Goal: Information Seeking & Learning: Learn about a topic

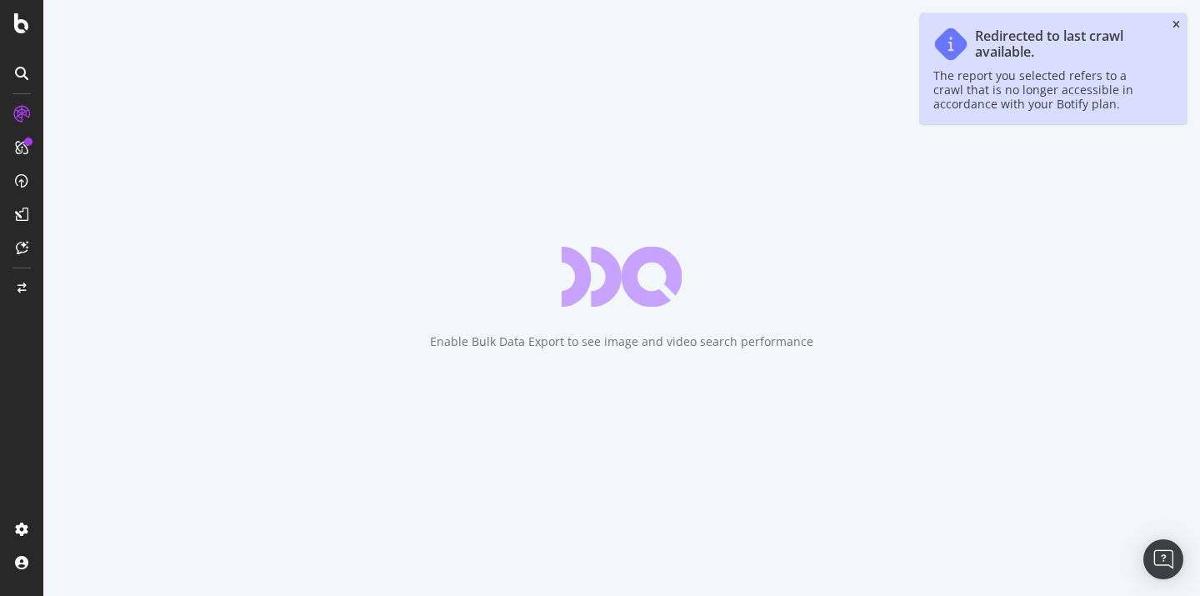
click at [1174, 26] on icon "close toast" at bounding box center [1177, 25] width 8 height 10
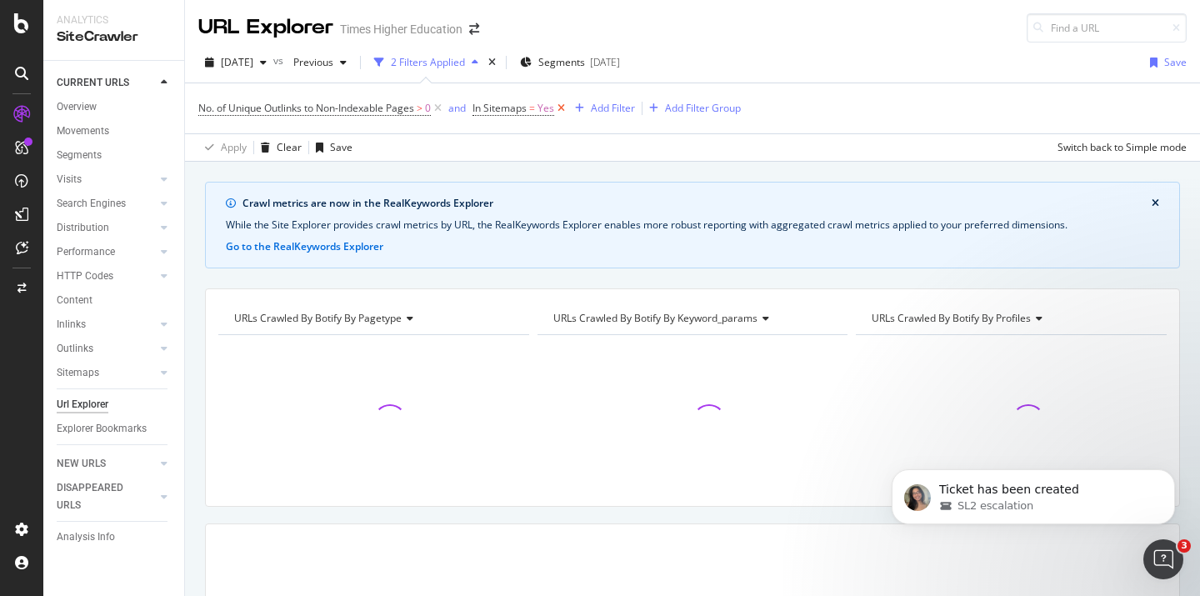
click at [563, 107] on icon at bounding box center [561, 108] width 14 height 17
click at [438, 108] on icon at bounding box center [438, 108] width 14 height 17
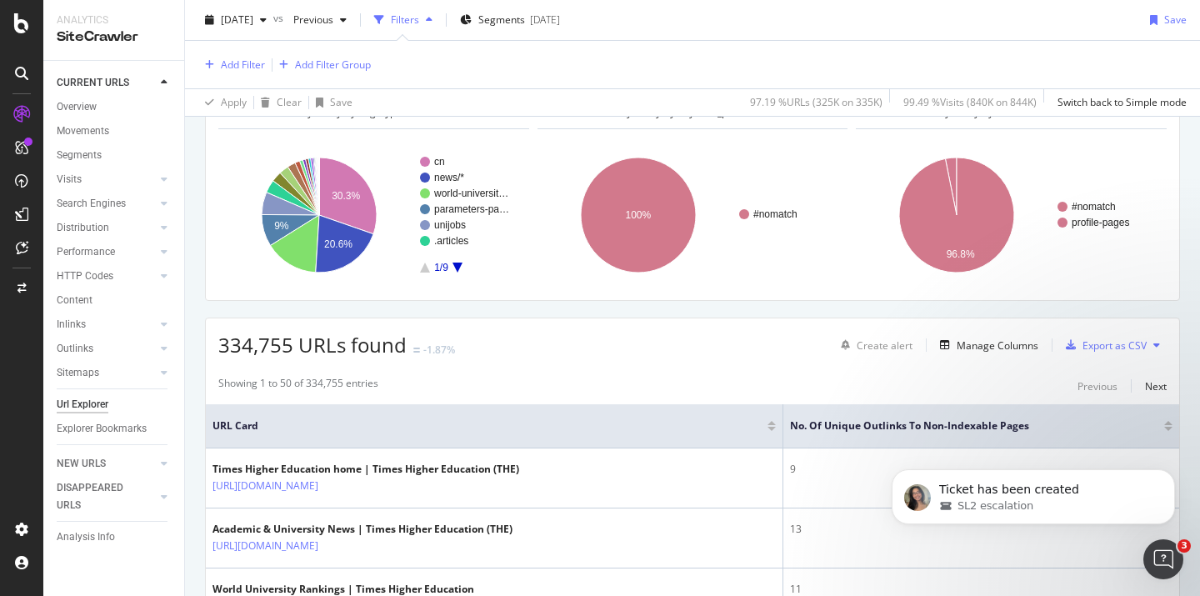
scroll to position [18, 0]
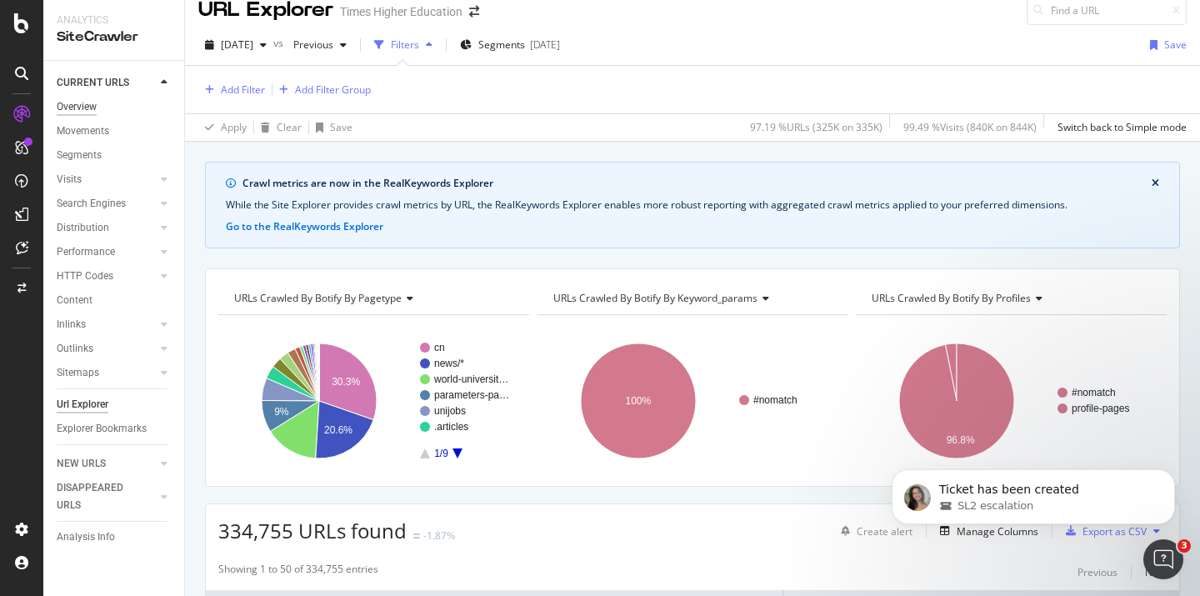
click at [76, 104] on div "Overview" at bounding box center [77, 107] width 40 height 18
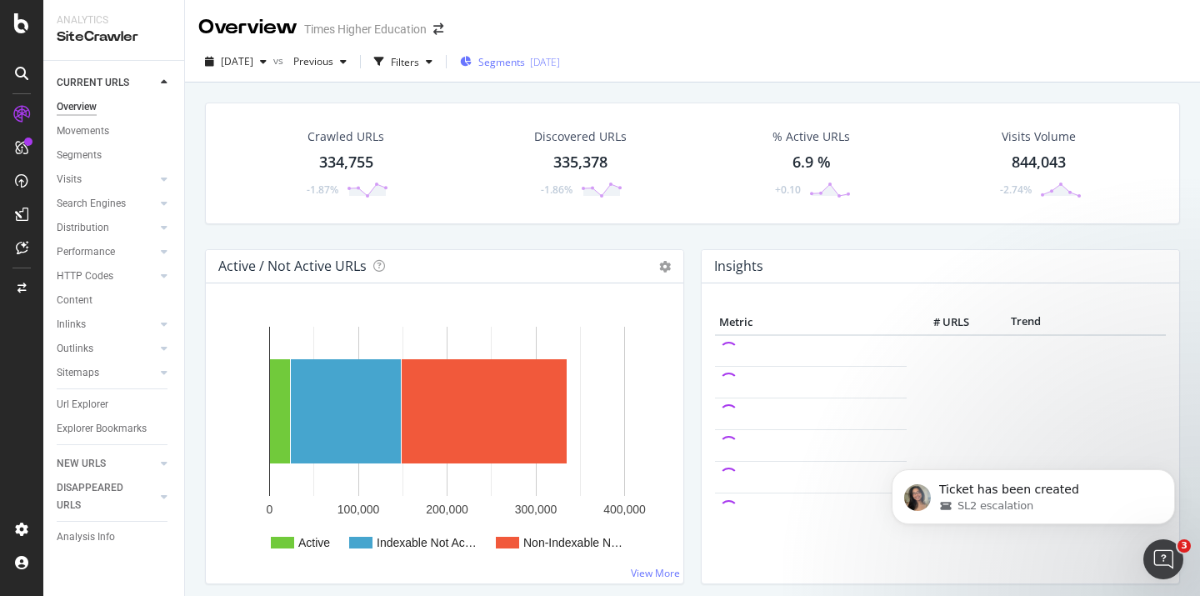
click at [525, 62] on span "Segments" at bounding box center [501, 62] width 47 height 14
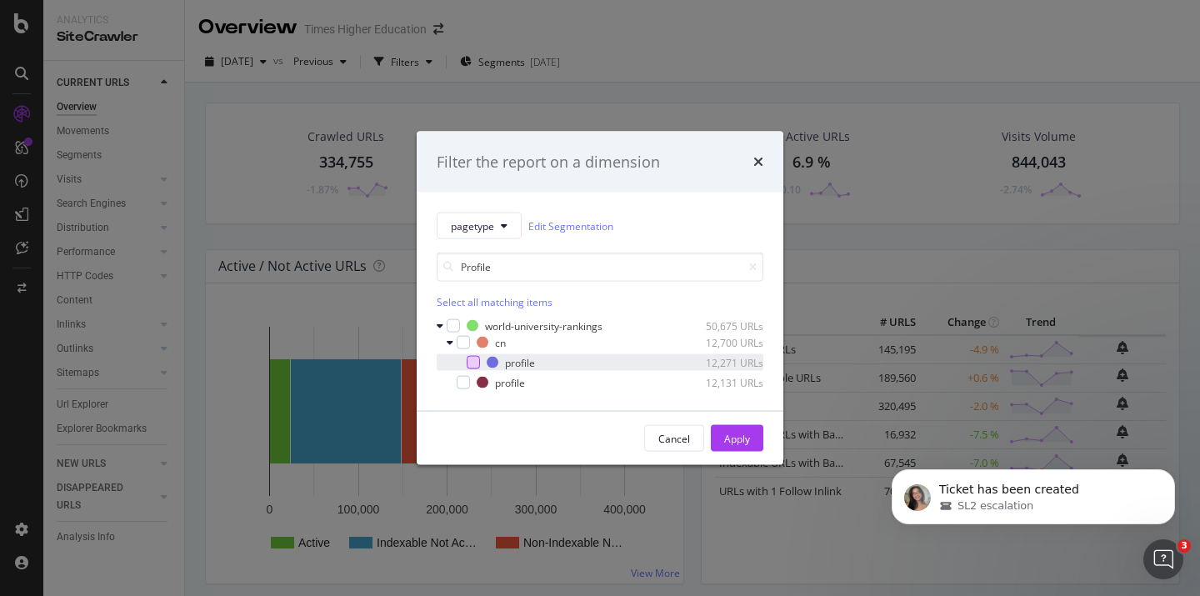
type input "Profile"
click at [470, 360] on div "modal" at bounding box center [473, 362] width 13 height 13
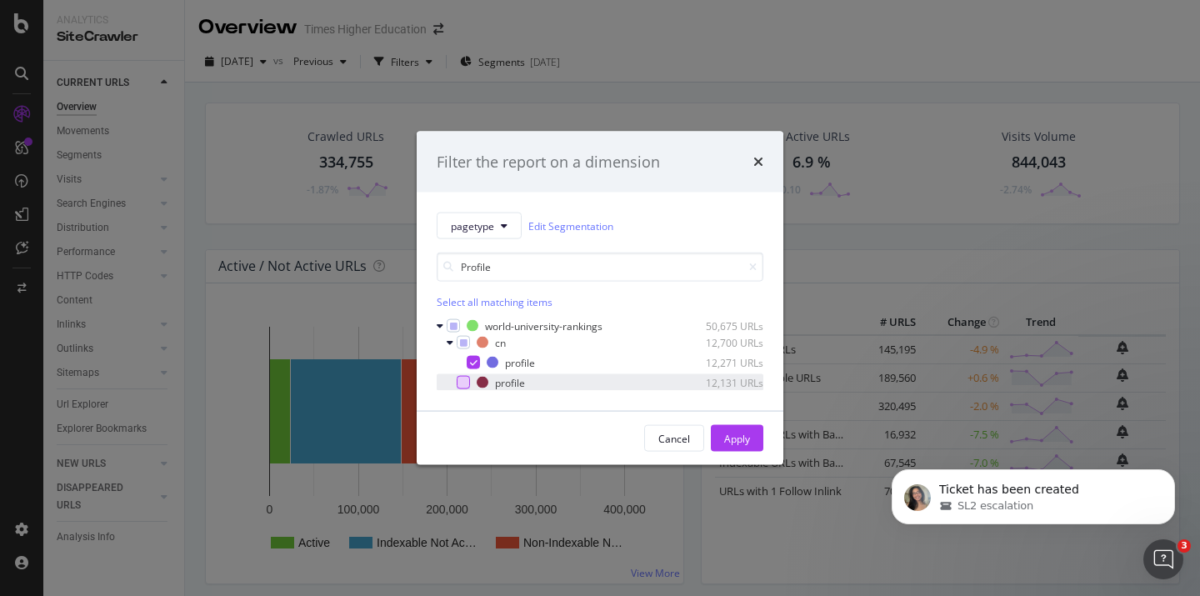
click at [463, 382] on div "modal" at bounding box center [463, 382] width 13 height 13
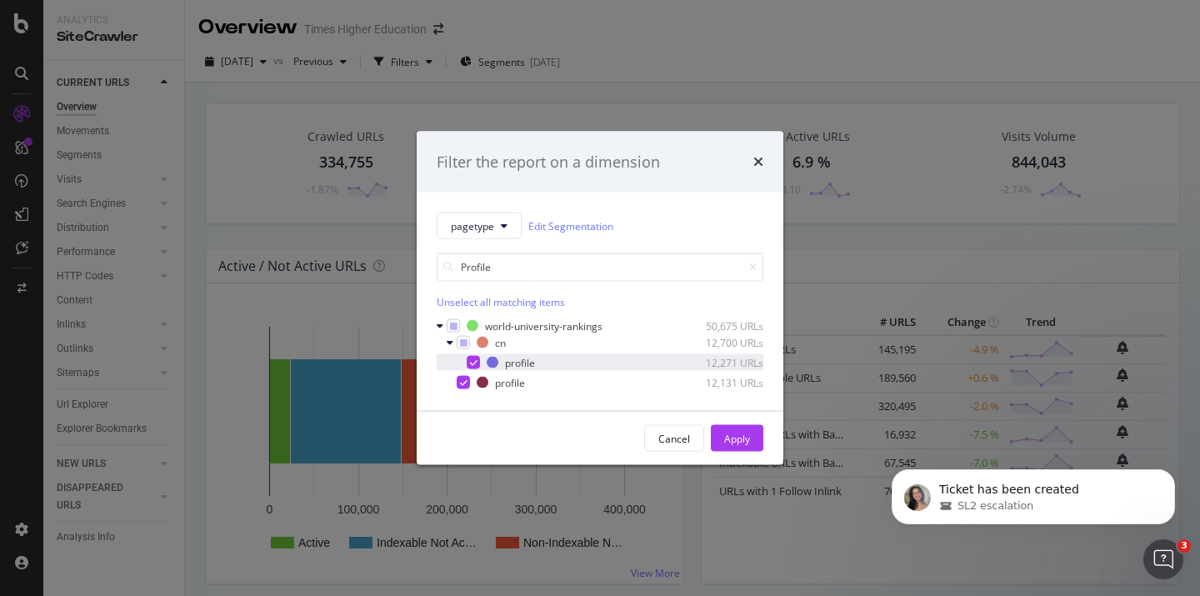
click at [470, 364] on icon "modal" at bounding box center [474, 362] width 8 height 8
click at [734, 437] on div "Apply" at bounding box center [737, 438] width 26 height 14
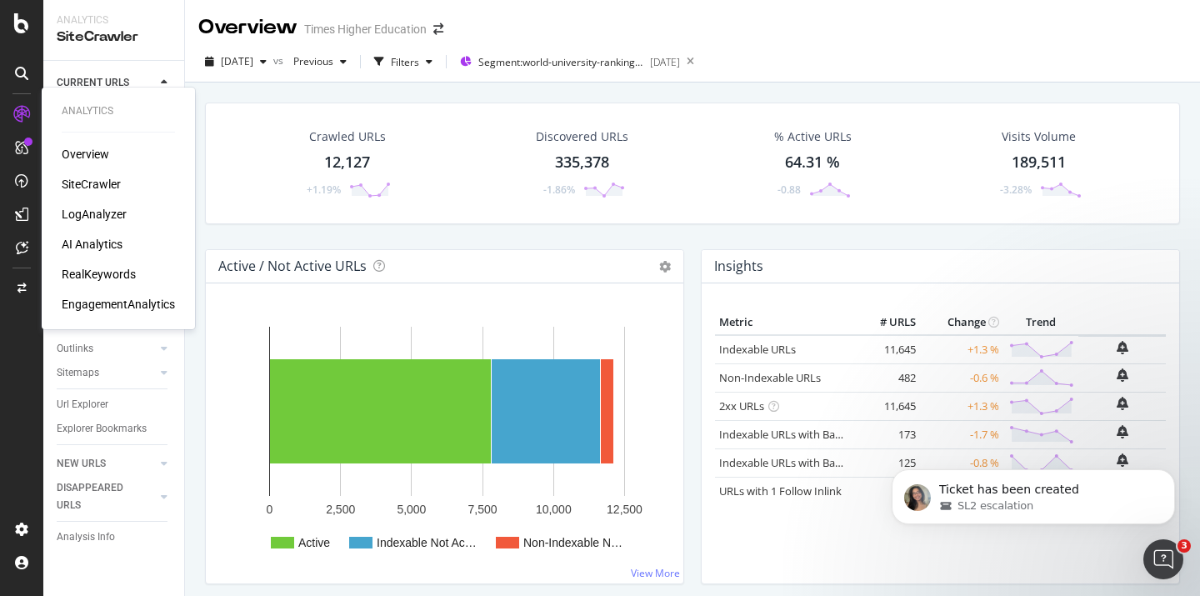
click at [78, 216] on div "LogAnalyzer" at bounding box center [94, 214] width 65 height 17
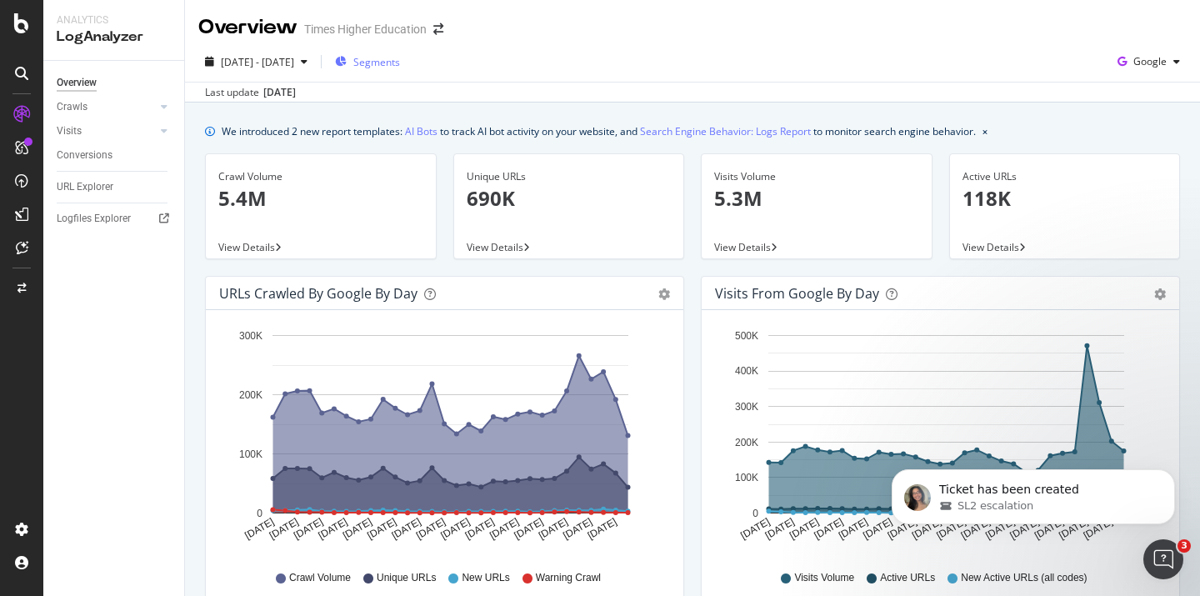
click at [400, 63] on span "Segments" at bounding box center [376, 62] width 47 height 14
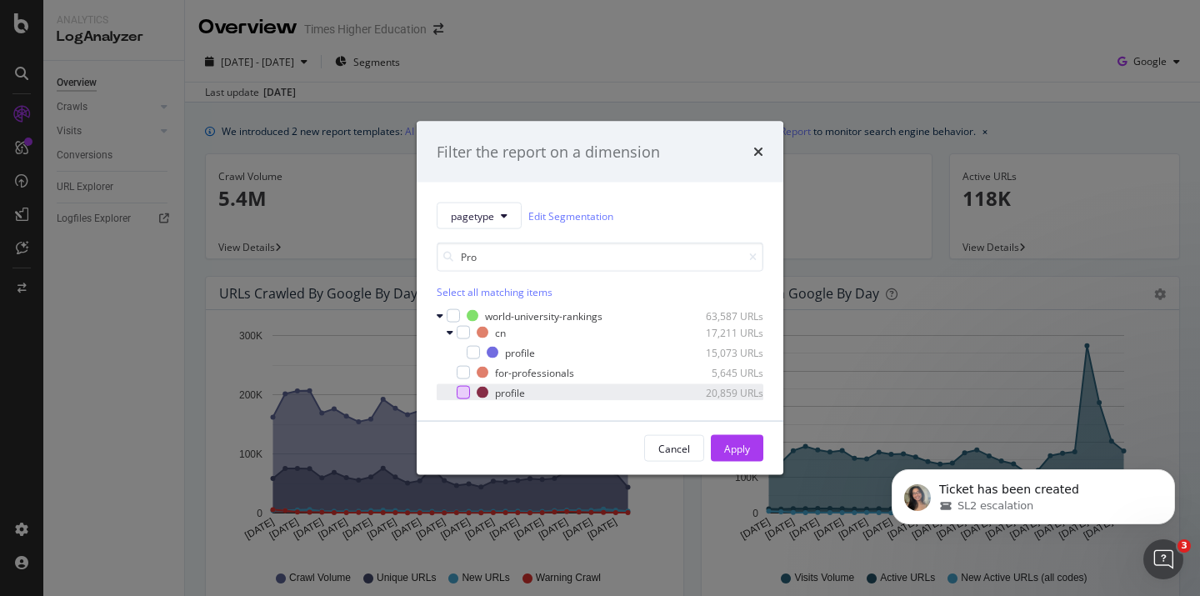
type input "Pro"
click at [468, 395] on div "modal" at bounding box center [463, 392] width 13 height 13
click at [738, 445] on div "Apply" at bounding box center [737, 448] width 26 height 14
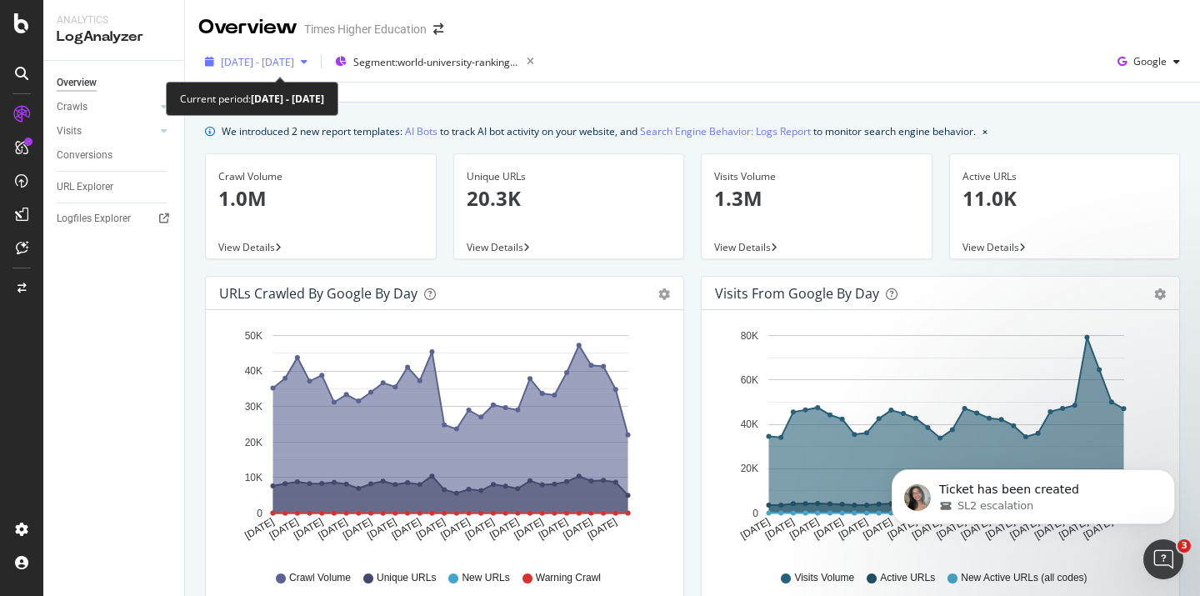
click at [294, 63] on span "[DATE] - [DATE]" at bounding box center [257, 62] width 73 height 14
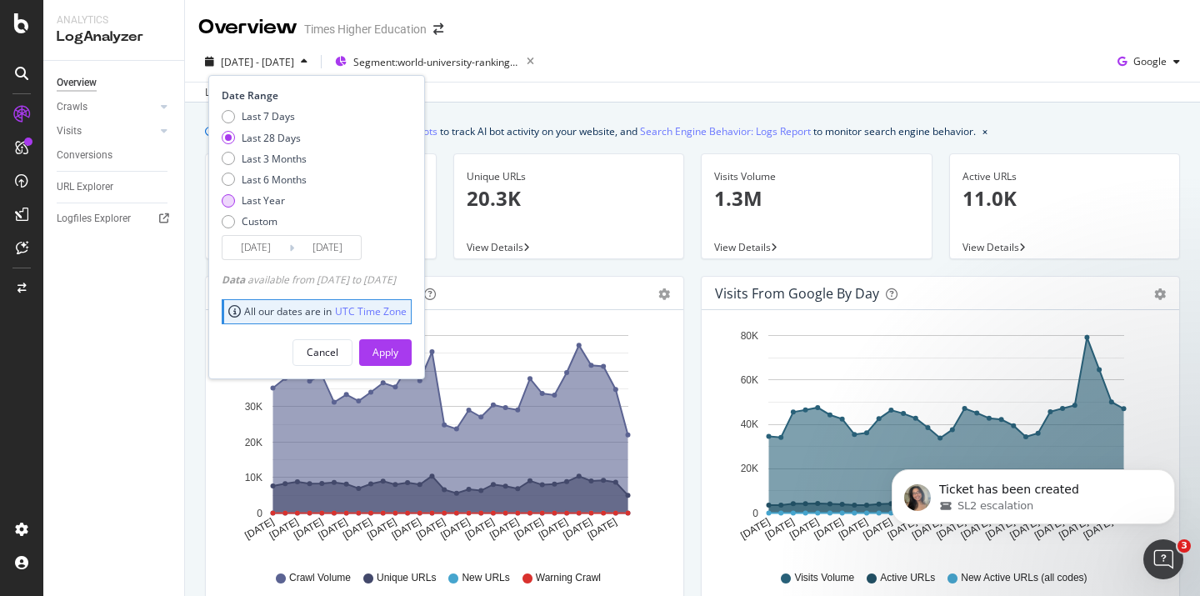
click at [228, 202] on div "Last Year" at bounding box center [228, 200] width 13 height 13
type input "[DATE]"
click at [398, 347] on div "Apply" at bounding box center [386, 352] width 26 height 14
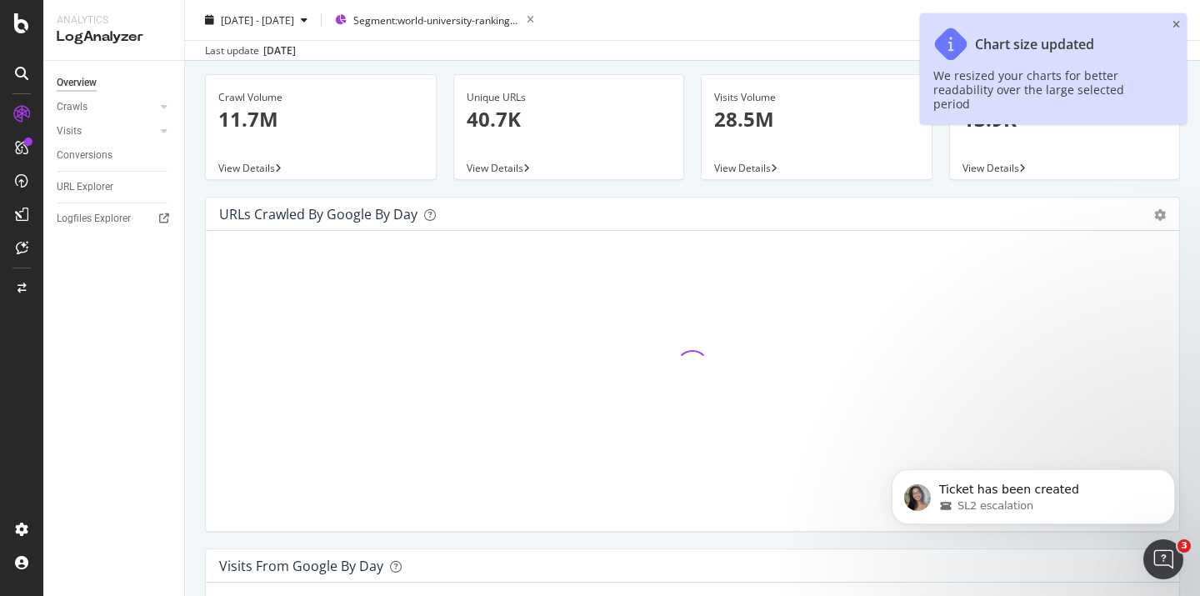
scroll to position [318, 0]
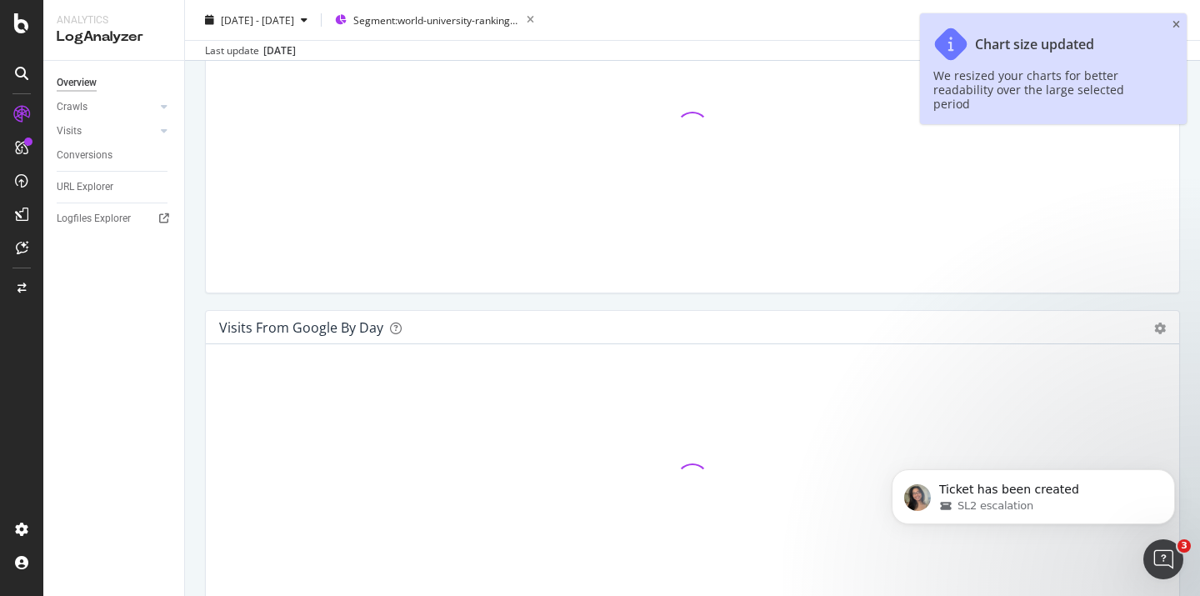
click at [1176, 22] on icon "close toast" at bounding box center [1177, 25] width 8 height 10
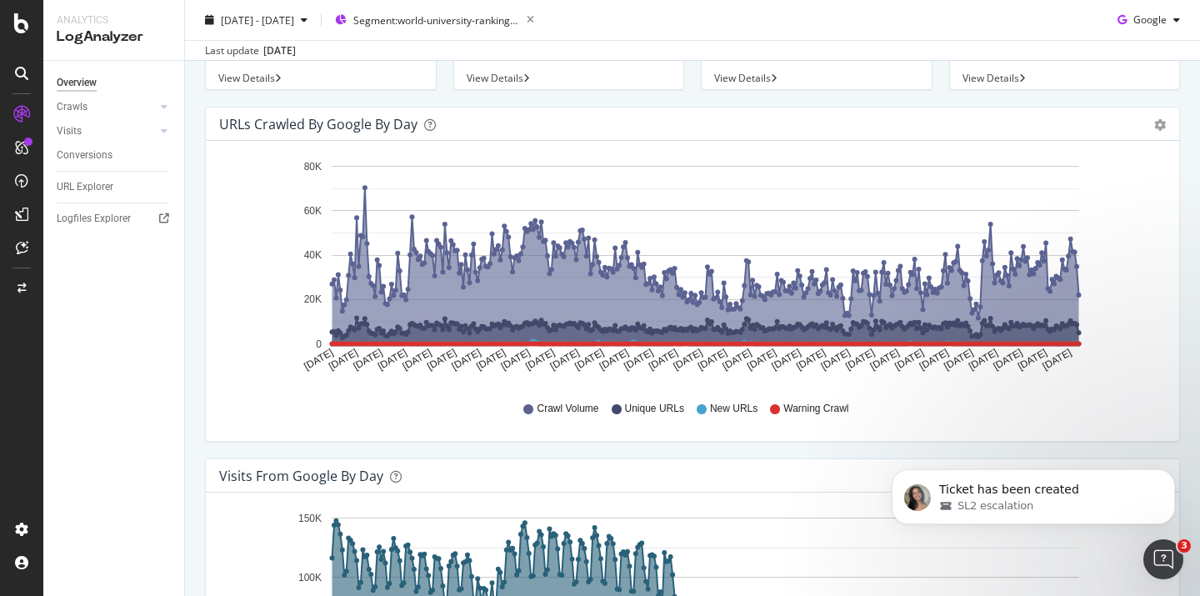
scroll to position [129, 0]
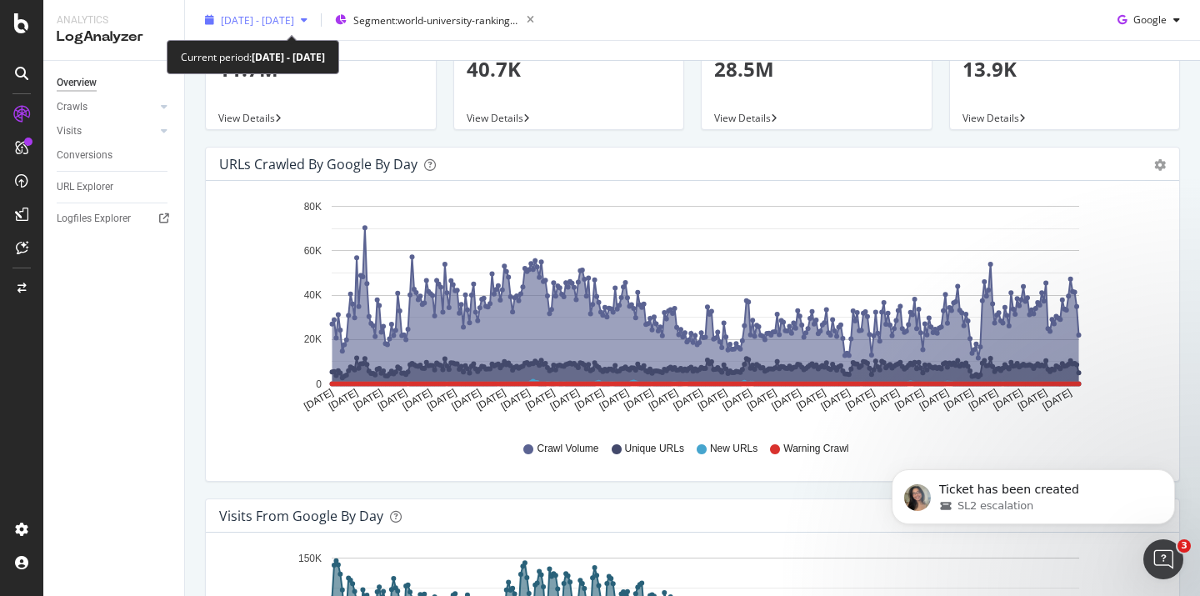
click at [294, 23] on span "[DATE] - [DATE]" at bounding box center [257, 20] width 73 height 14
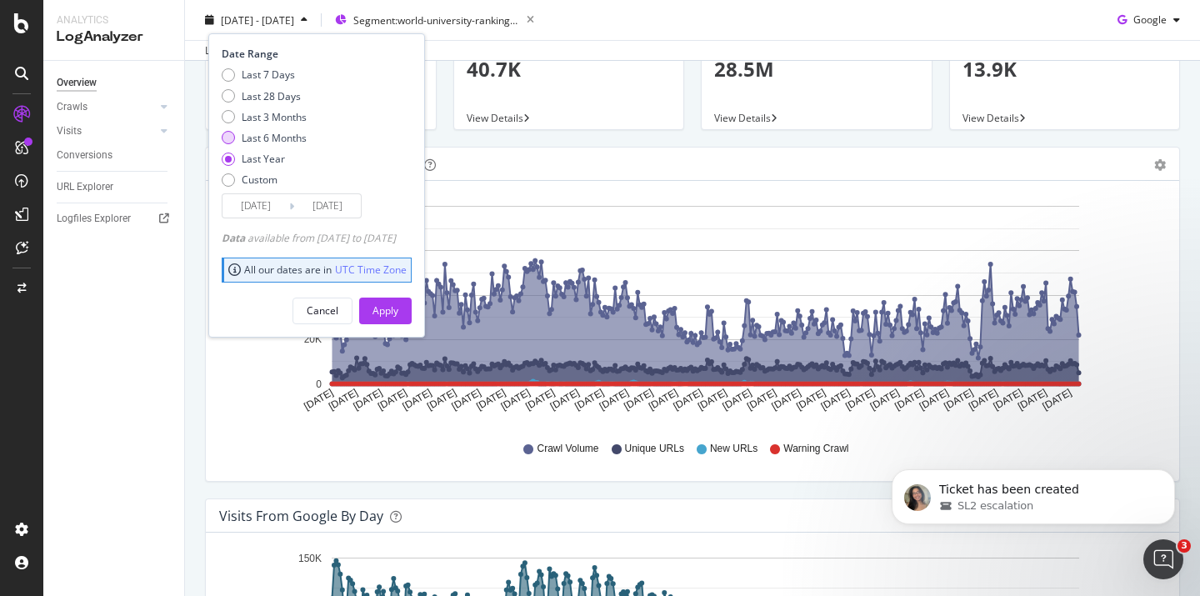
click at [233, 138] on div "Last 6 Months" at bounding box center [228, 137] width 13 height 13
type input "[DATE]"
click at [398, 305] on div "Apply" at bounding box center [386, 310] width 26 height 14
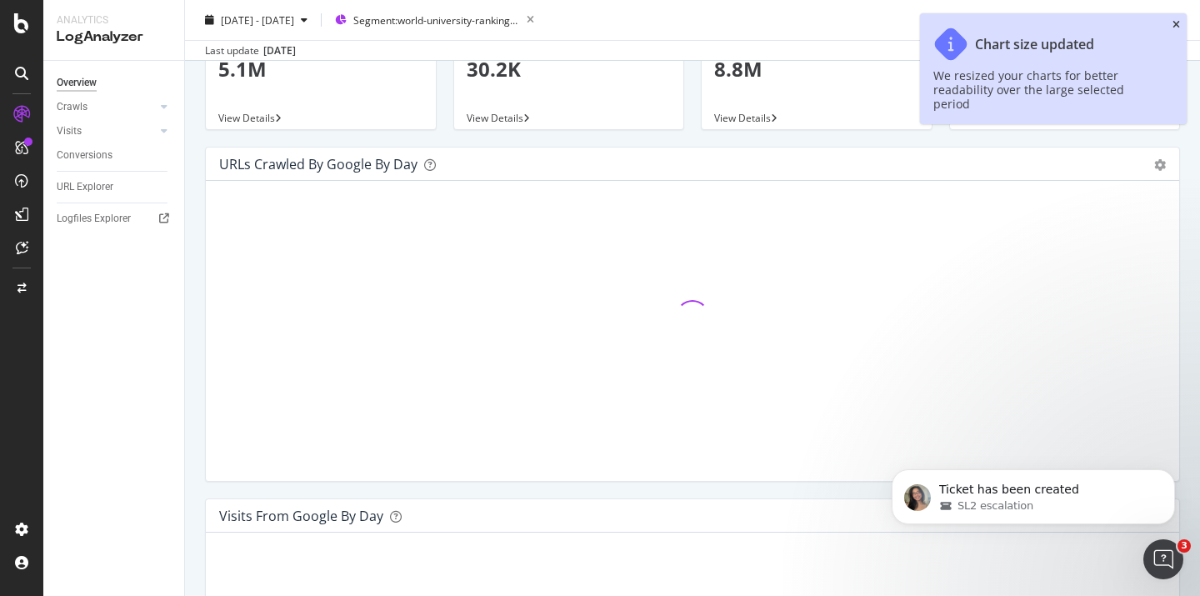
click at [1173, 24] on icon "close toast" at bounding box center [1177, 25] width 8 height 10
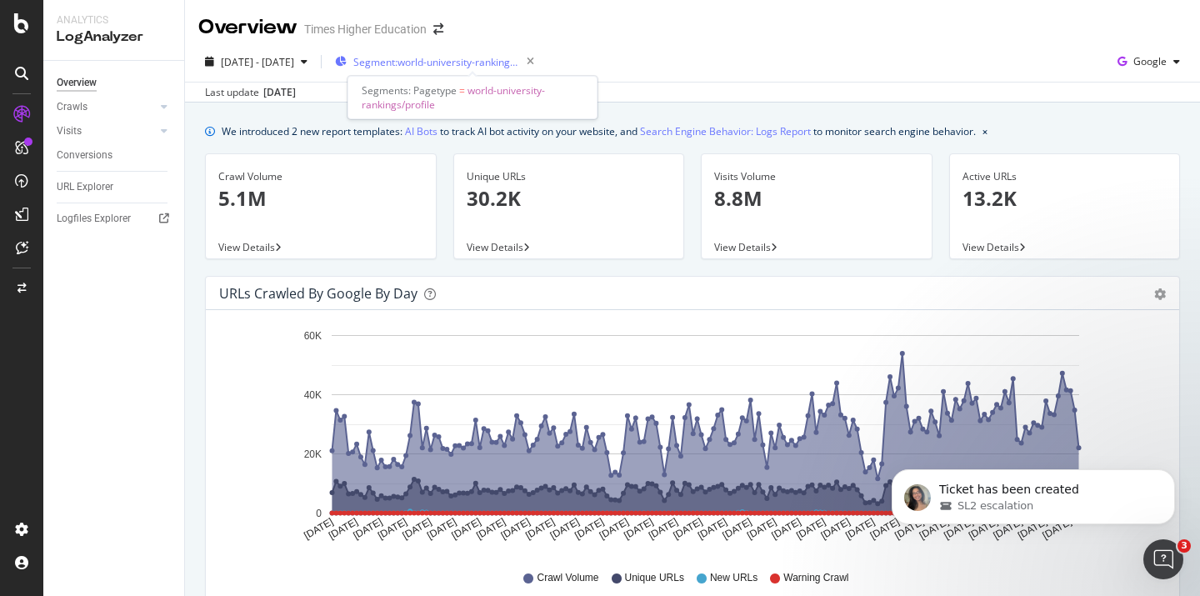
click at [466, 62] on span "Segment: world-university-rankings/profile" at bounding box center [436, 62] width 167 height 14
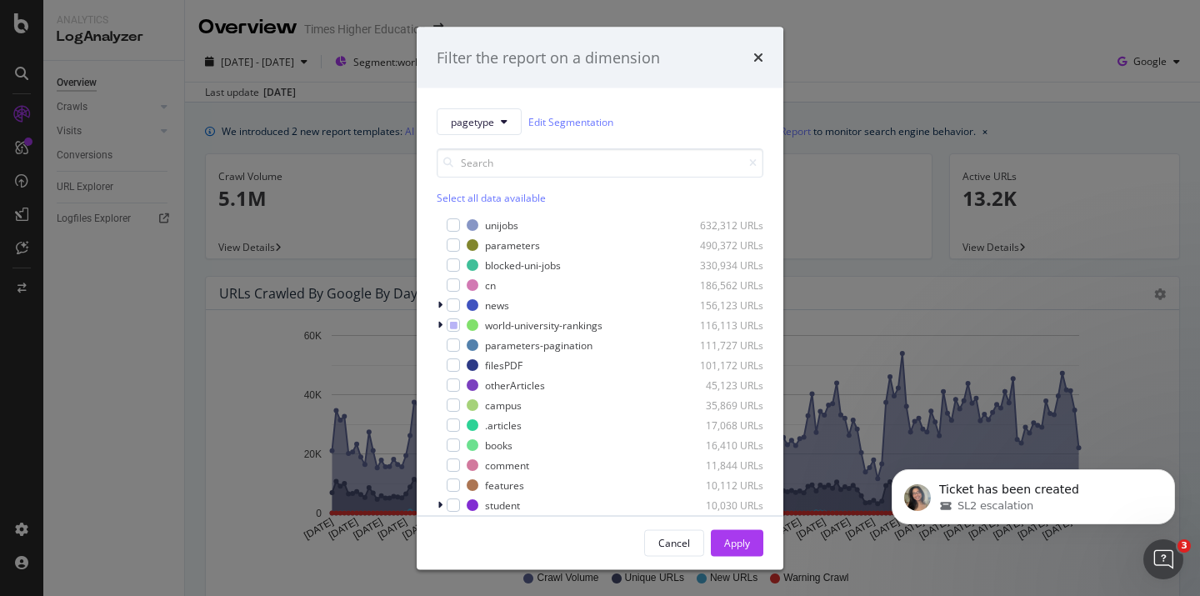
click at [998, 78] on div "Filter the report on a dimension pagetype Edit Segmentation Select all data ava…" at bounding box center [600, 298] width 1200 height 596
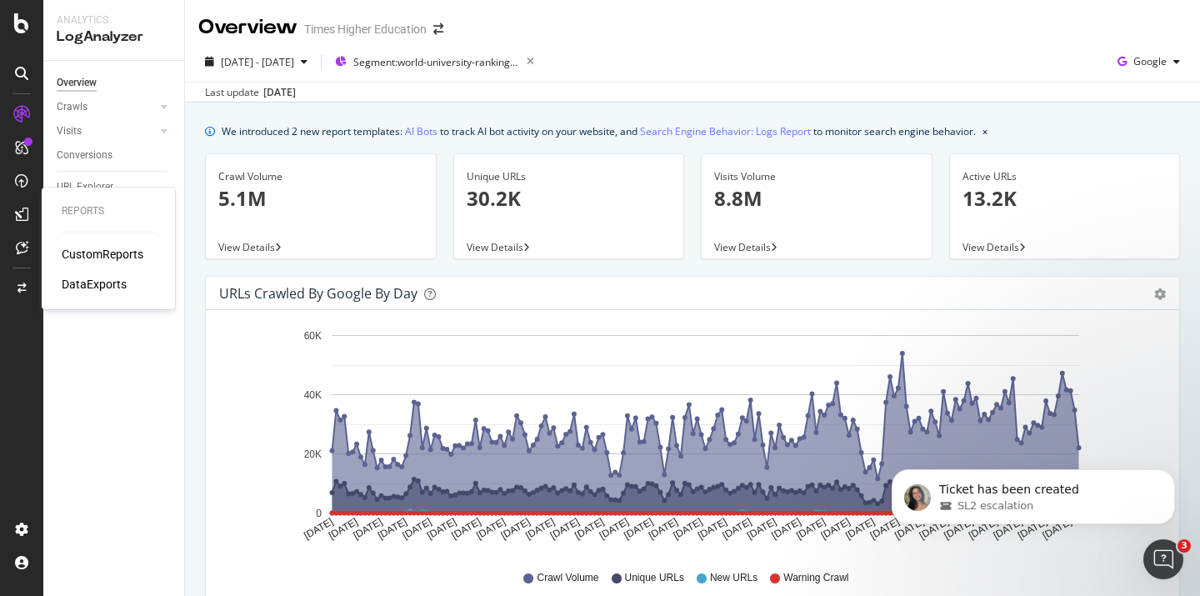
click at [85, 257] on div "CustomReports" at bounding box center [103, 254] width 82 height 17
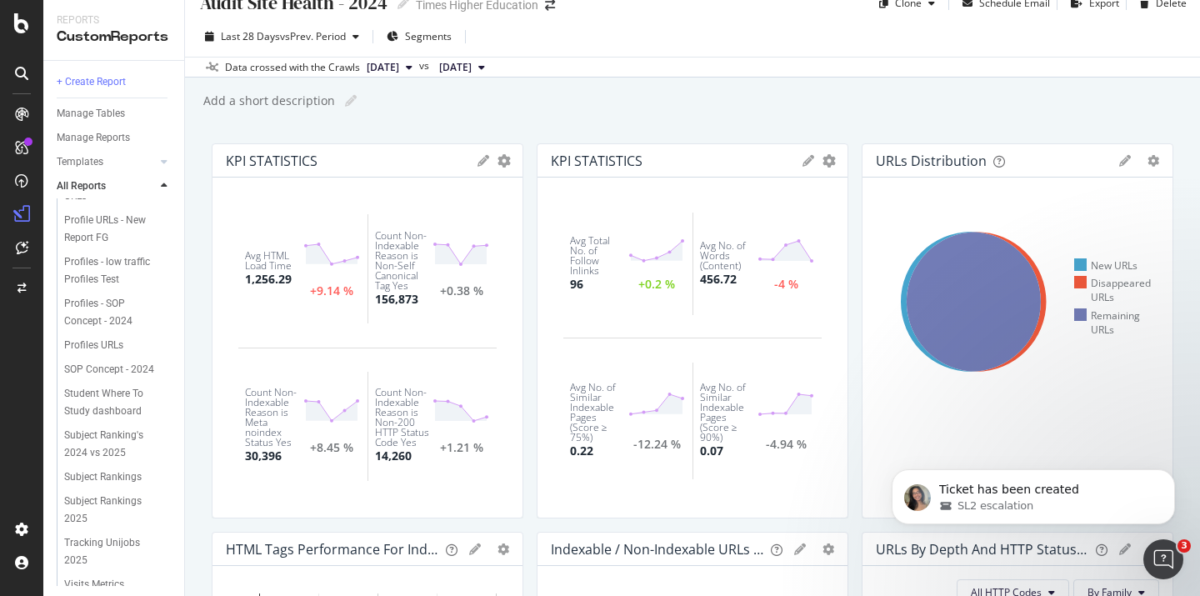
scroll to position [713, 0]
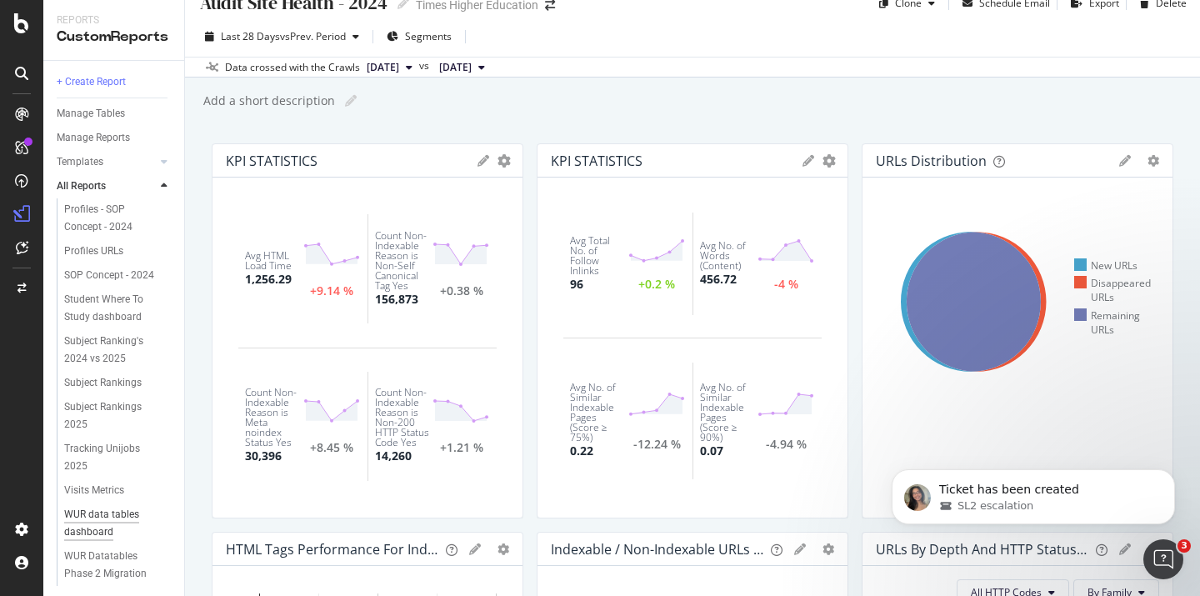
click at [98, 506] on div "WUR data tables dashboard" at bounding box center [112, 523] width 96 height 35
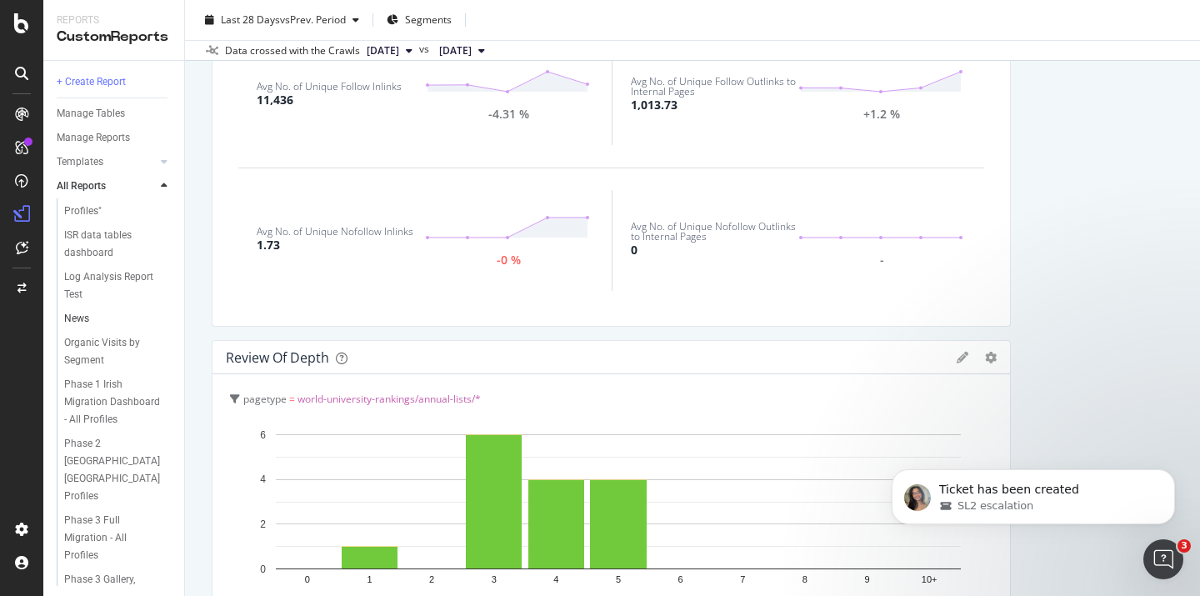
scroll to position [282, 0]
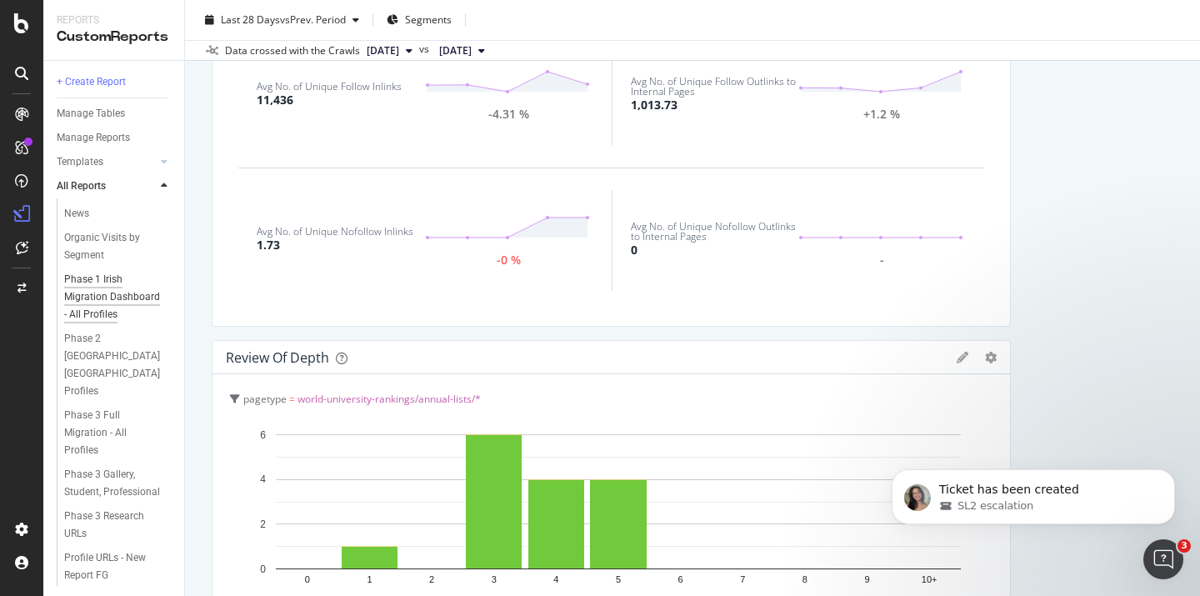
click at [88, 278] on div "Phase 1 Irish Migration Dashboard - All Profiles" at bounding box center [114, 297] width 101 height 53
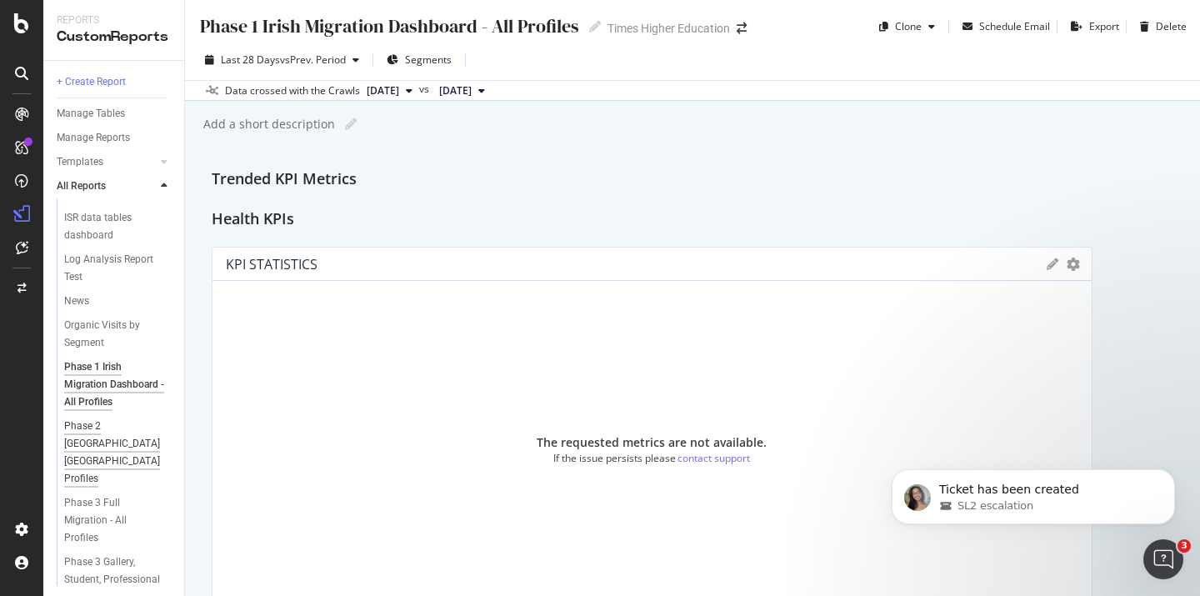
scroll to position [197, 0]
click at [85, 492] on div "Phase 3 Full Migration - All Profiles" at bounding box center [113, 518] width 98 height 53
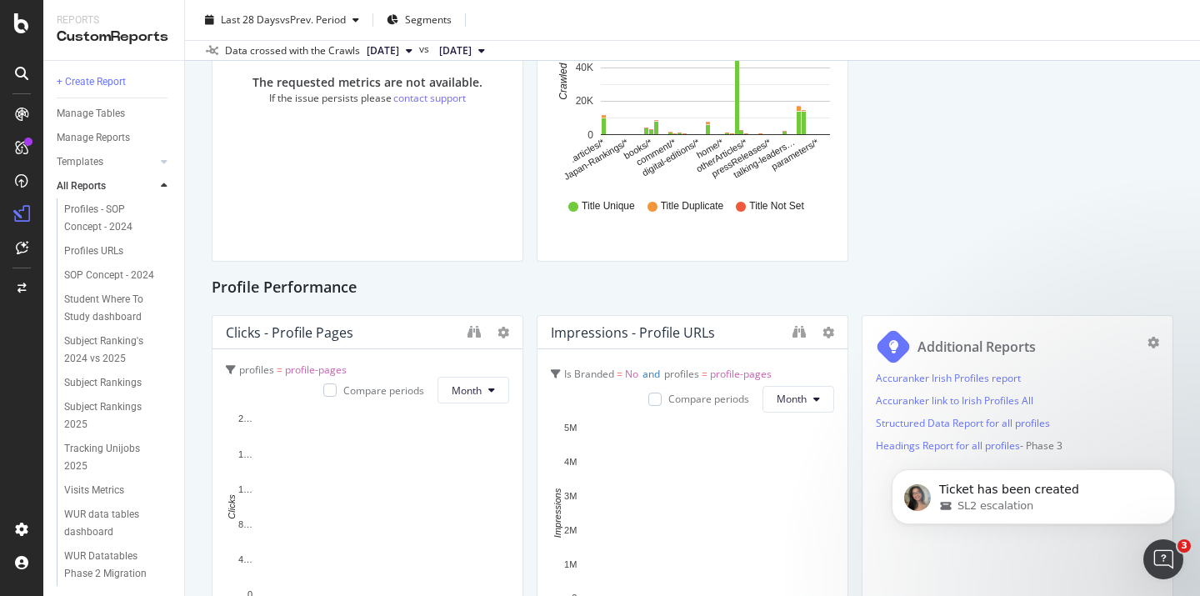
scroll to position [1994, 0]
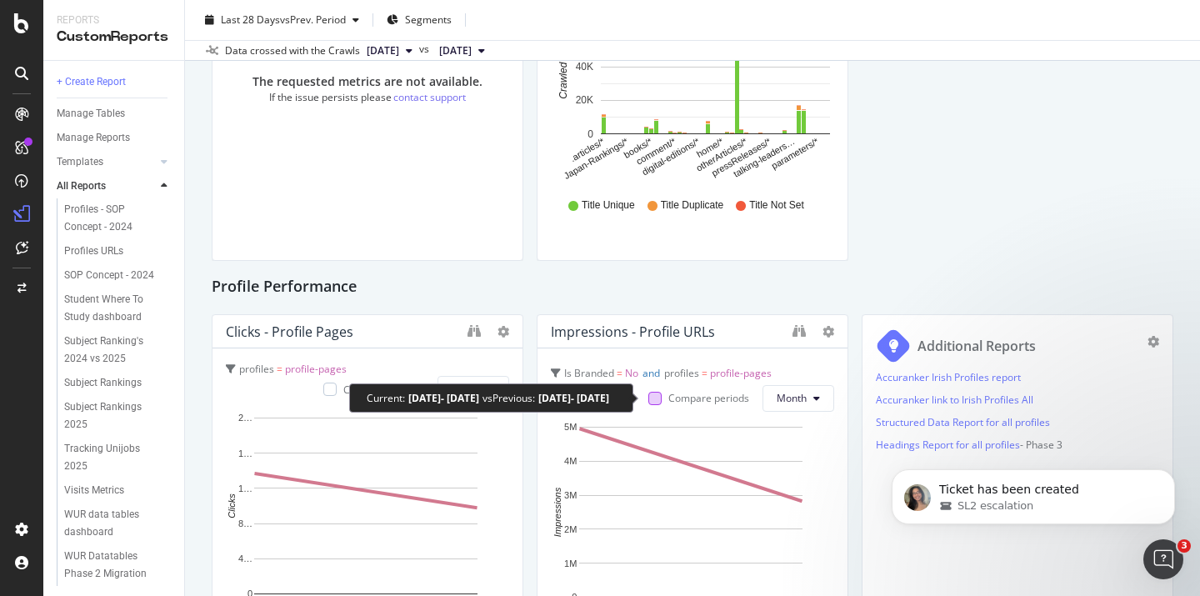
click at [649, 398] on div at bounding box center [654, 398] width 13 height 13
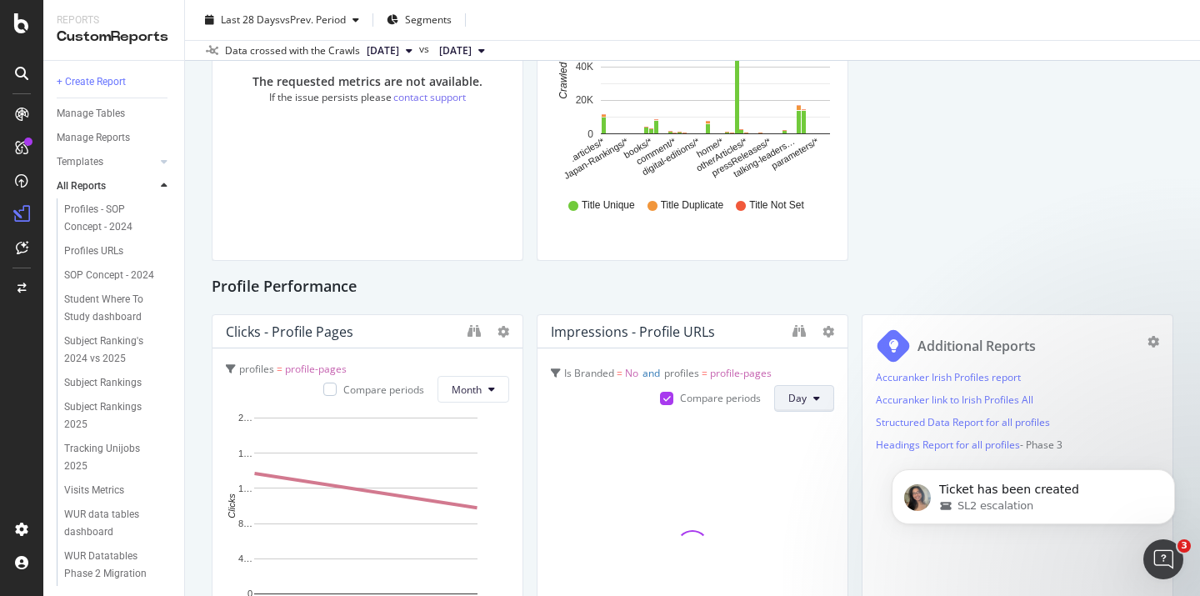
click at [793, 398] on span "Day" at bounding box center [797, 398] width 18 height 14
click at [788, 431] on span "Day" at bounding box center [796, 431] width 30 height 15
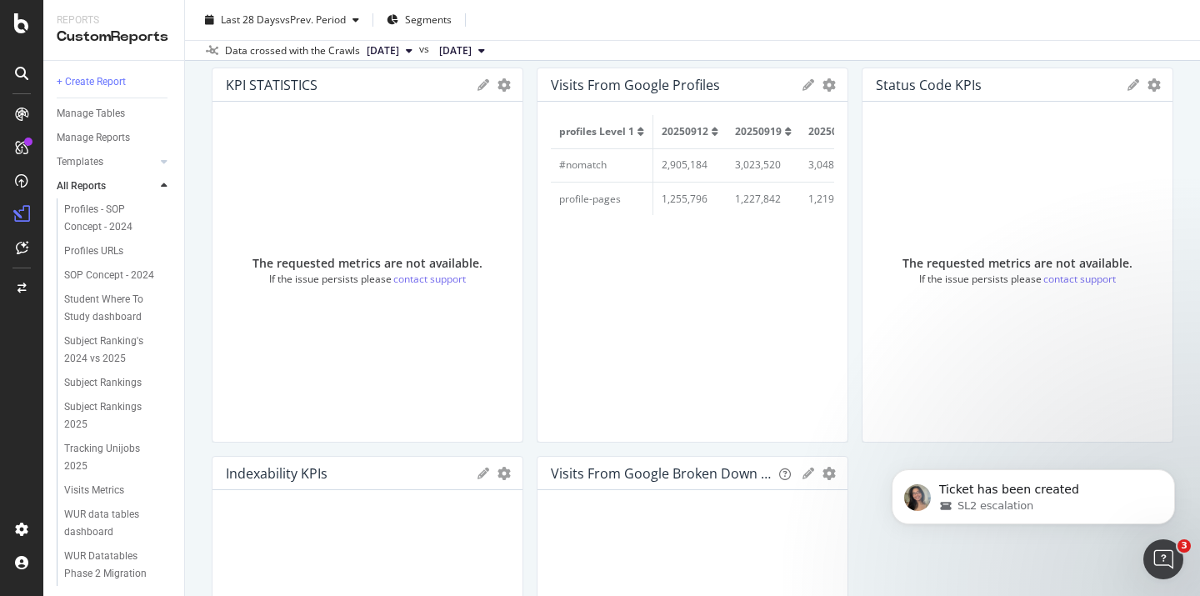
scroll to position [0, 0]
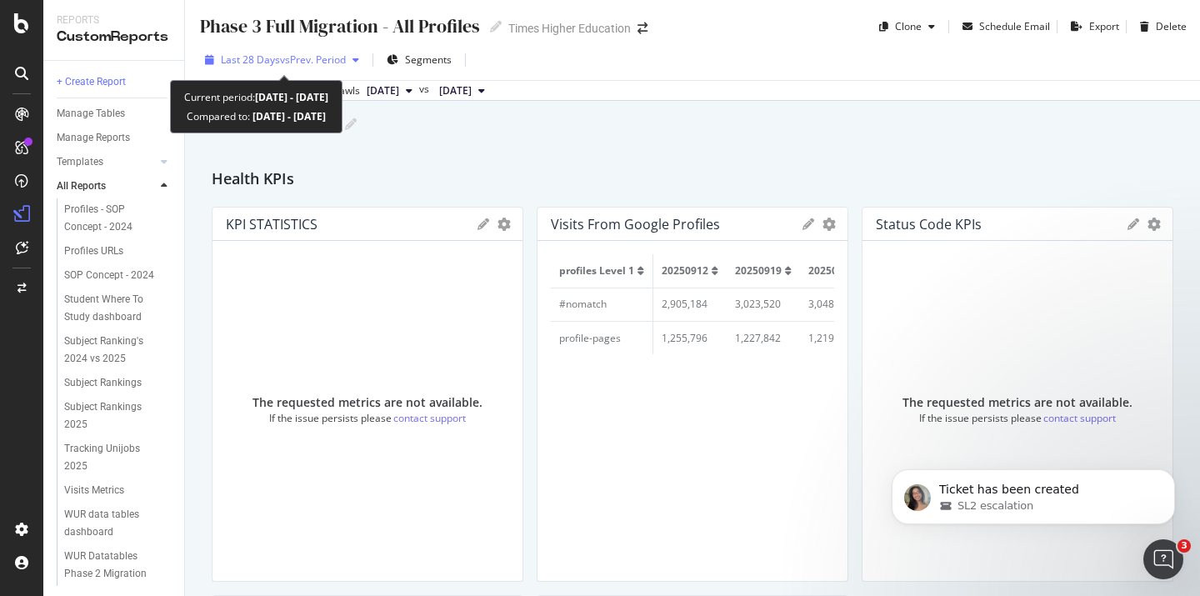
click at [338, 61] on span "vs Prev. Period" at bounding box center [313, 60] width 66 height 14
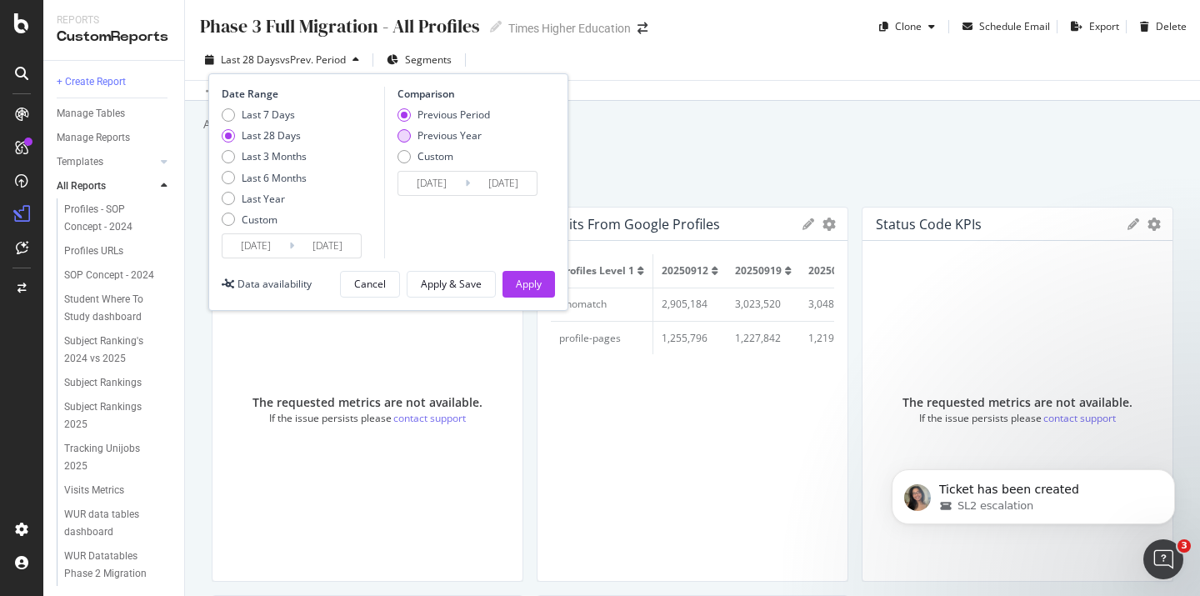
click at [408, 138] on div "Previous Year" at bounding box center [404, 135] width 13 height 13
type input "[DATE]"
click at [522, 284] on div "Apply" at bounding box center [529, 284] width 26 height 14
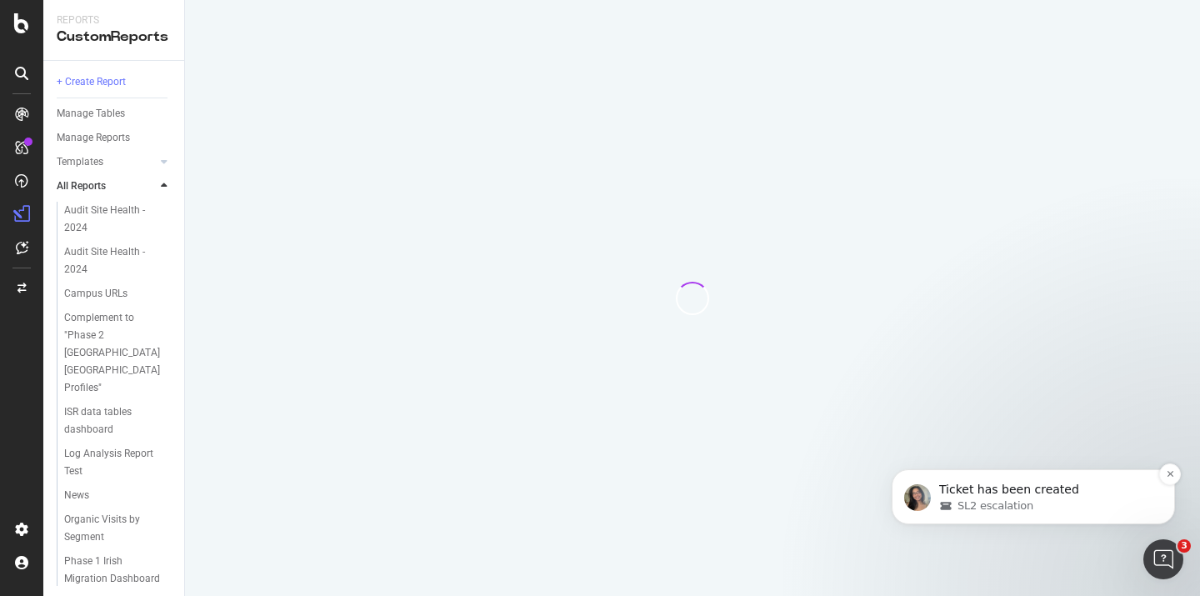
drag, startPoint x: 1169, startPoint y: 474, endPoint x: 1160, endPoint y: 486, distance: 14.8
click at [1160, 486] on div "Ticket has been created SL2 escalation" at bounding box center [1033, 496] width 258 height 33
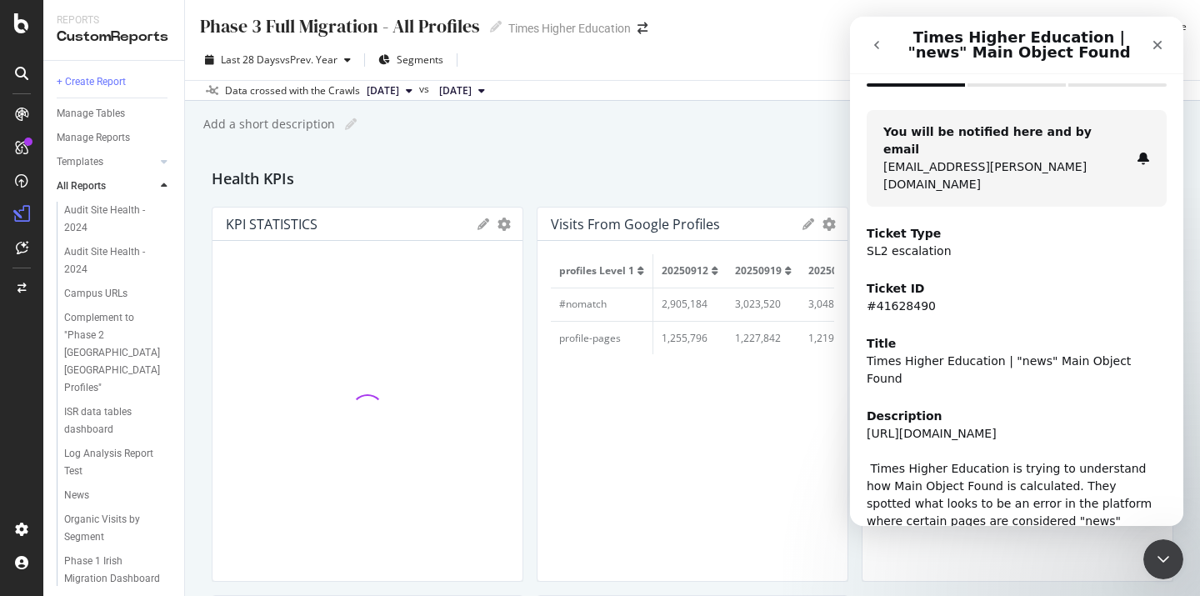
scroll to position [95, 0]
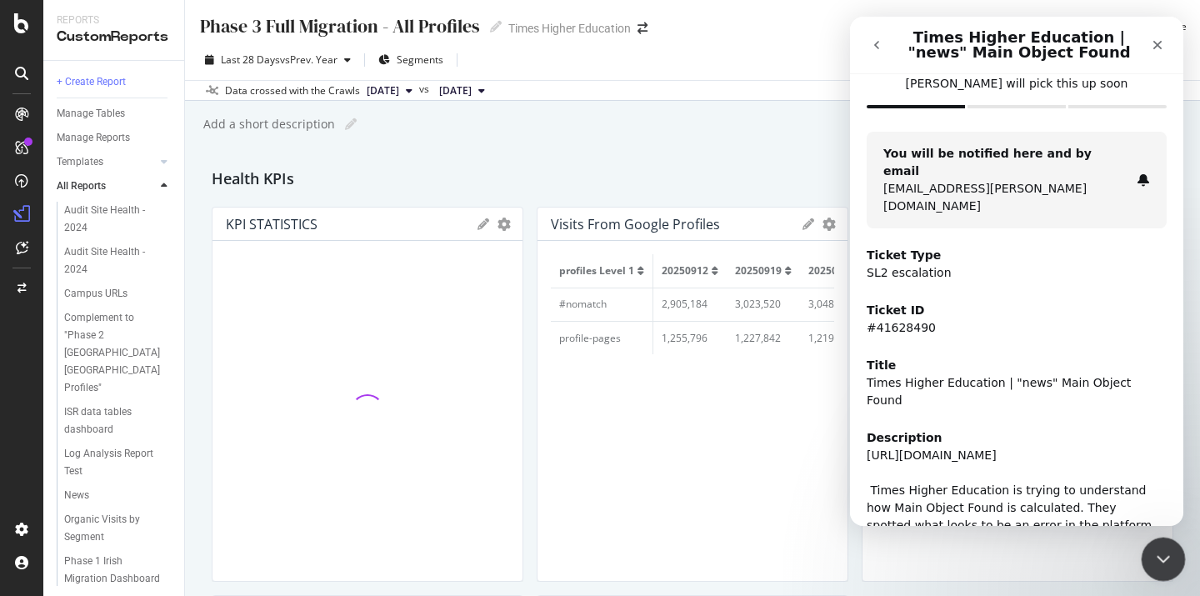
click at [1164, 558] on icon "Close Intercom Messenger" at bounding box center [1161, 557] width 20 height 20
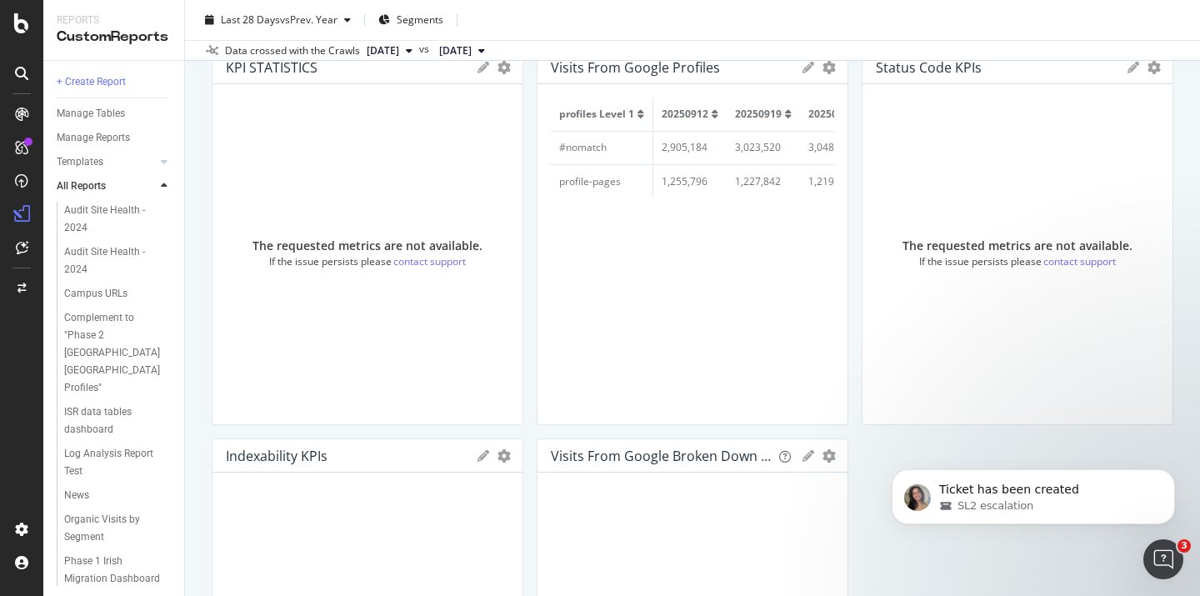
scroll to position [108, 0]
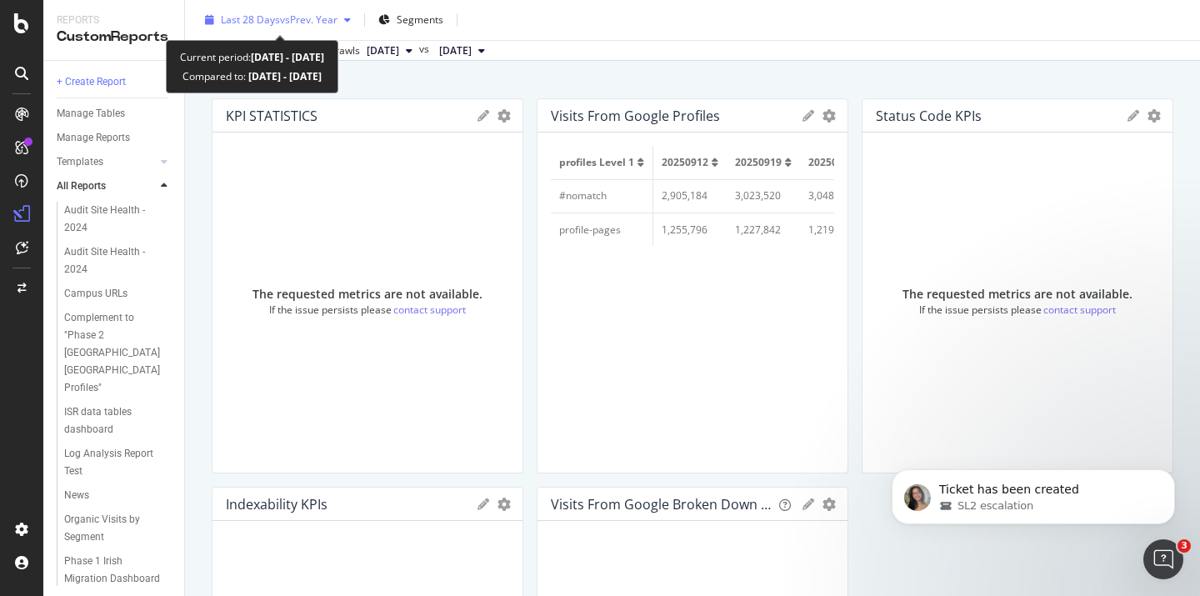
click at [304, 21] on span "vs Prev. Year" at bounding box center [309, 20] width 58 height 14
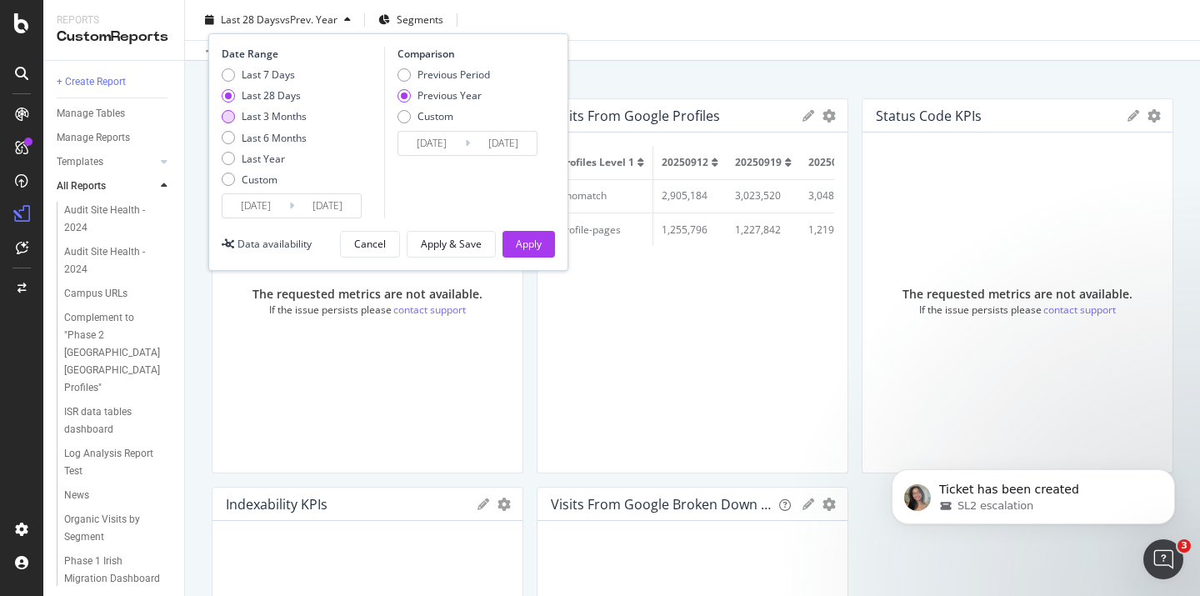
click at [231, 114] on div "Last 3 Months" at bounding box center [228, 116] width 13 height 13
type input "[DATE]"
click at [524, 246] on div "Apply" at bounding box center [529, 244] width 26 height 14
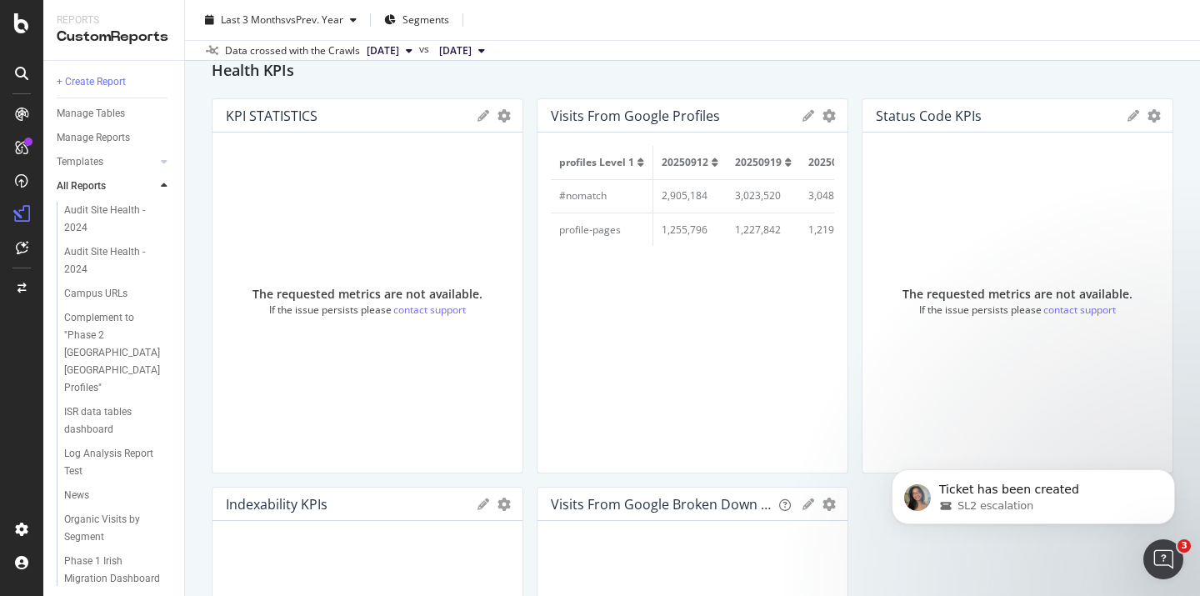
click at [292, 162] on div "The requested metrics are not available. If the issue persists please contact s…" at bounding box center [367, 302] width 283 height 313
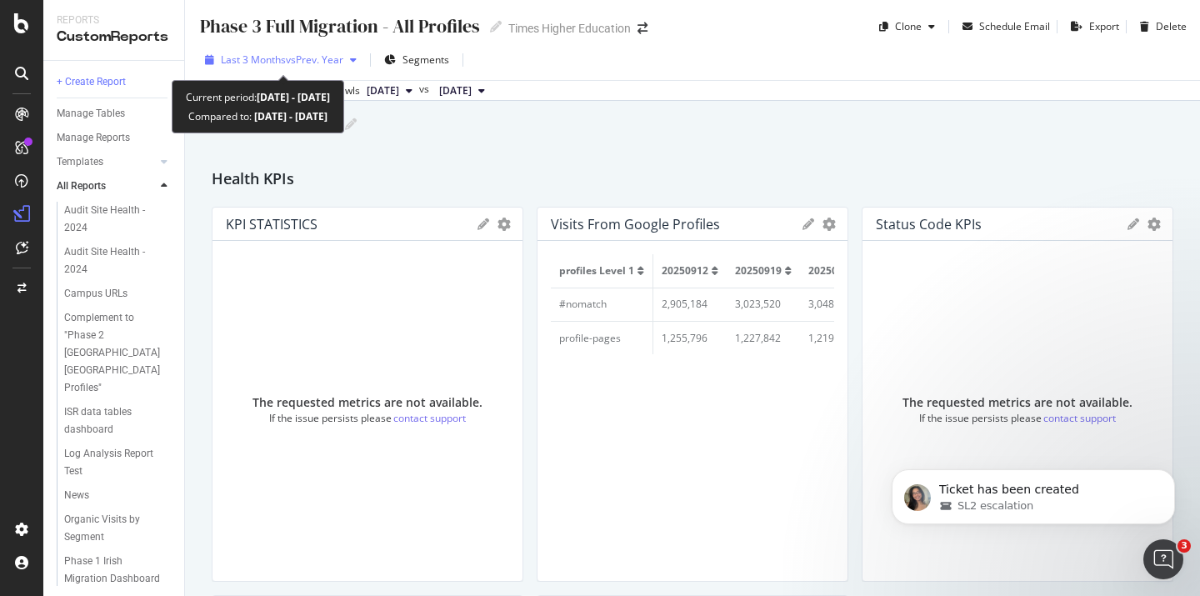
click at [326, 61] on span "vs Prev. Year" at bounding box center [315, 60] width 58 height 14
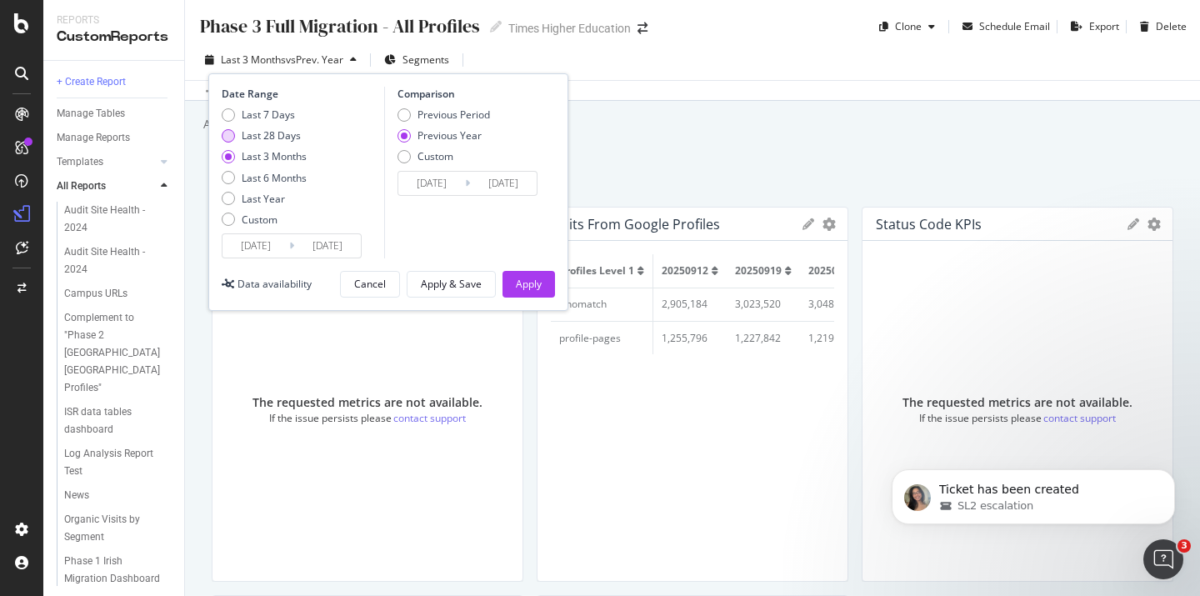
click at [229, 136] on div "Last 28 Days" at bounding box center [228, 135] width 13 height 13
type input "[DATE]"
click at [533, 285] on div "Apply" at bounding box center [529, 284] width 26 height 14
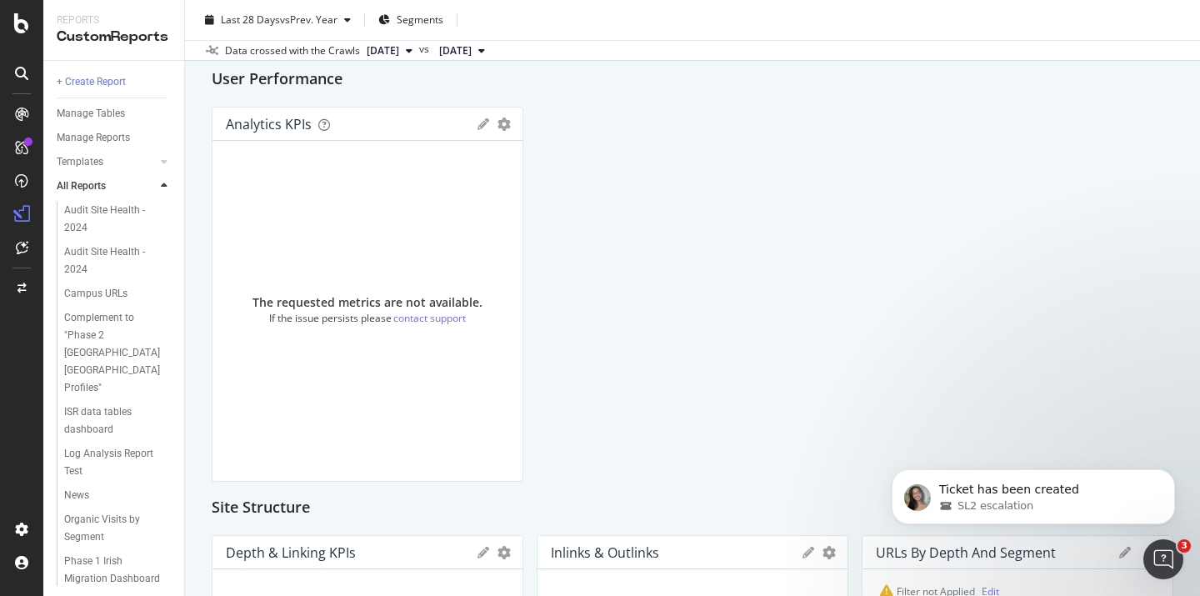
scroll to position [913, 0]
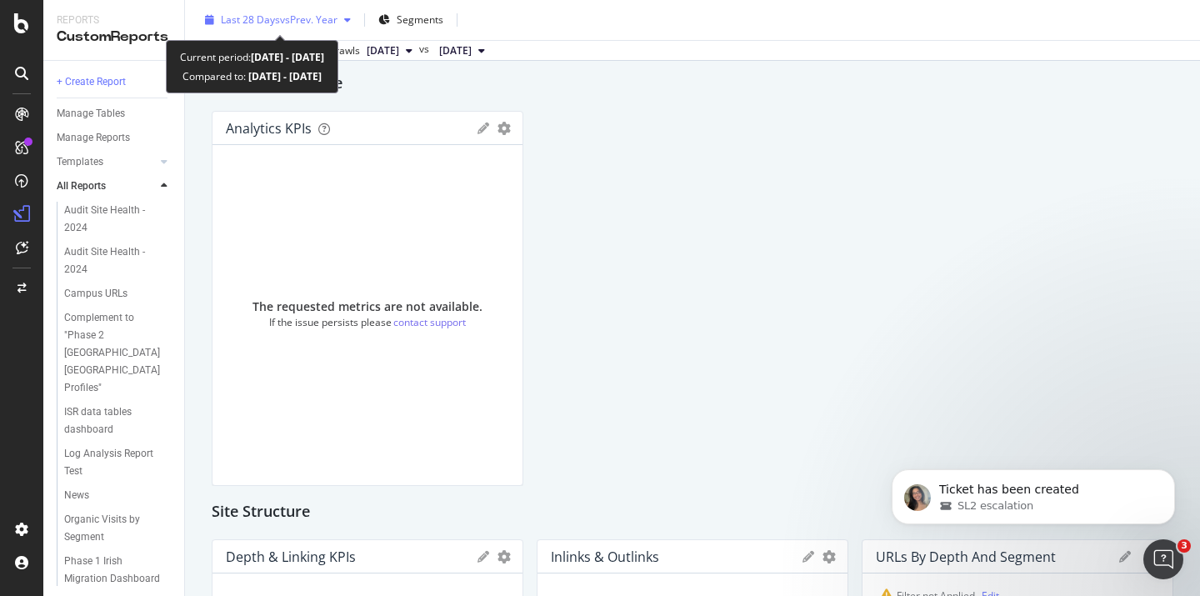
click at [298, 21] on span "vs Prev. Year" at bounding box center [309, 20] width 58 height 14
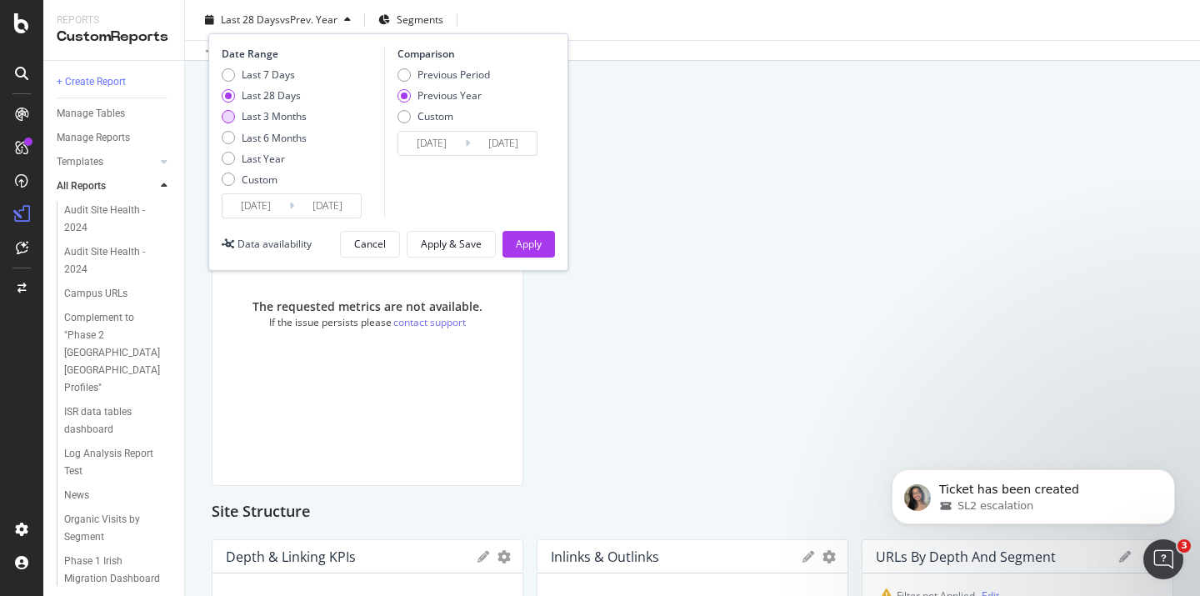
click at [231, 117] on div "Last 3 Months" at bounding box center [228, 116] width 13 height 13
type input "[DATE]"
click at [537, 243] on div "Apply" at bounding box center [529, 244] width 26 height 14
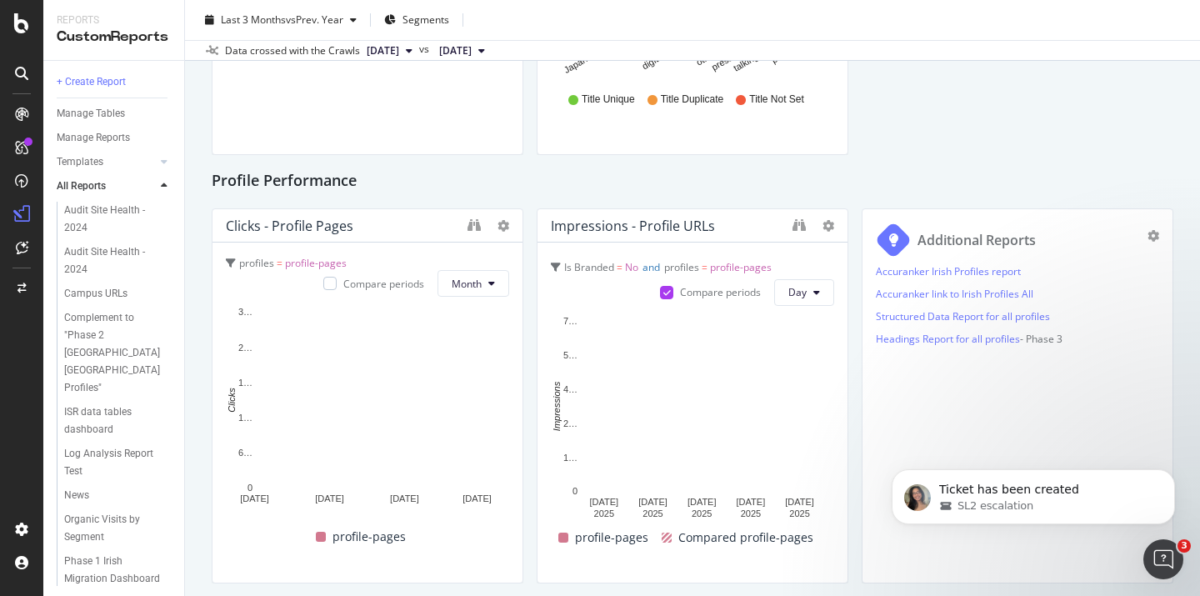
scroll to position [2234, 0]
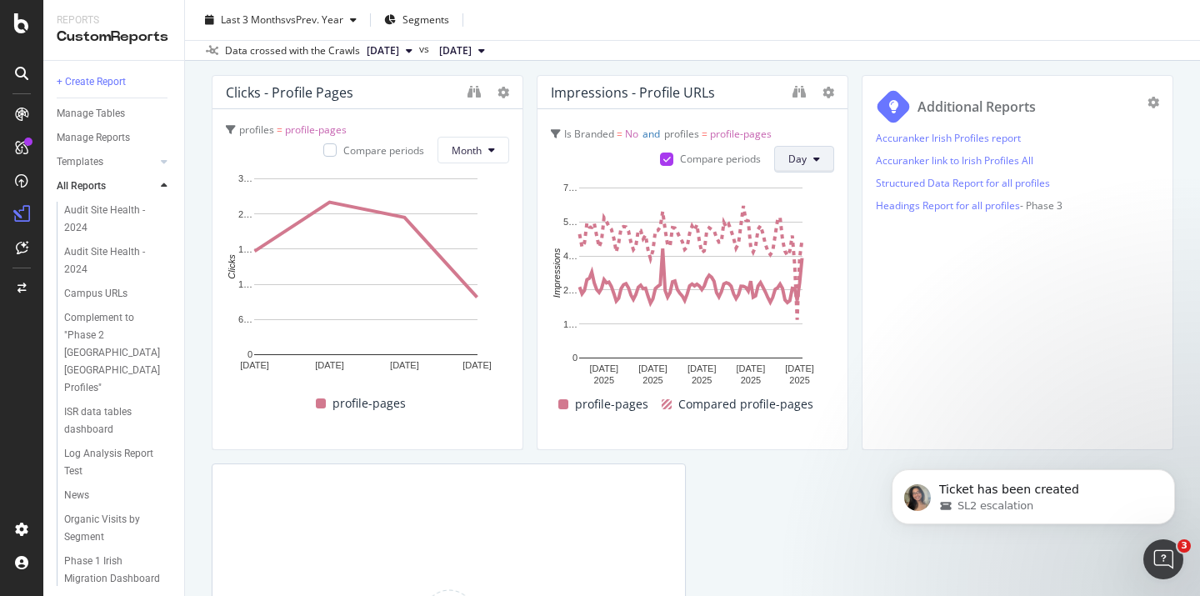
click at [795, 159] on span "Day" at bounding box center [797, 159] width 18 height 14
click at [788, 254] on span "Month" at bounding box center [796, 254] width 30 height 15
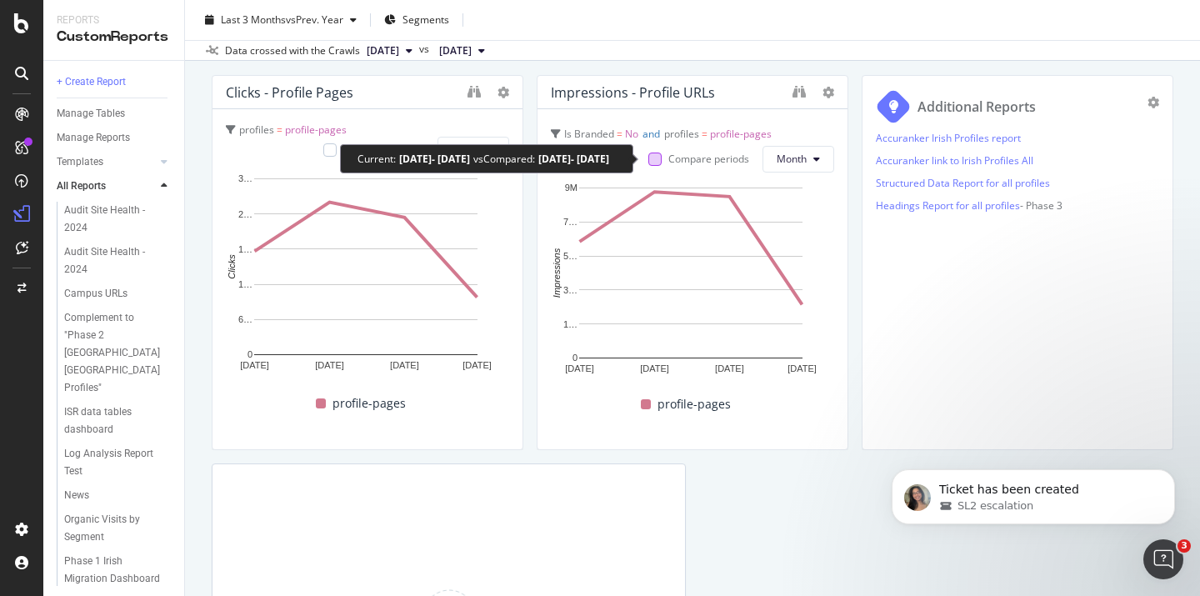
click at [648, 158] on div at bounding box center [654, 159] width 13 height 13
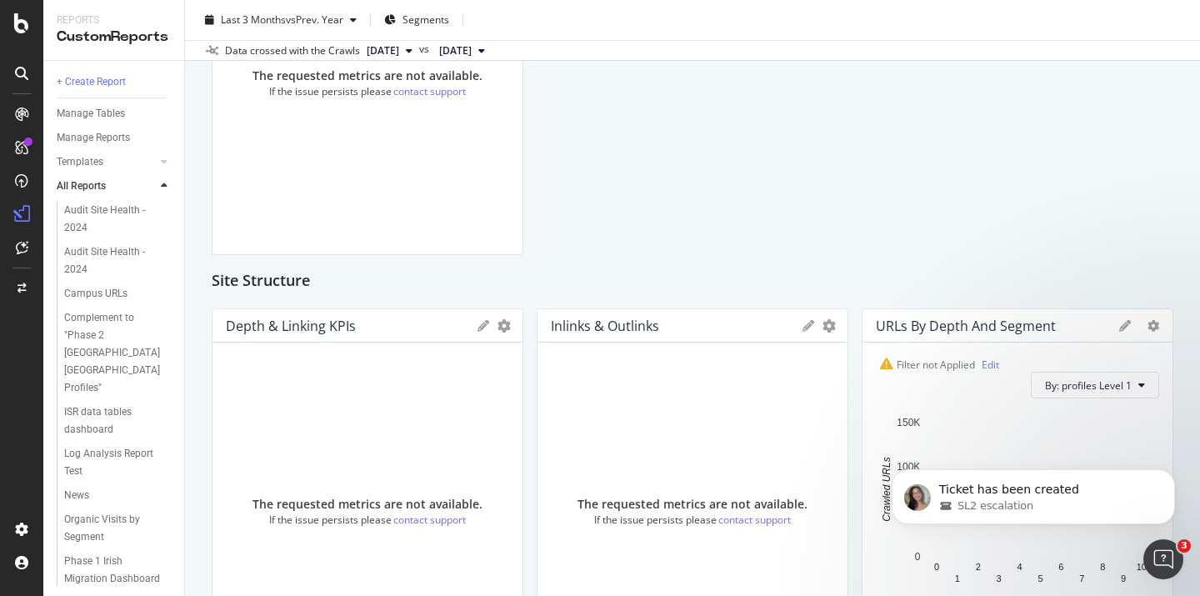
scroll to position [1041, 0]
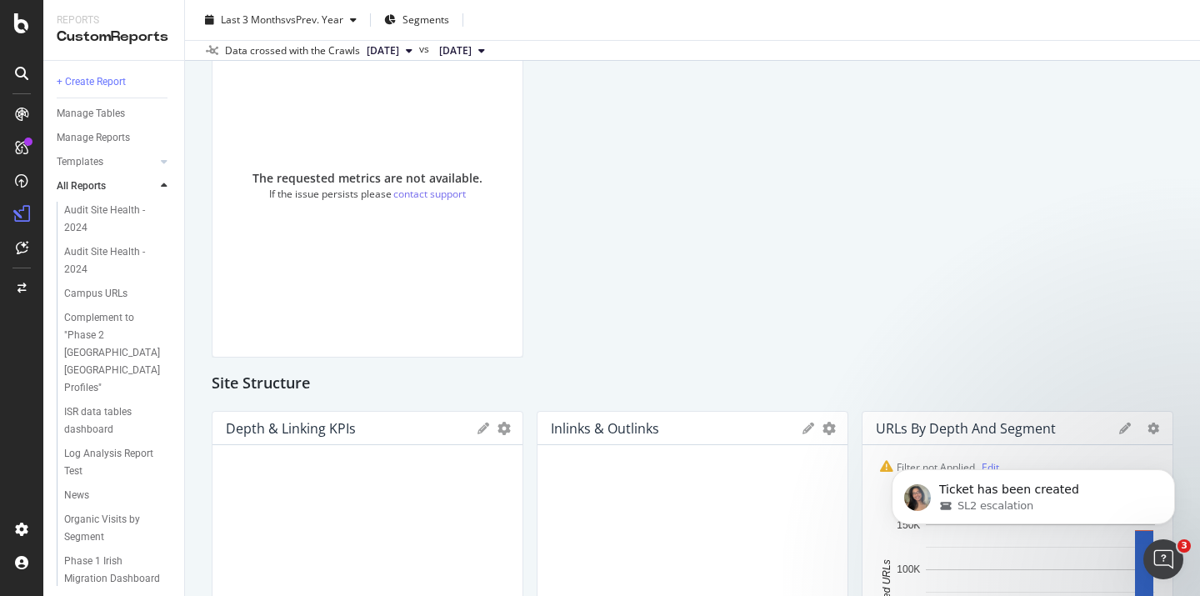
click at [399, 50] on span "[DATE]" at bounding box center [383, 50] width 33 height 15
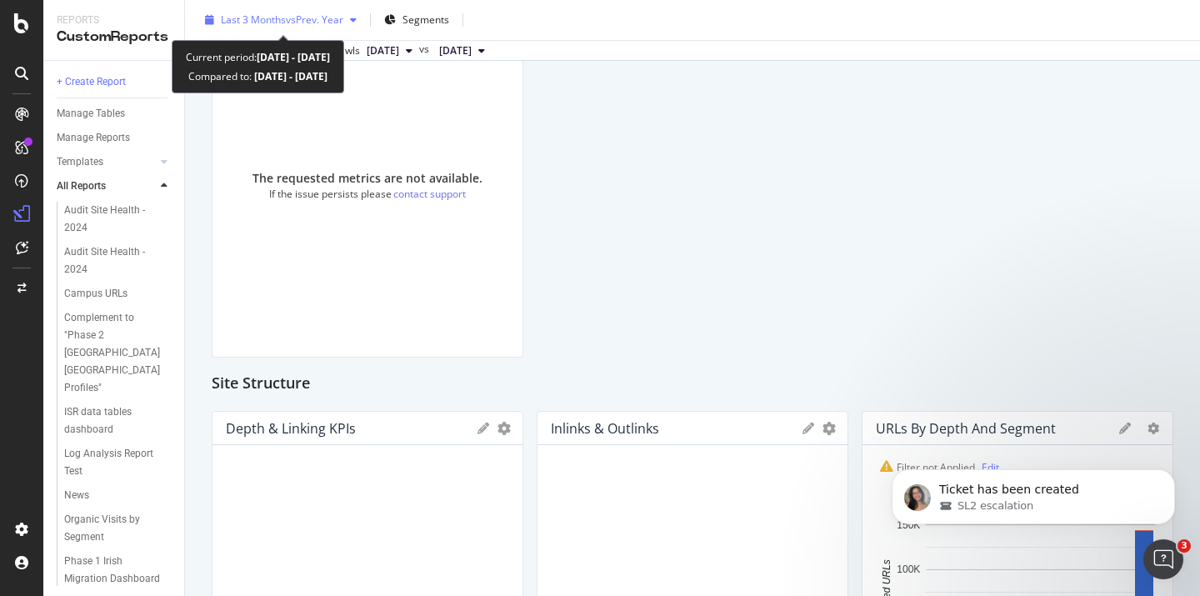
click at [277, 18] on span "Last 3 Months" at bounding box center [253, 20] width 65 height 14
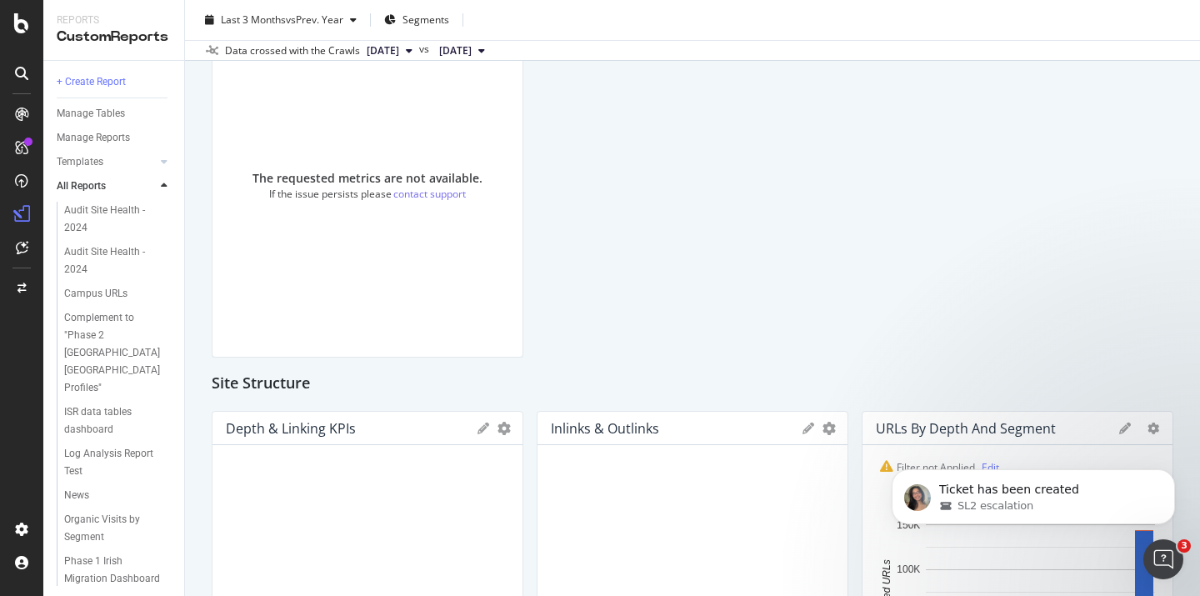
click at [789, 142] on div "Health KPIs KPI STATISTICS KPIs Table Edit KPIs Edit Filter Export as CSV Delet…" at bounding box center [693, 558] width 962 height 2864
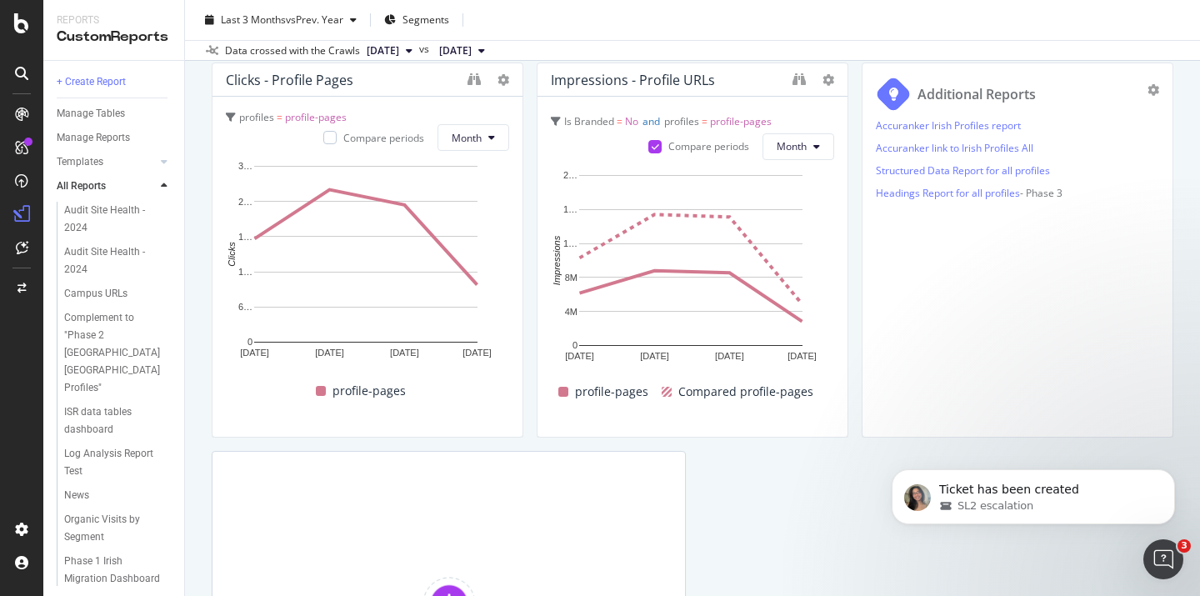
scroll to position [2239, 0]
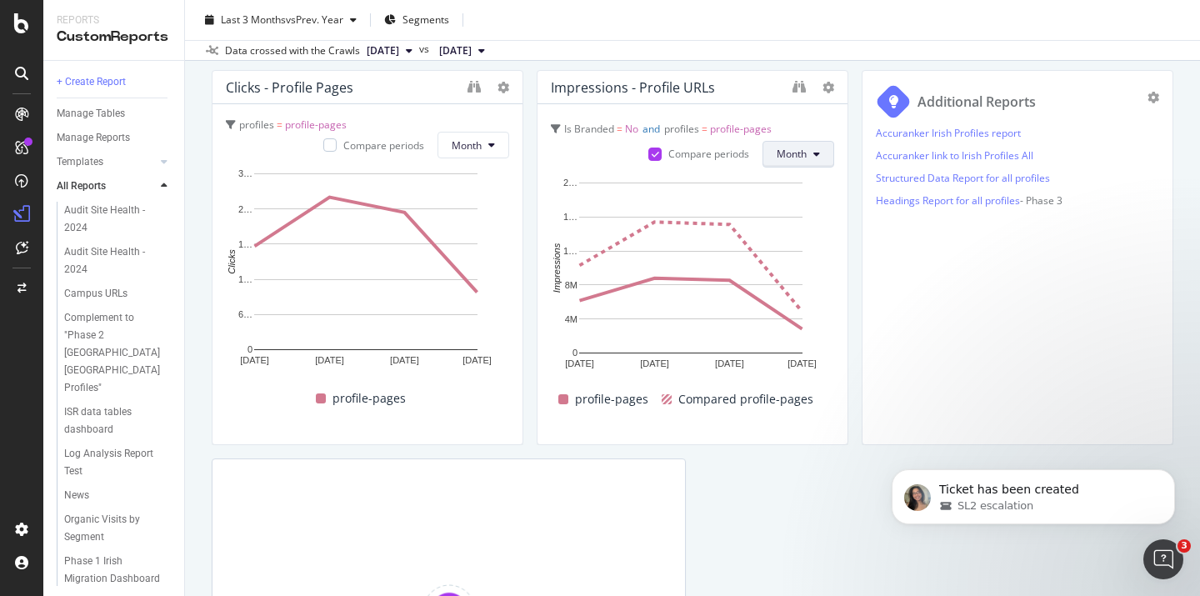
click at [783, 149] on span "Month" at bounding box center [792, 154] width 30 height 14
click at [778, 191] on span "Day" at bounding box center [784, 187] width 33 height 15
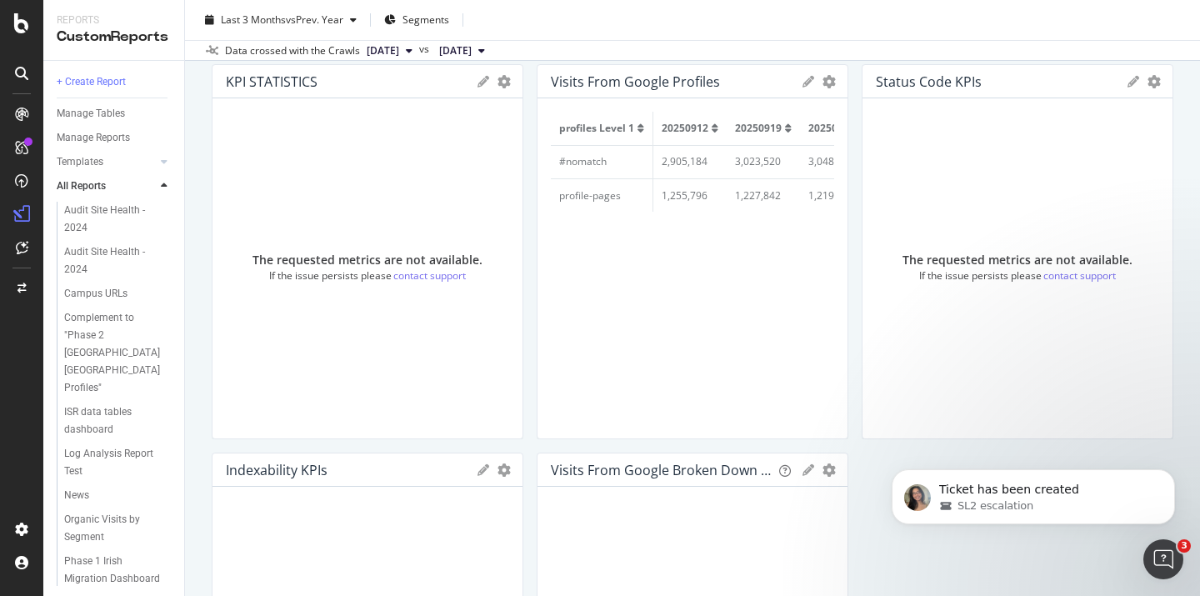
scroll to position [0, 0]
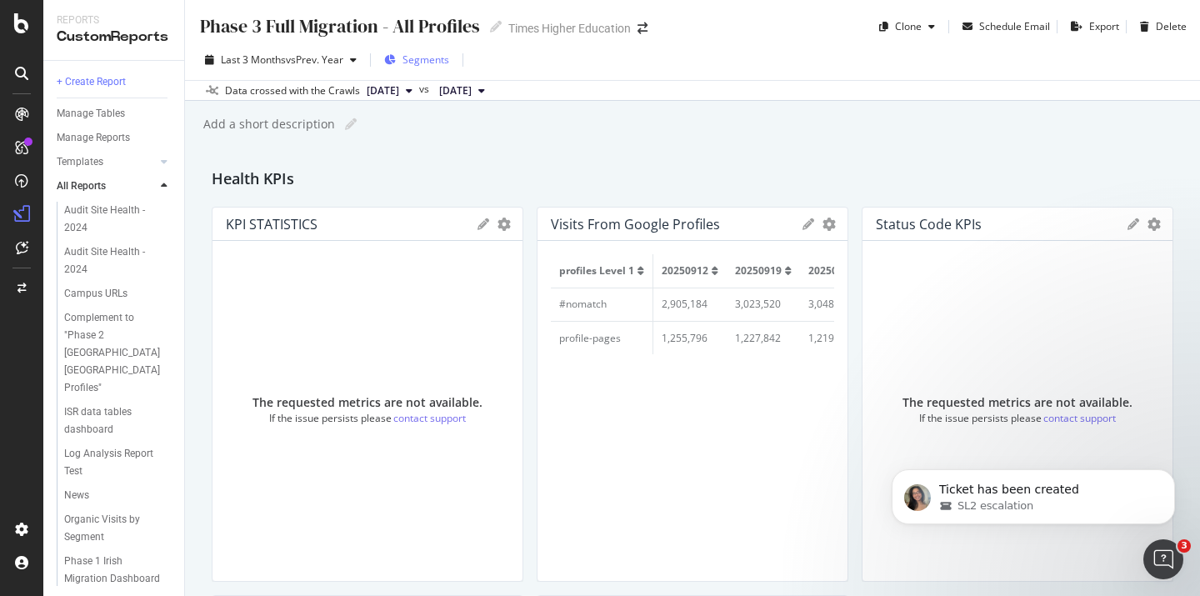
click at [422, 62] on span "Segments" at bounding box center [426, 60] width 47 height 14
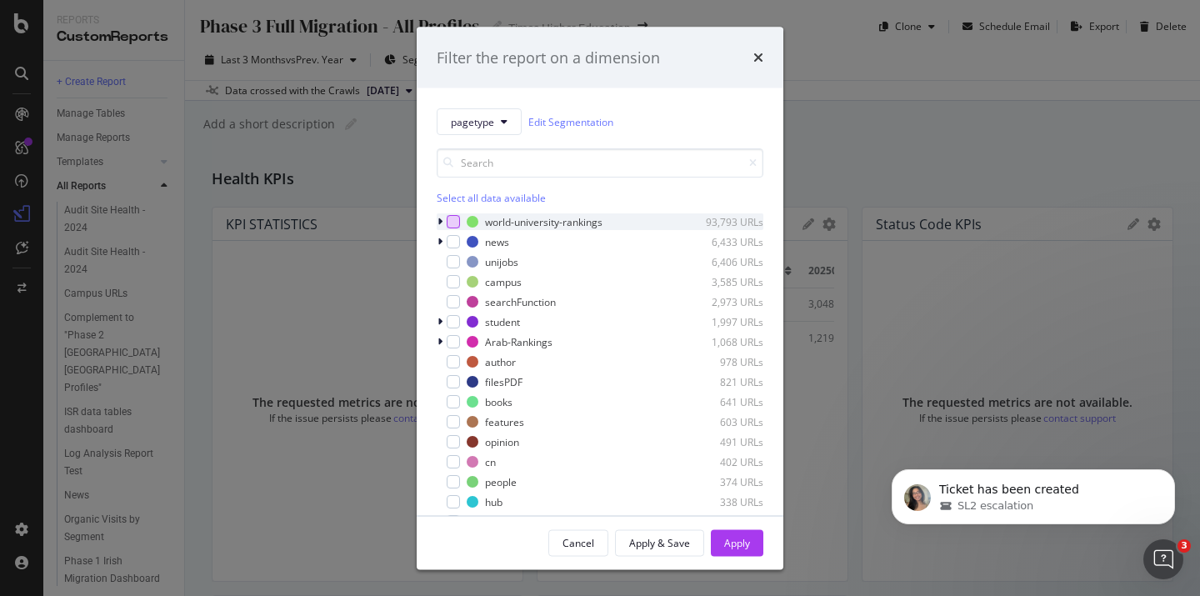
click at [452, 218] on div "modal" at bounding box center [453, 221] width 13 height 13
click at [442, 219] on icon "modal" at bounding box center [440, 222] width 5 height 10
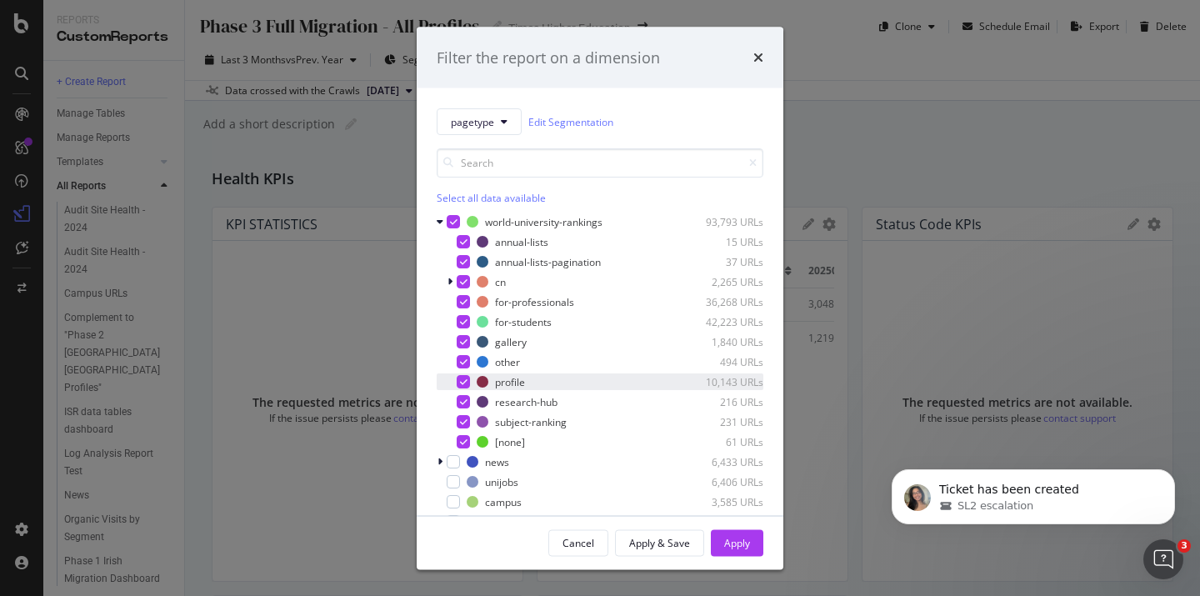
click at [461, 378] on icon "modal" at bounding box center [464, 382] width 8 height 8
click at [462, 403] on icon "modal" at bounding box center [464, 402] width 8 height 8
click at [463, 299] on icon "modal" at bounding box center [464, 302] width 8 height 8
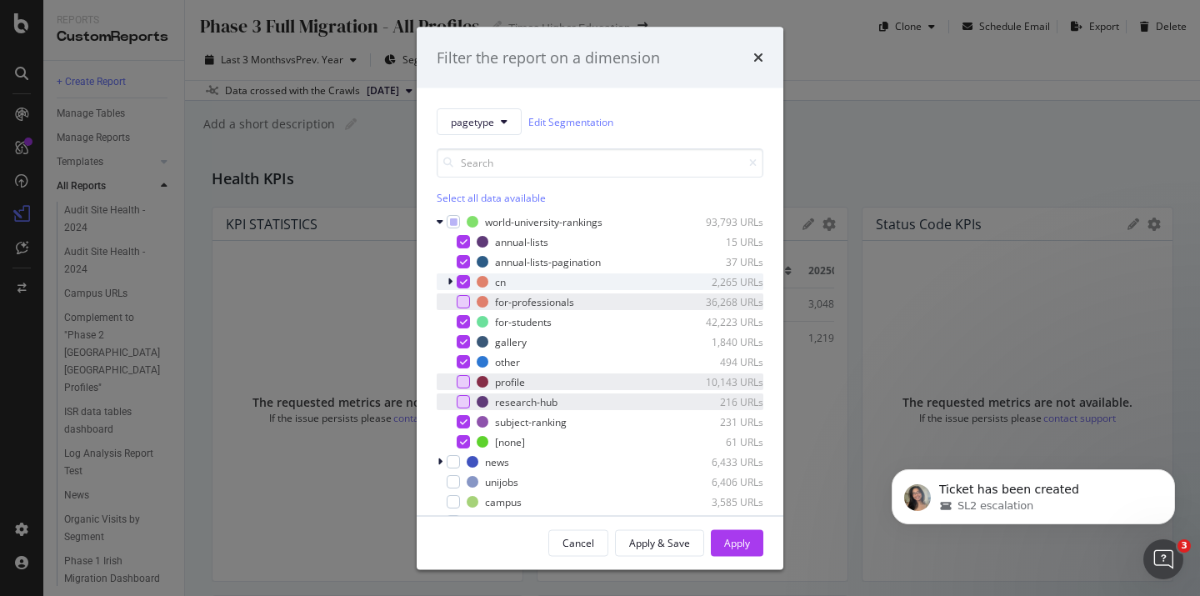
click at [461, 278] on icon "modal" at bounding box center [464, 282] width 8 height 8
click at [461, 260] on icon "modal" at bounding box center [464, 262] width 8 height 8
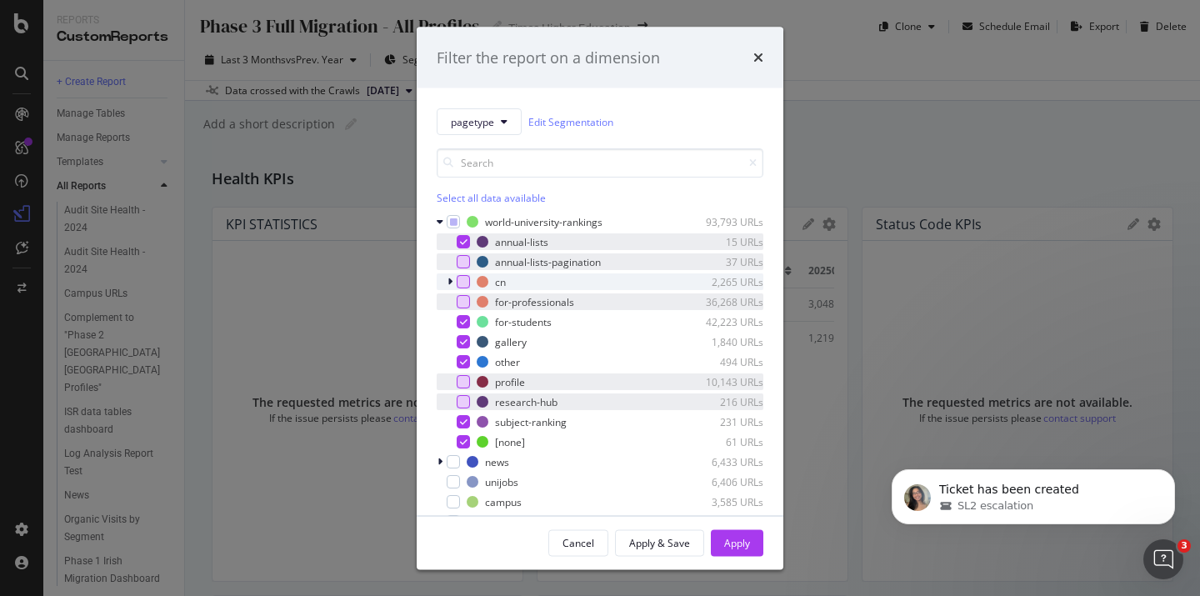
click at [464, 233] on div "annual-lists 15 URLs" at bounding box center [600, 241] width 327 height 17
click at [460, 241] on div "modal" at bounding box center [463, 241] width 13 height 13
click at [463, 257] on div "modal" at bounding box center [463, 261] width 13 height 13
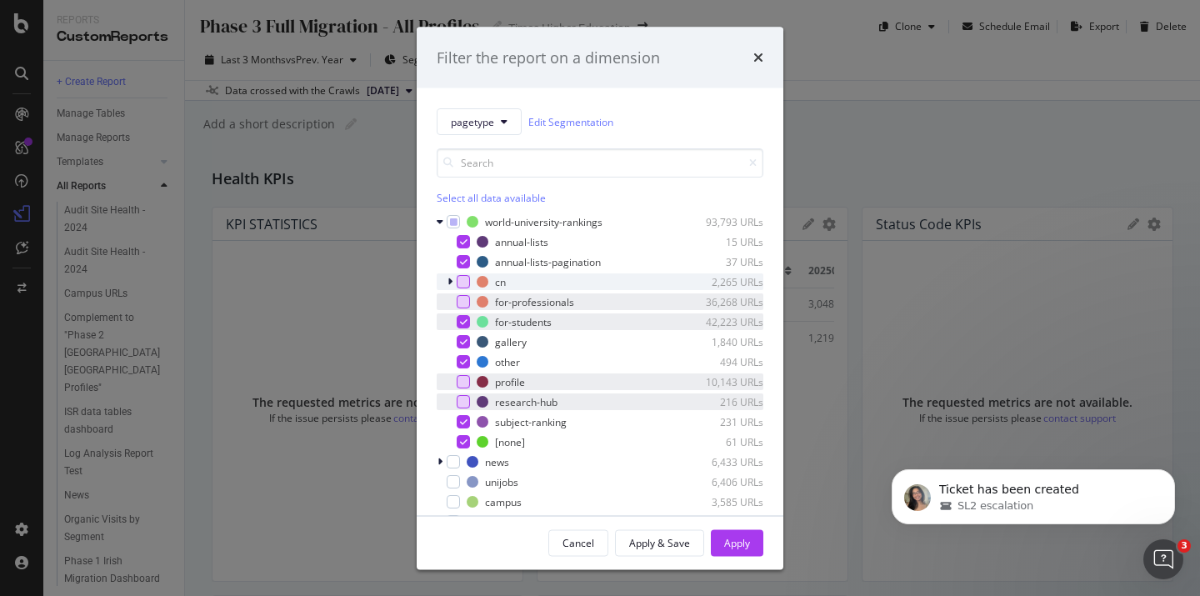
click at [458, 317] on div "modal" at bounding box center [463, 321] width 13 height 13
click at [460, 339] on icon "modal" at bounding box center [464, 342] width 8 height 8
click at [463, 401] on div "modal" at bounding box center [463, 401] width 13 height 13
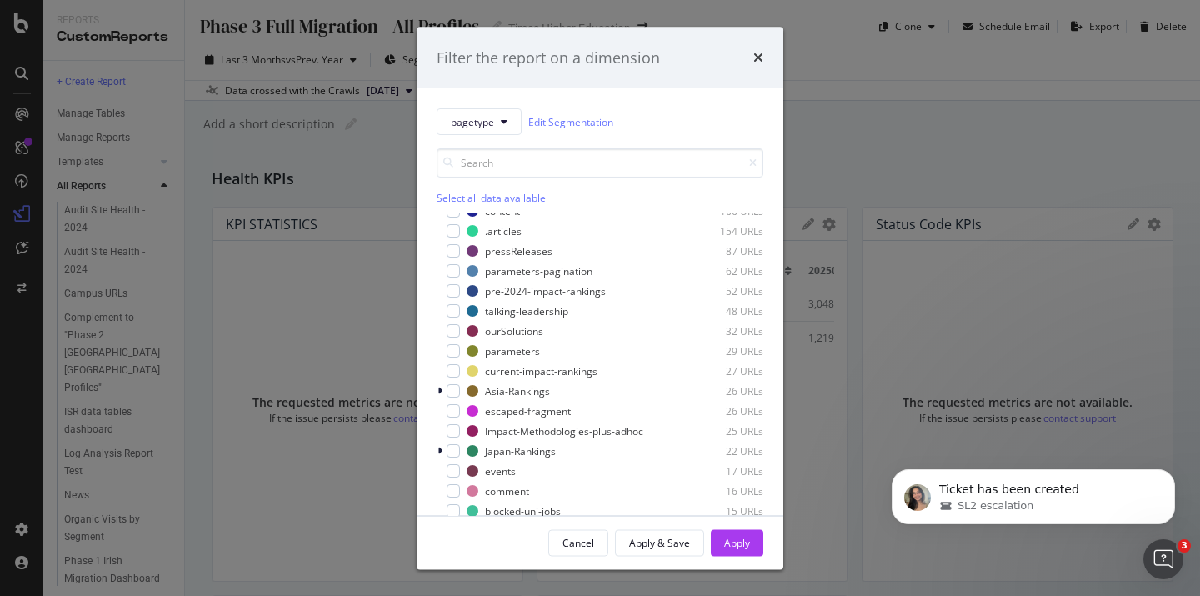
scroll to position [609, 0]
click at [453, 389] on div "modal" at bounding box center [453, 392] width 13 height 13
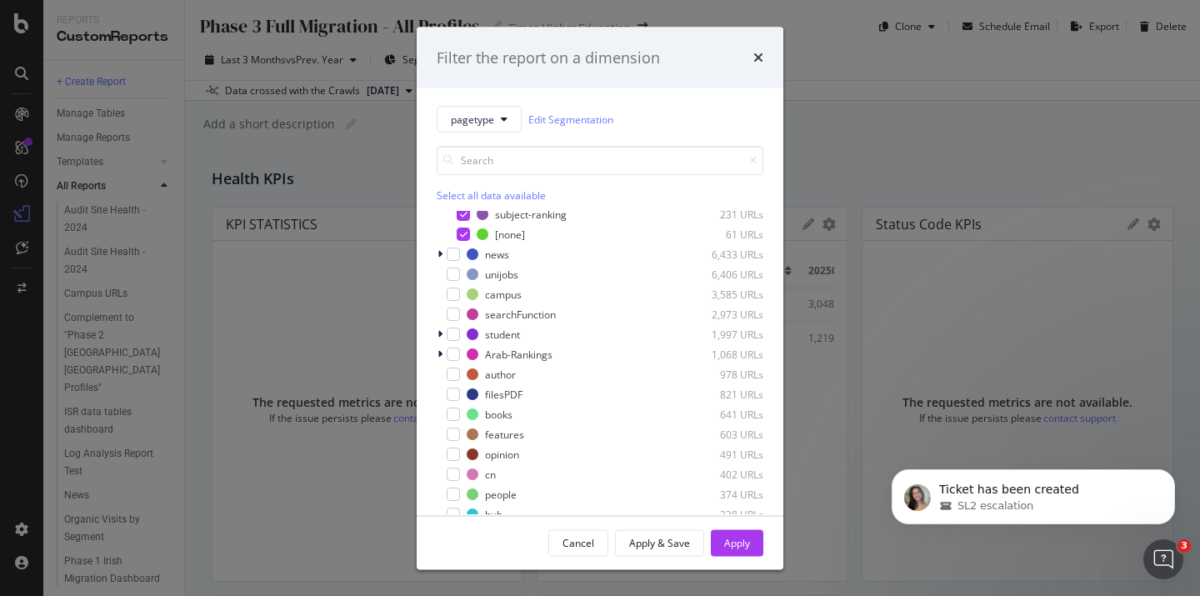
scroll to position [194, 0]
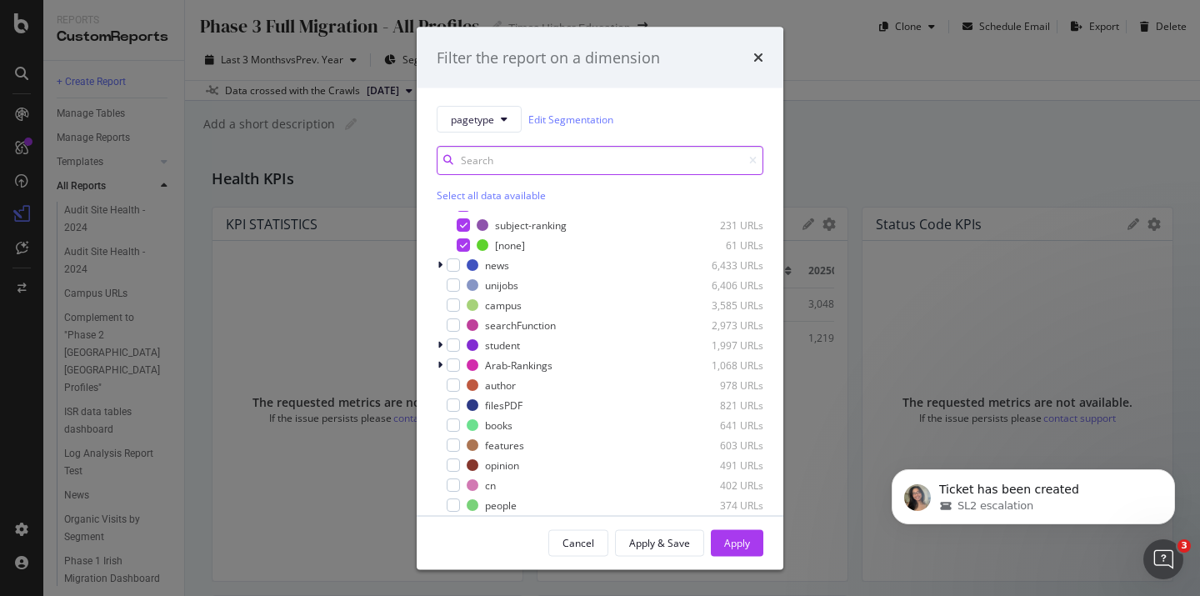
click at [494, 160] on input "modal" at bounding box center [600, 160] width 327 height 29
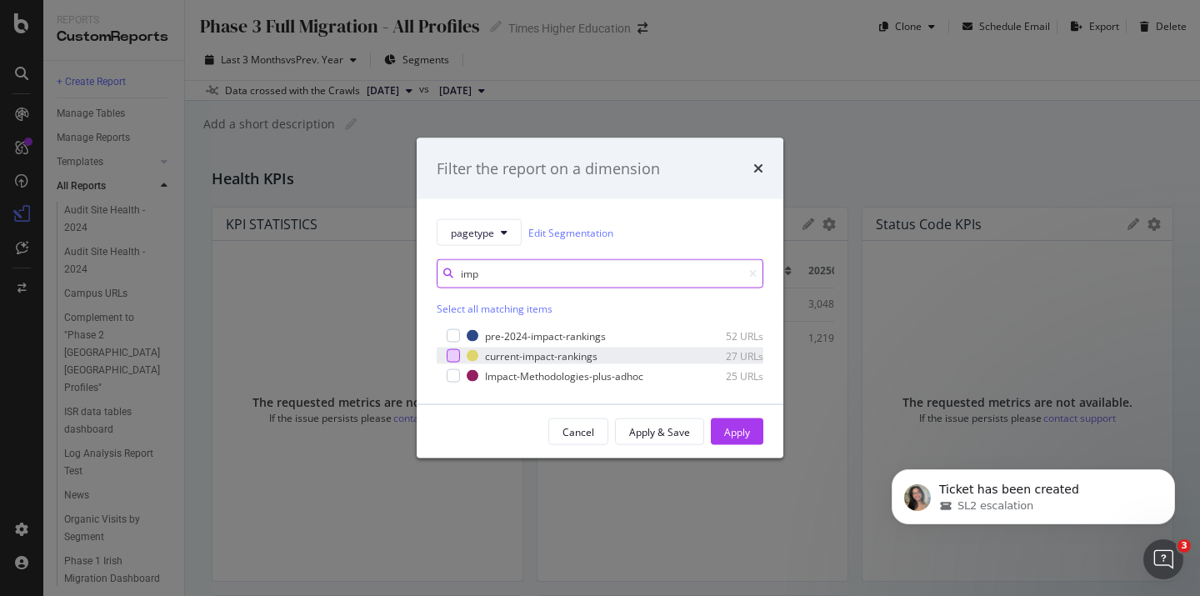
type input "imp"
click at [451, 350] on div "modal" at bounding box center [453, 355] width 13 height 13
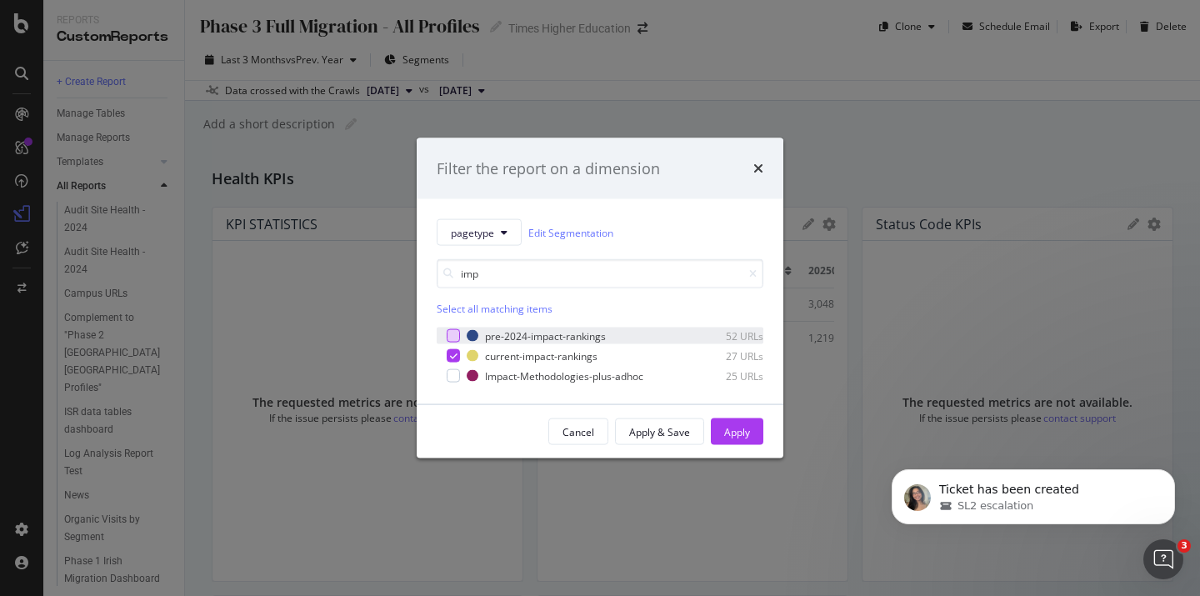
click at [452, 333] on div "modal" at bounding box center [453, 335] width 13 height 13
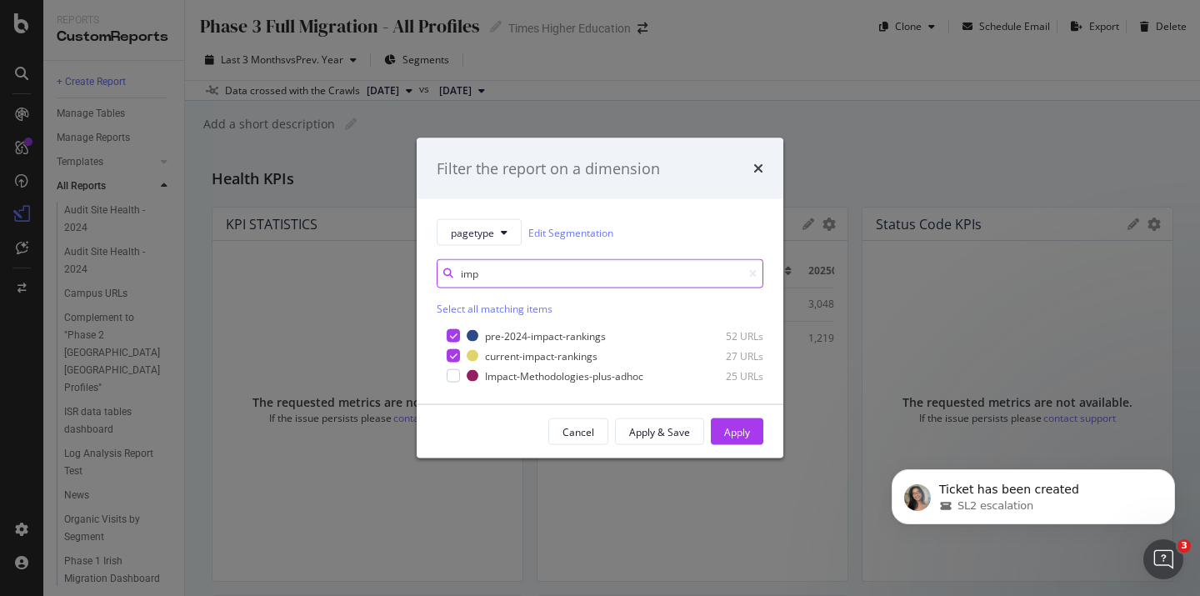
drag, startPoint x: 492, startPoint y: 273, endPoint x: 458, endPoint y: 273, distance: 33.3
click at [458, 273] on div "imp" at bounding box center [600, 273] width 327 height 29
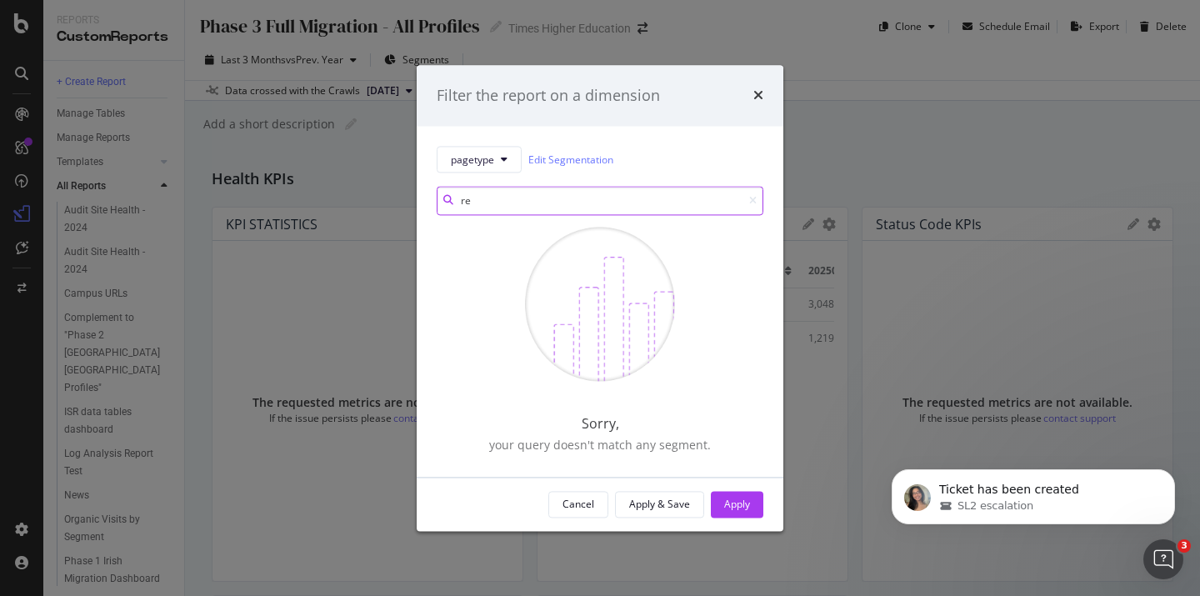
type input "r"
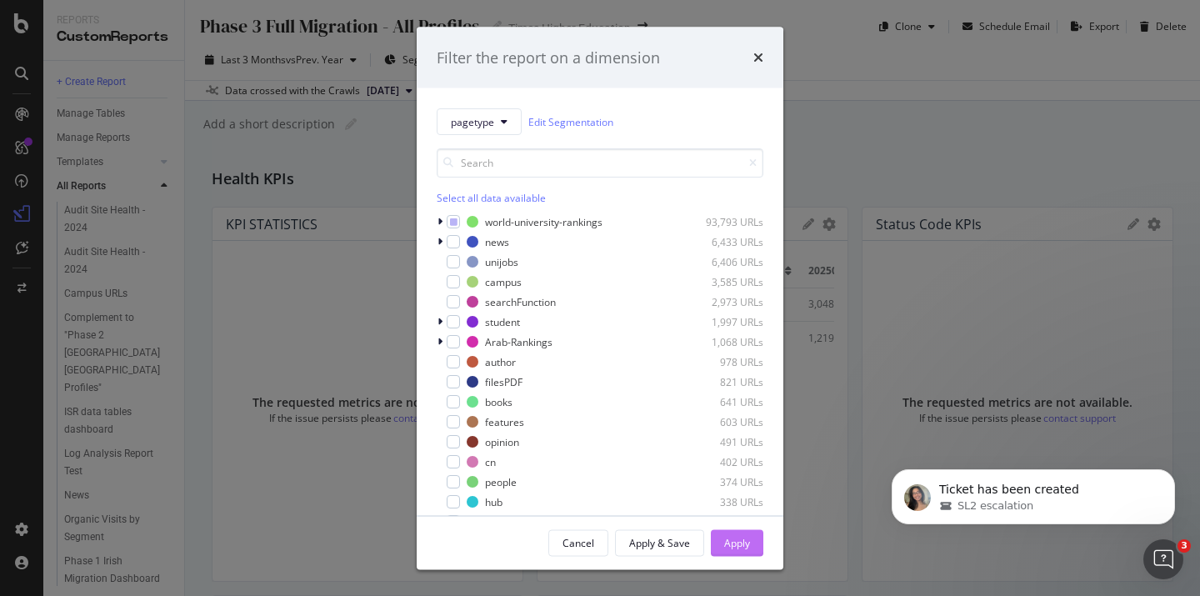
click at [723, 539] on button "Apply" at bounding box center [737, 542] width 53 height 27
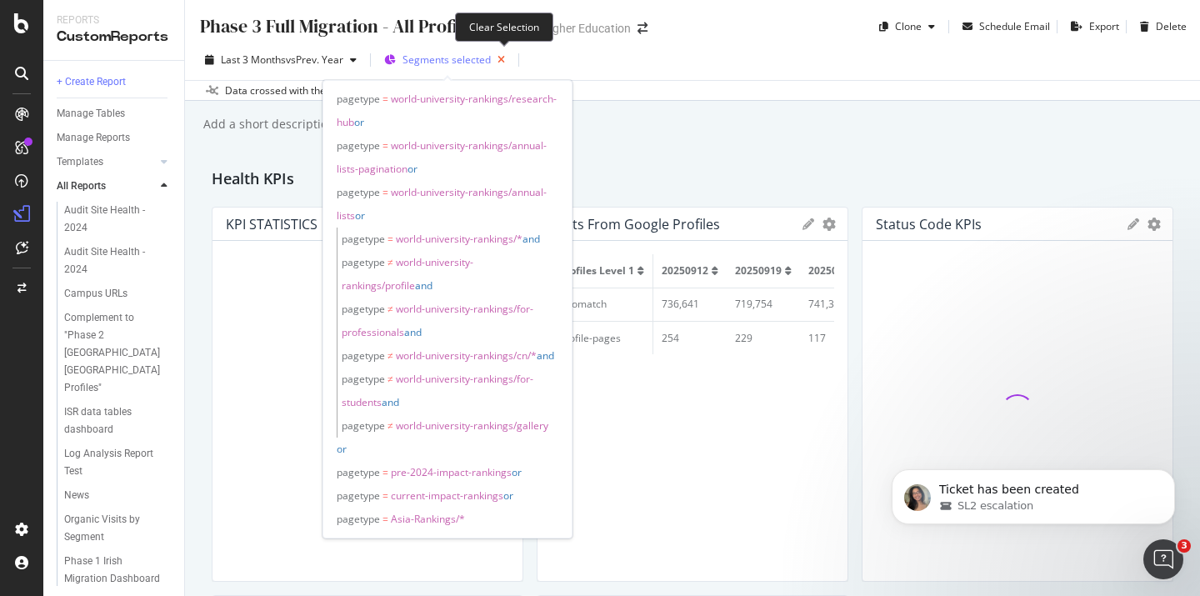
click at [503, 58] on icon "button" at bounding box center [501, 59] width 21 height 23
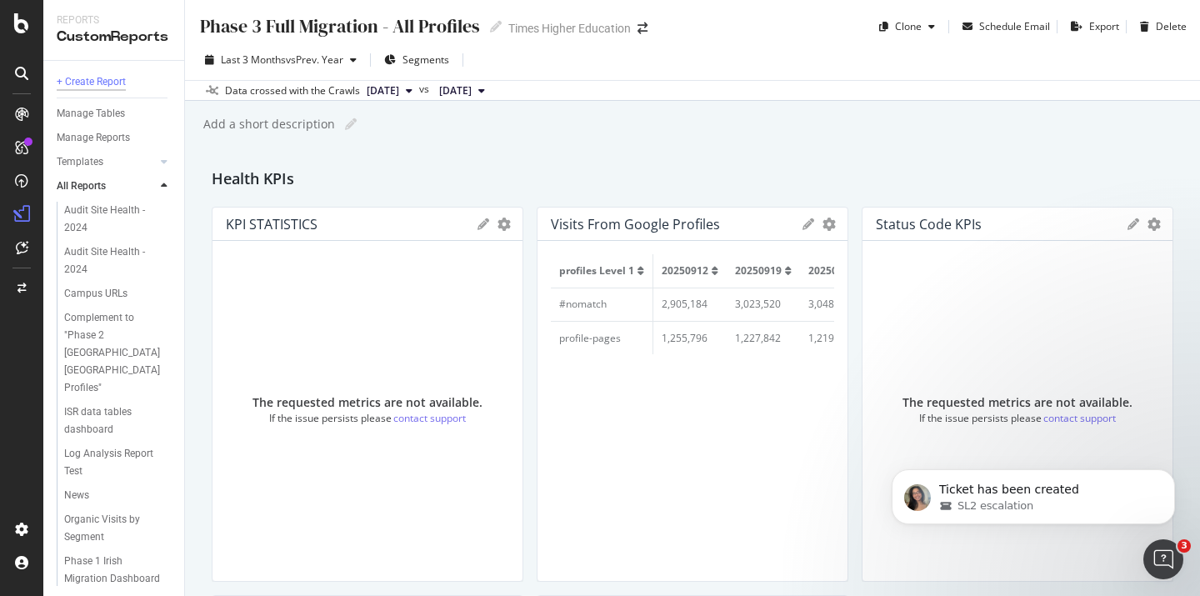
click at [100, 80] on div "+ Create Report" at bounding box center [91, 82] width 69 height 18
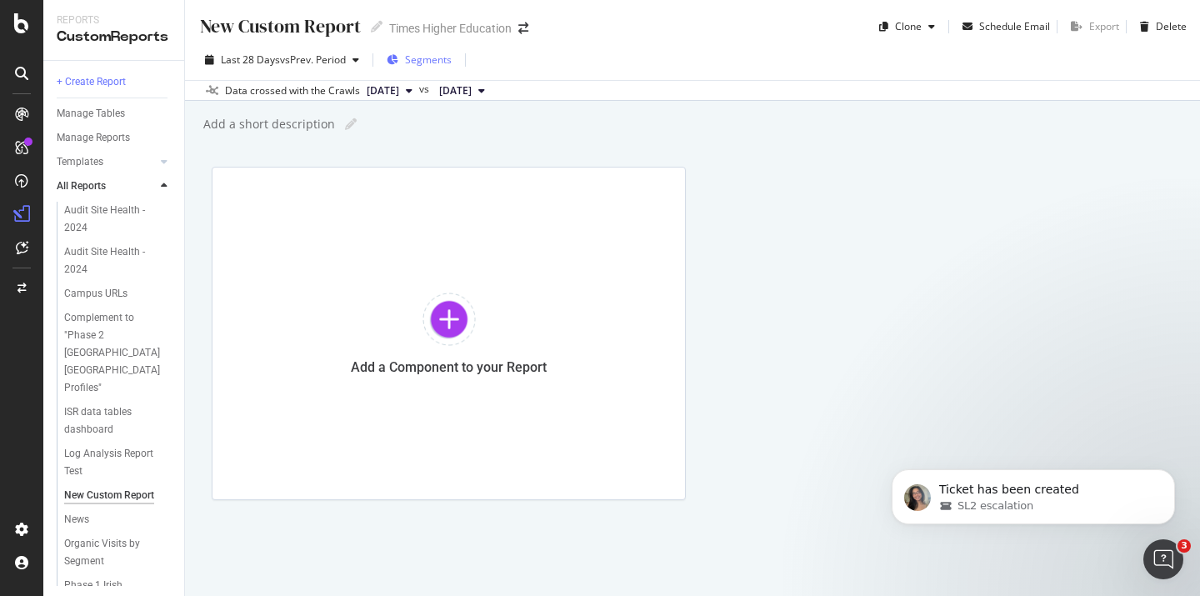
click at [430, 60] on span "Segments" at bounding box center [428, 60] width 47 height 14
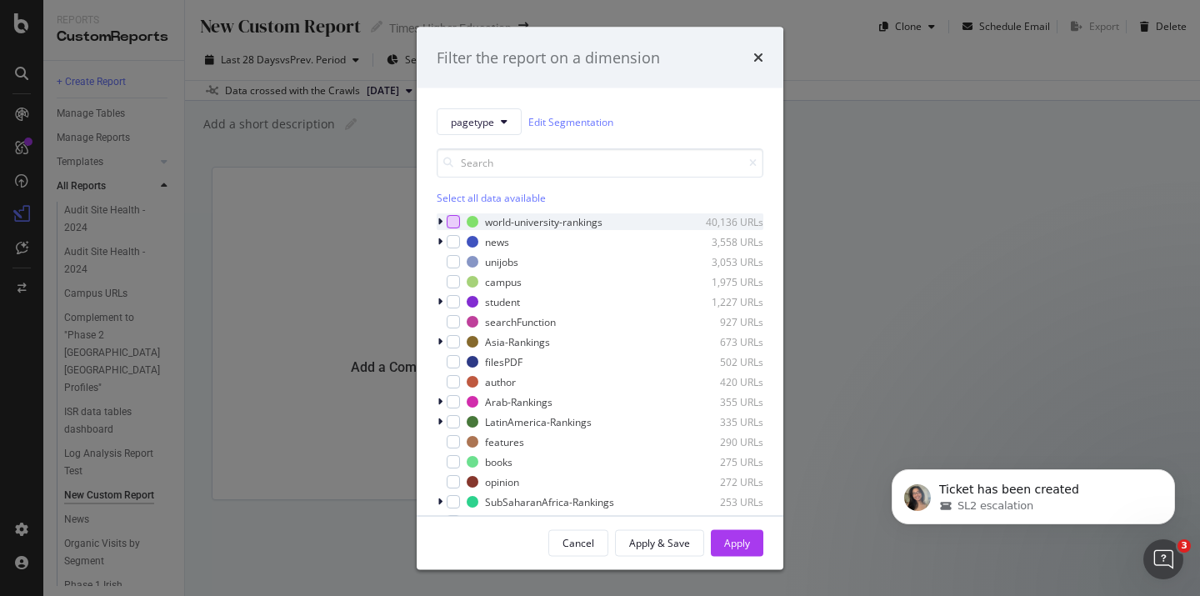
click at [453, 218] on div "modal" at bounding box center [453, 221] width 13 height 13
click at [443, 220] on div "modal" at bounding box center [442, 221] width 10 height 17
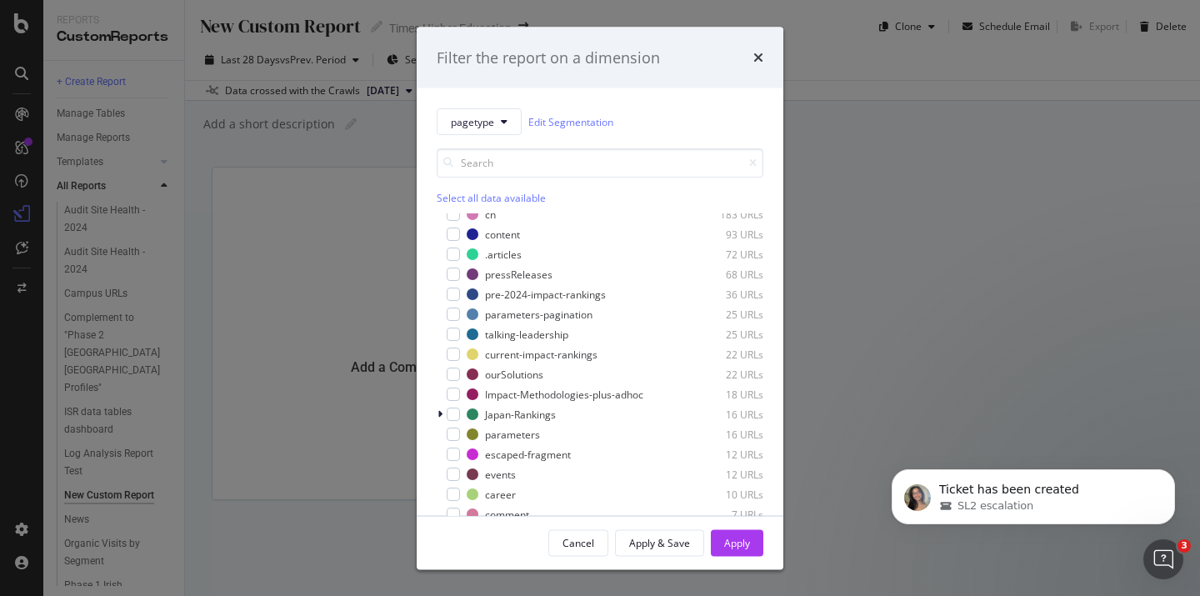
scroll to position [608, 0]
click at [288, 344] on div "Filter the report on a dimension pagetype Edit Segmentation Select all data ava…" at bounding box center [600, 298] width 1200 height 596
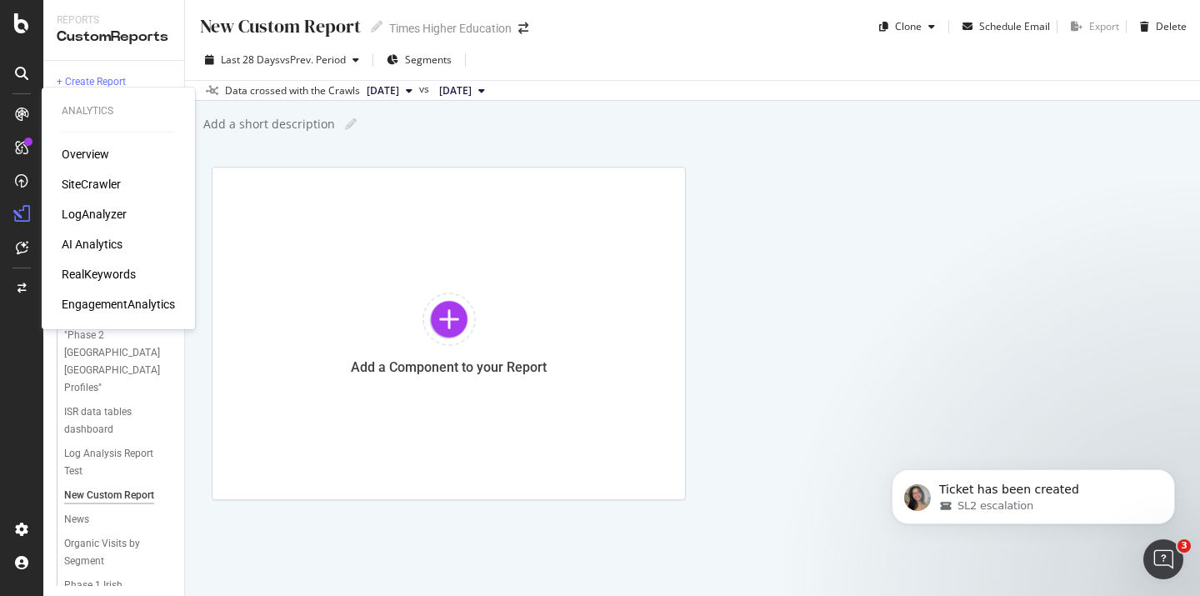
click at [94, 218] on div "LogAnalyzer" at bounding box center [94, 214] width 65 height 17
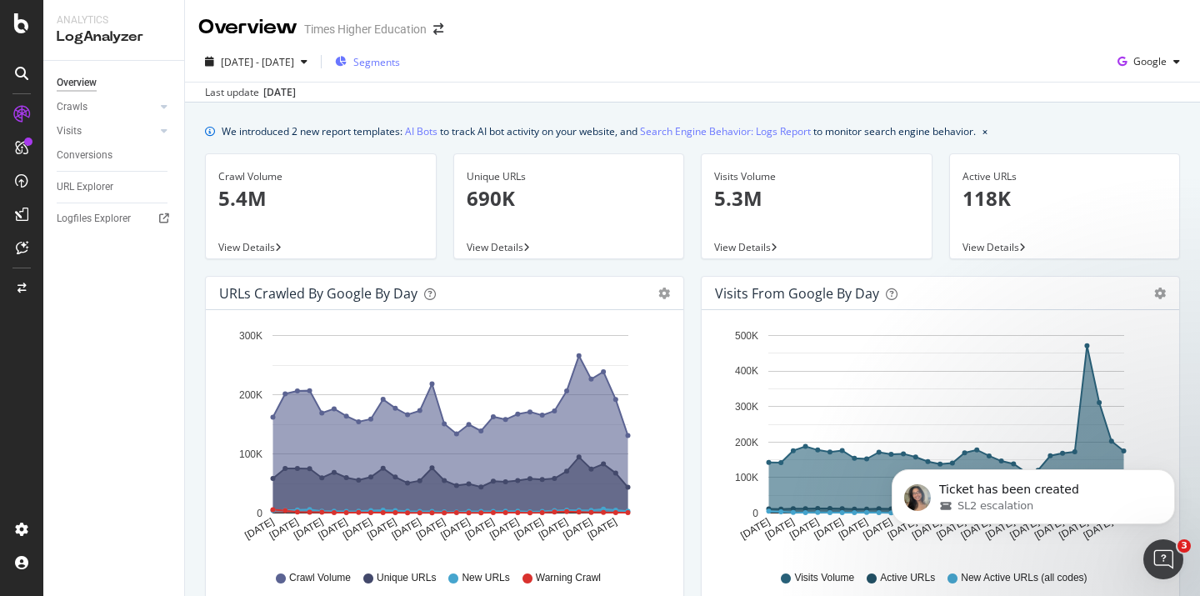
click at [400, 58] on span "Segments" at bounding box center [376, 62] width 47 height 14
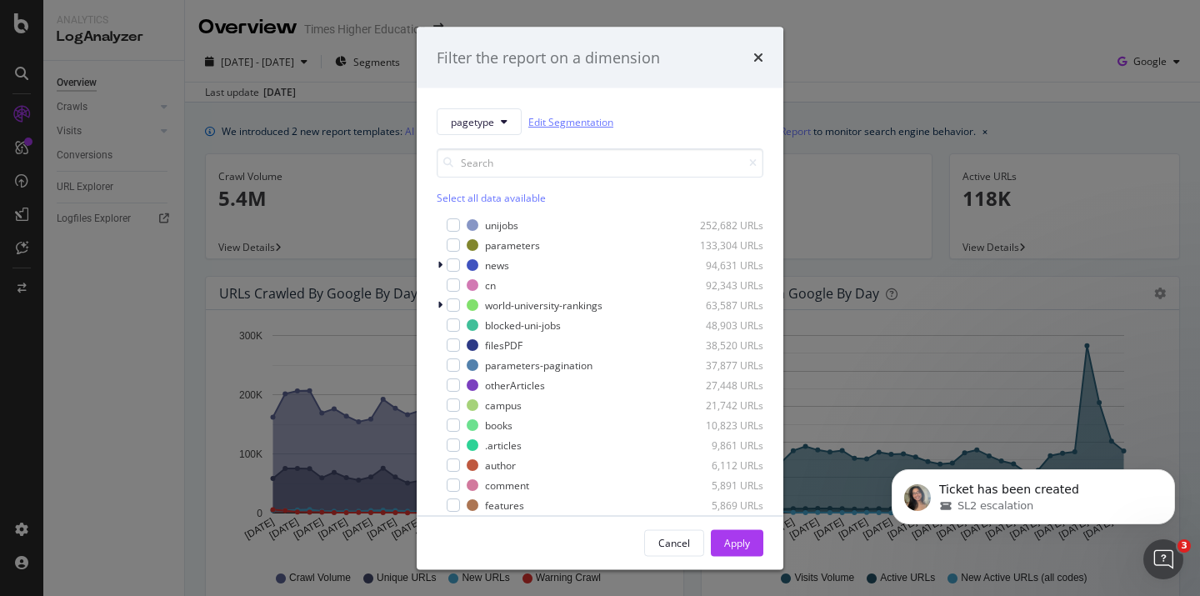
click at [558, 118] on link "Edit Segmentation" at bounding box center [570, 122] width 85 height 18
click at [490, 159] on input "modal" at bounding box center [600, 162] width 327 height 29
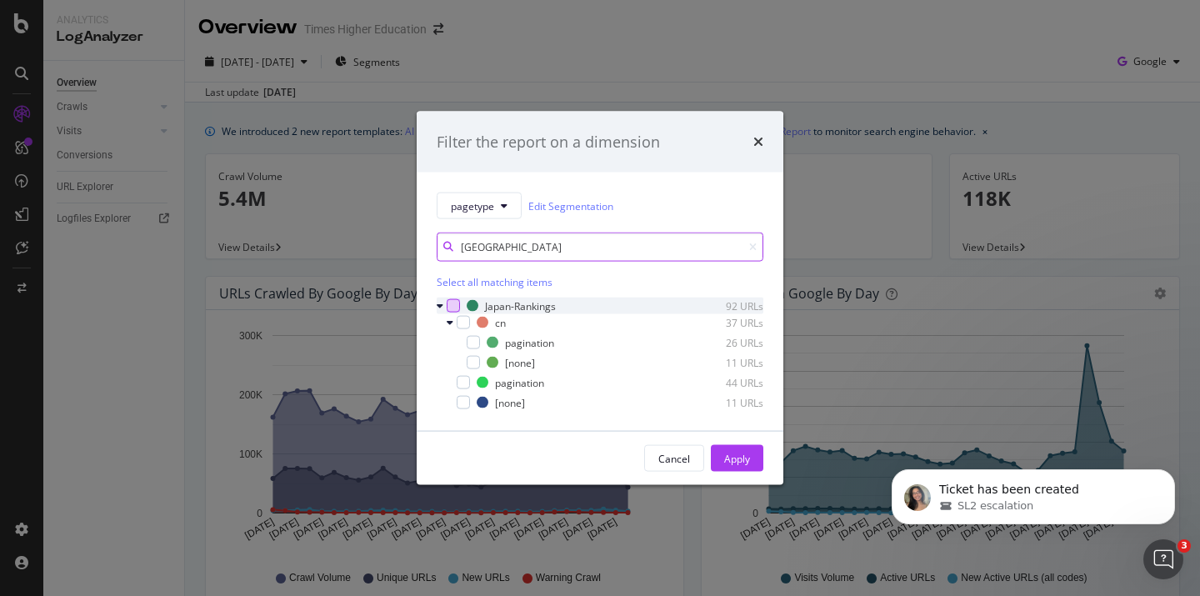
type input "[GEOGRAPHIC_DATA]"
click at [453, 301] on div "modal" at bounding box center [453, 305] width 13 height 13
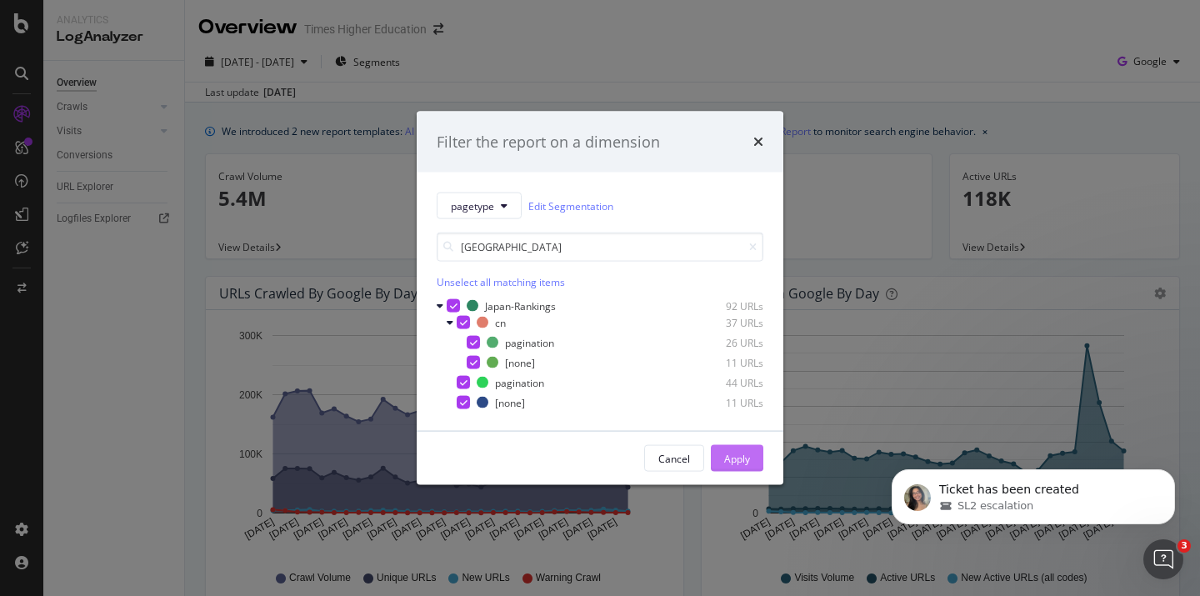
click at [743, 453] on div "Apply" at bounding box center [737, 458] width 26 height 14
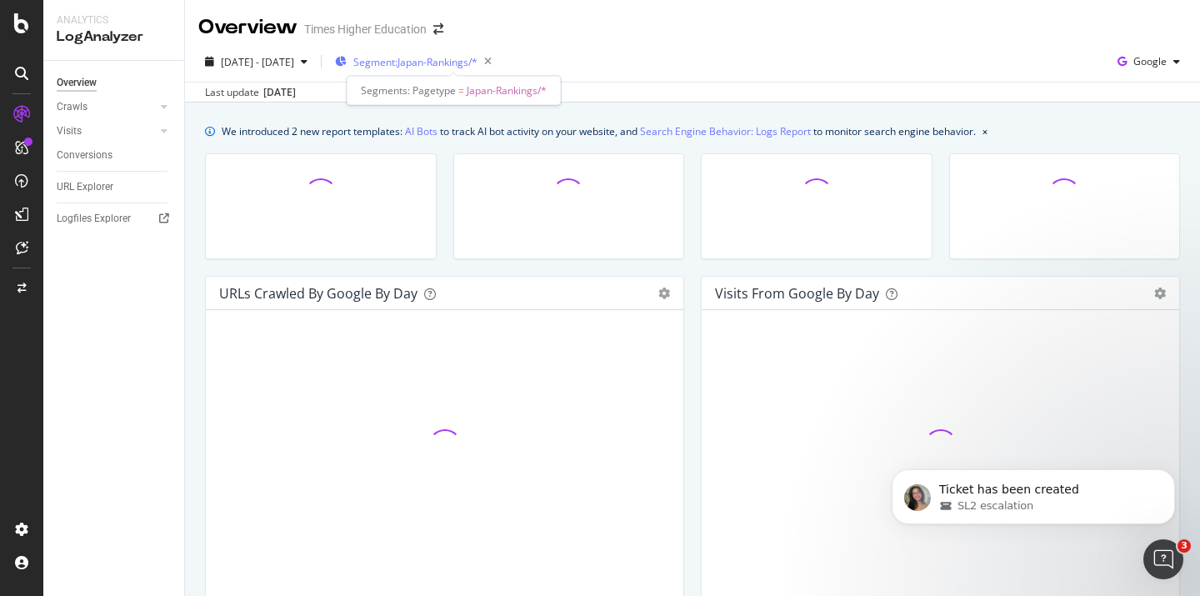
click at [462, 63] on span "Segment: Japan-Rankings/*" at bounding box center [415, 62] width 124 height 14
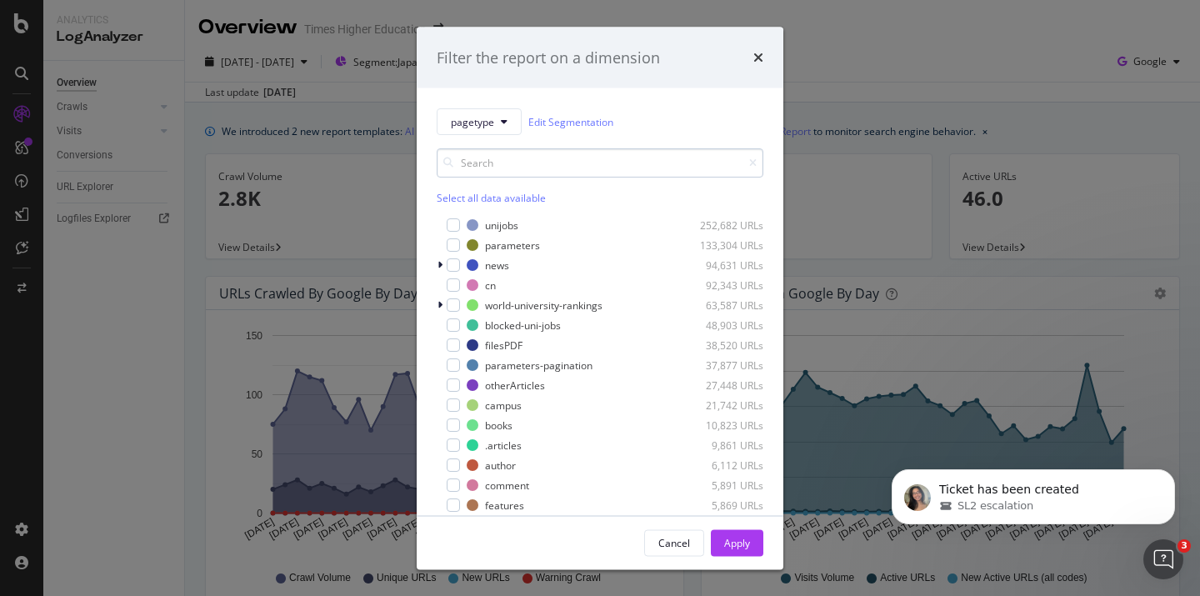
click at [474, 165] on input "modal" at bounding box center [600, 162] width 327 height 29
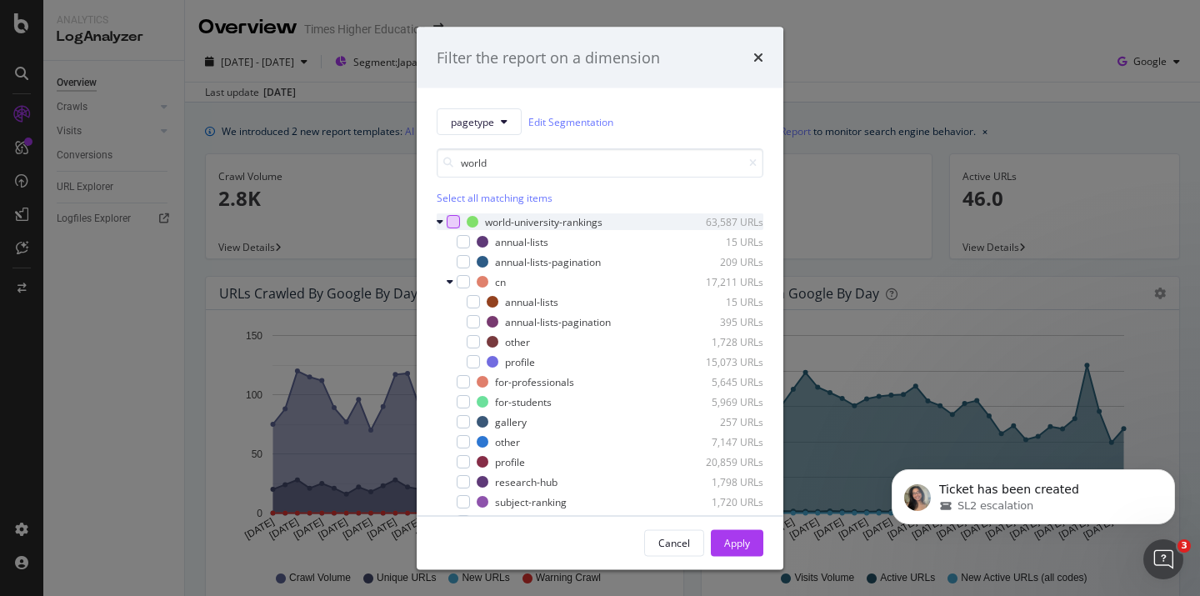
type input "world"
click at [453, 216] on div "modal" at bounding box center [453, 221] width 13 height 13
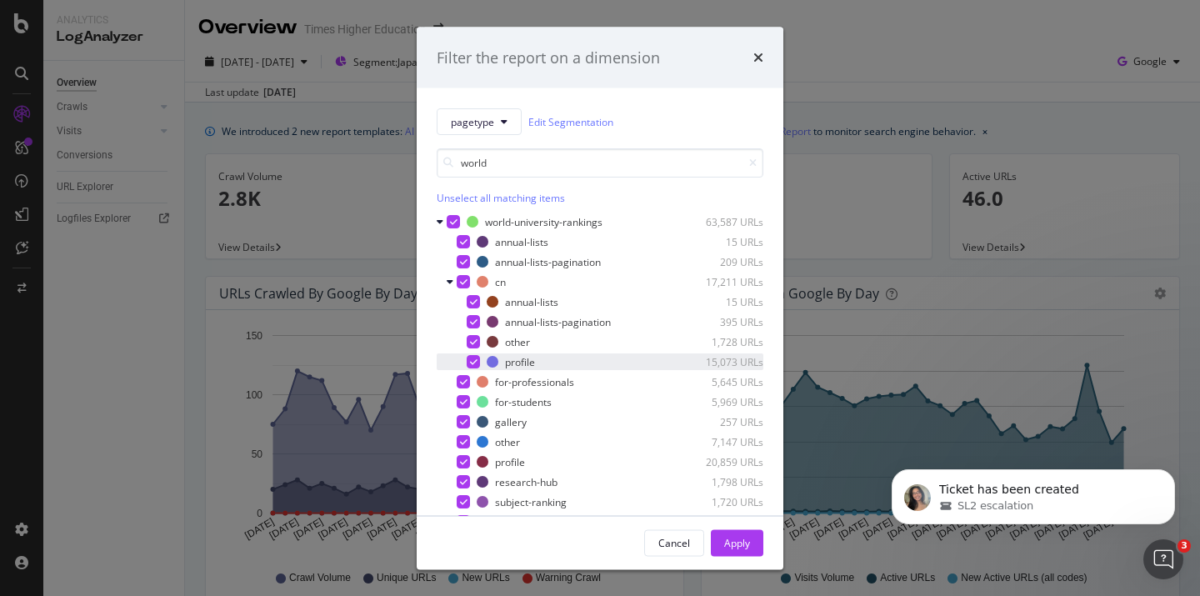
click at [472, 363] on icon "modal" at bounding box center [474, 362] width 8 height 8
click at [463, 379] on icon "modal" at bounding box center [464, 382] width 8 height 8
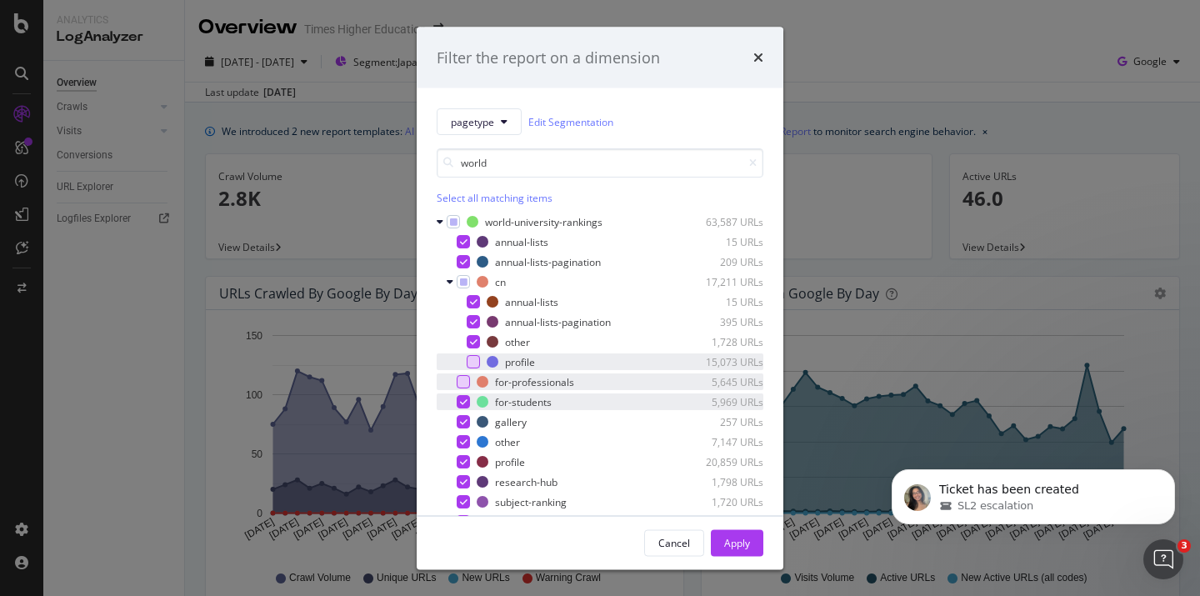
click at [460, 399] on icon "modal" at bounding box center [464, 402] width 8 height 8
click at [461, 423] on icon "modal" at bounding box center [464, 422] width 8 height 8
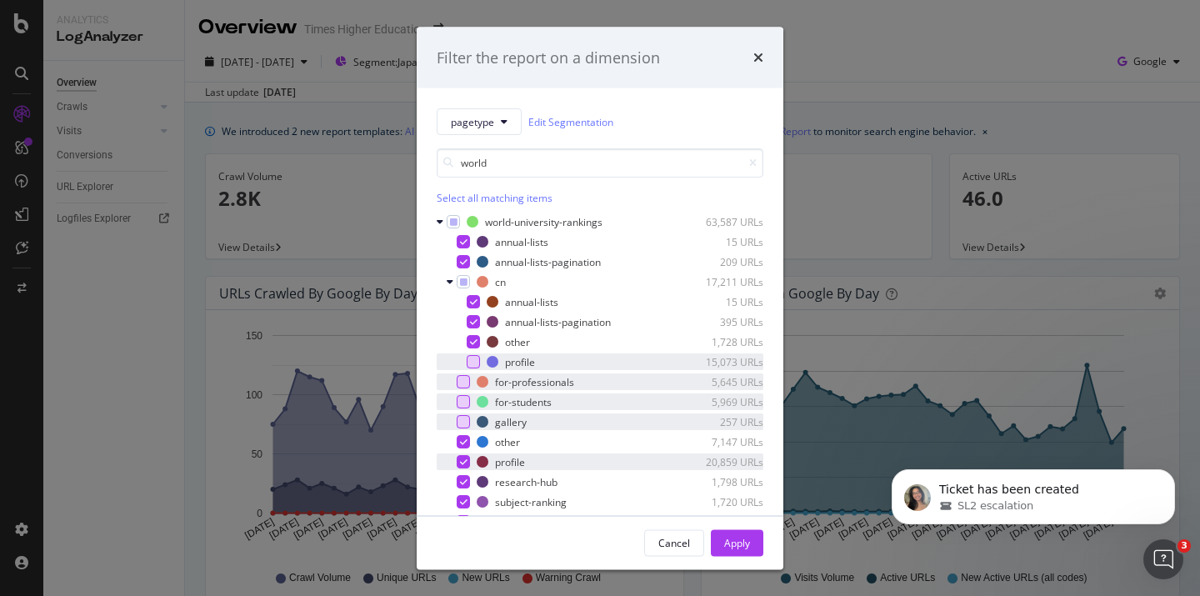
click at [460, 459] on icon "modal" at bounding box center [464, 462] width 8 height 8
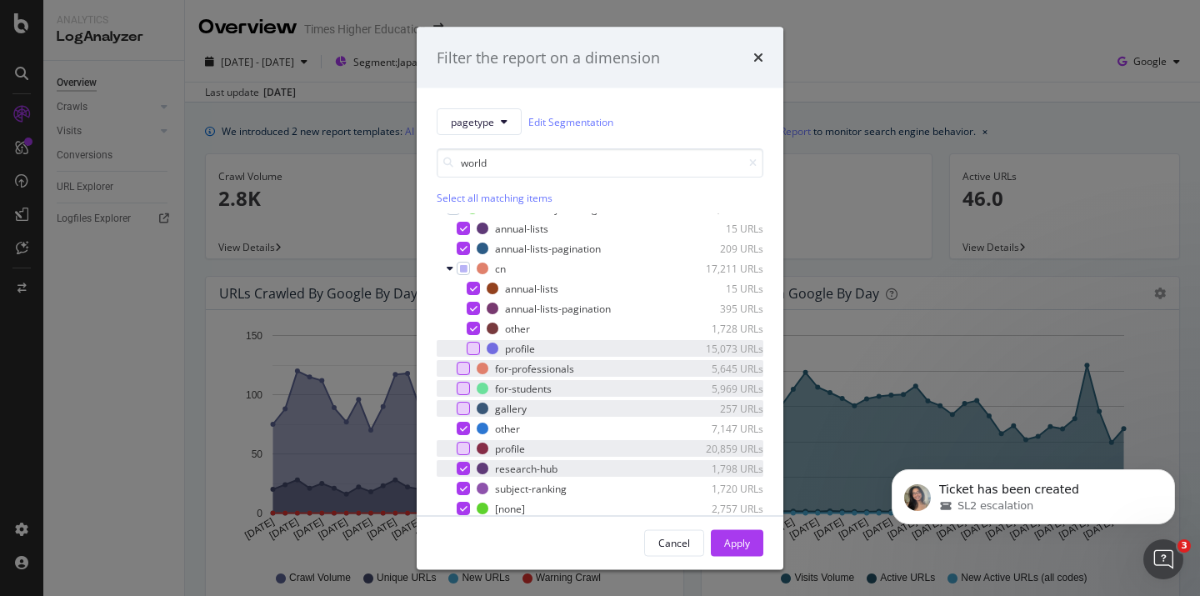
click at [458, 465] on div "modal" at bounding box center [463, 468] width 13 height 13
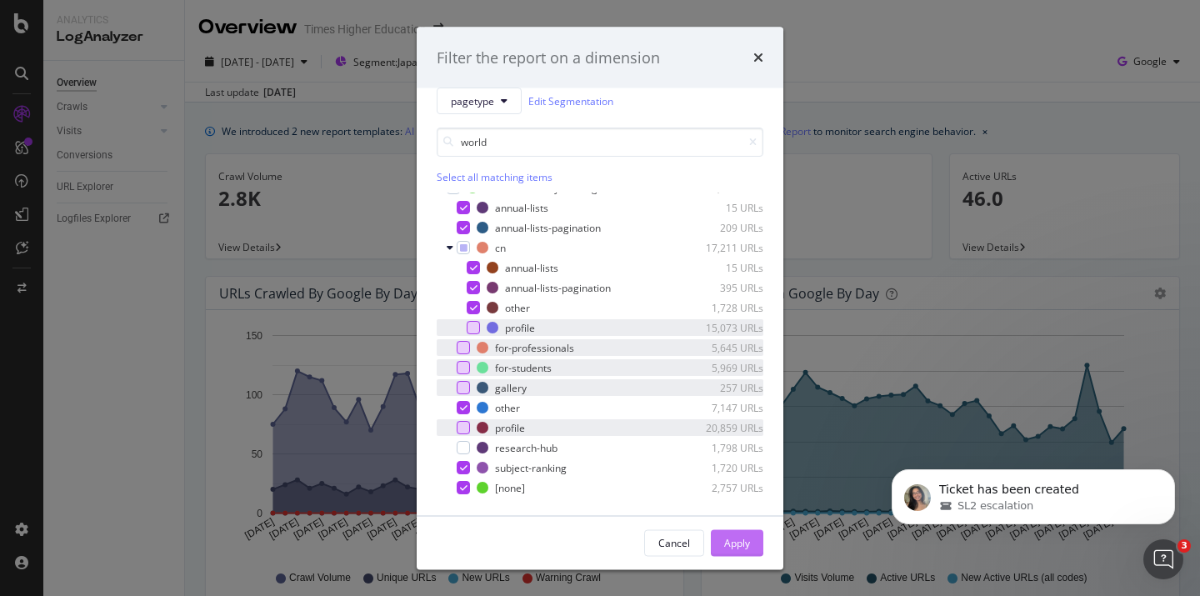
click at [721, 541] on button "Apply" at bounding box center [737, 542] width 53 height 27
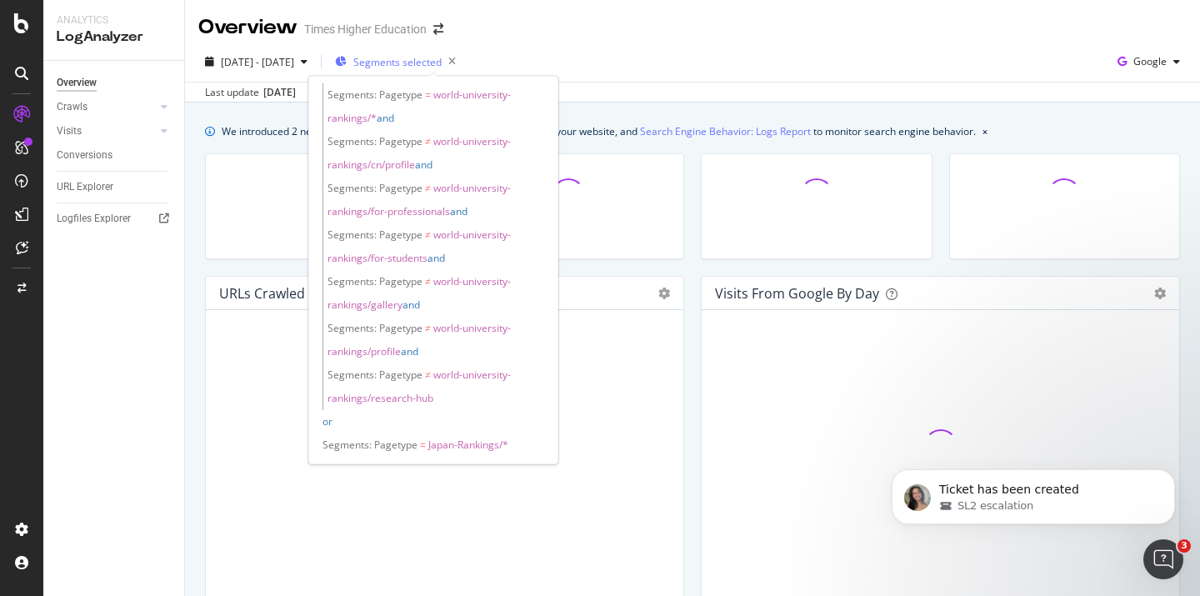
click at [441, 64] on span "Segments selected" at bounding box center [397, 62] width 88 height 14
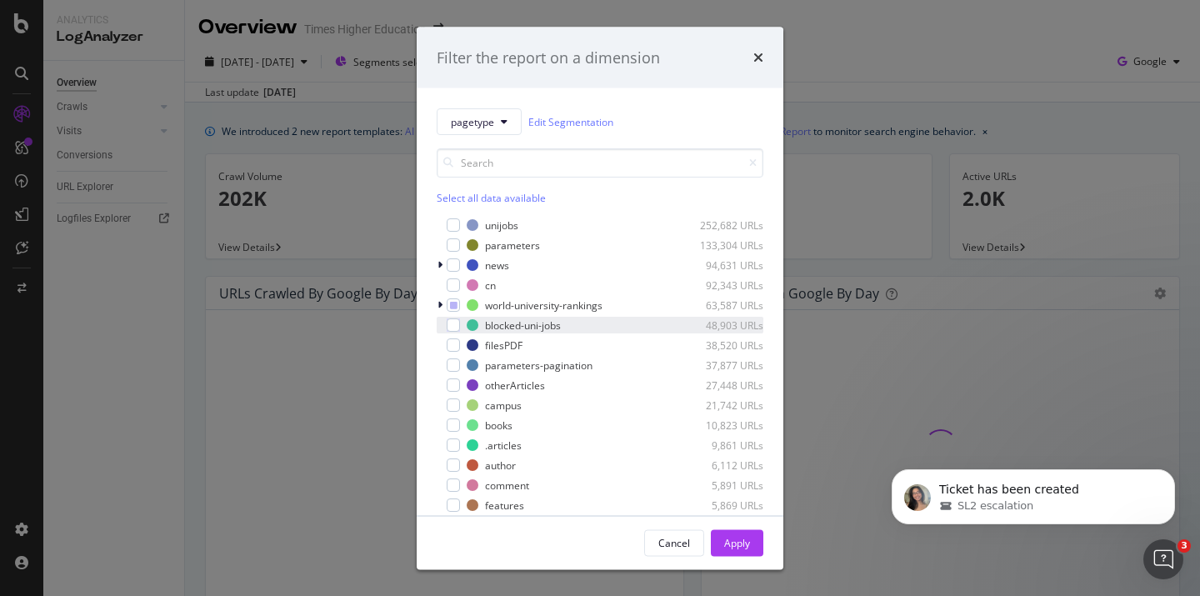
scroll to position [8, 0]
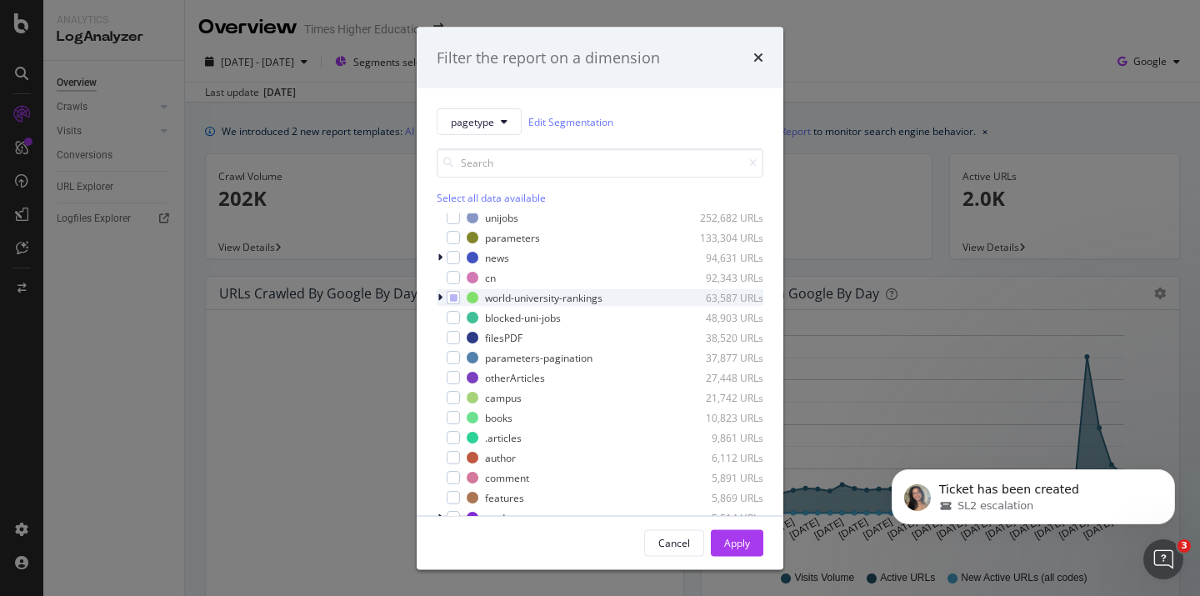
click at [440, 297] on icon "modal" at bounding box center [440, 298] width 5 height 10
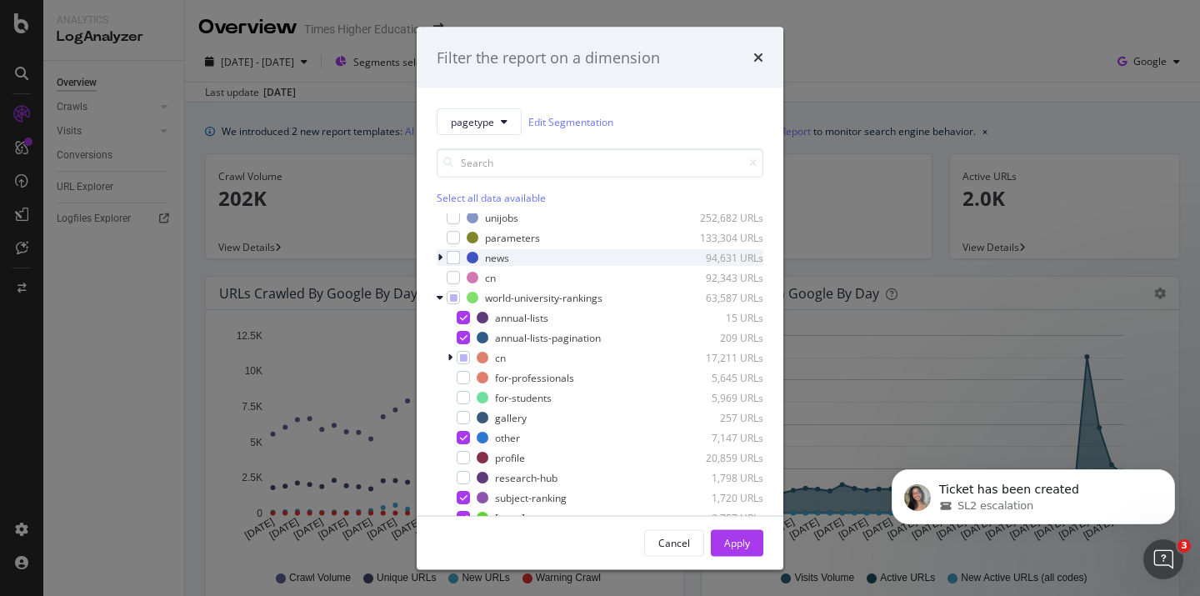
click at [439, 254] on icon "modal" at bounding box center [440, 258] width 5 height 10
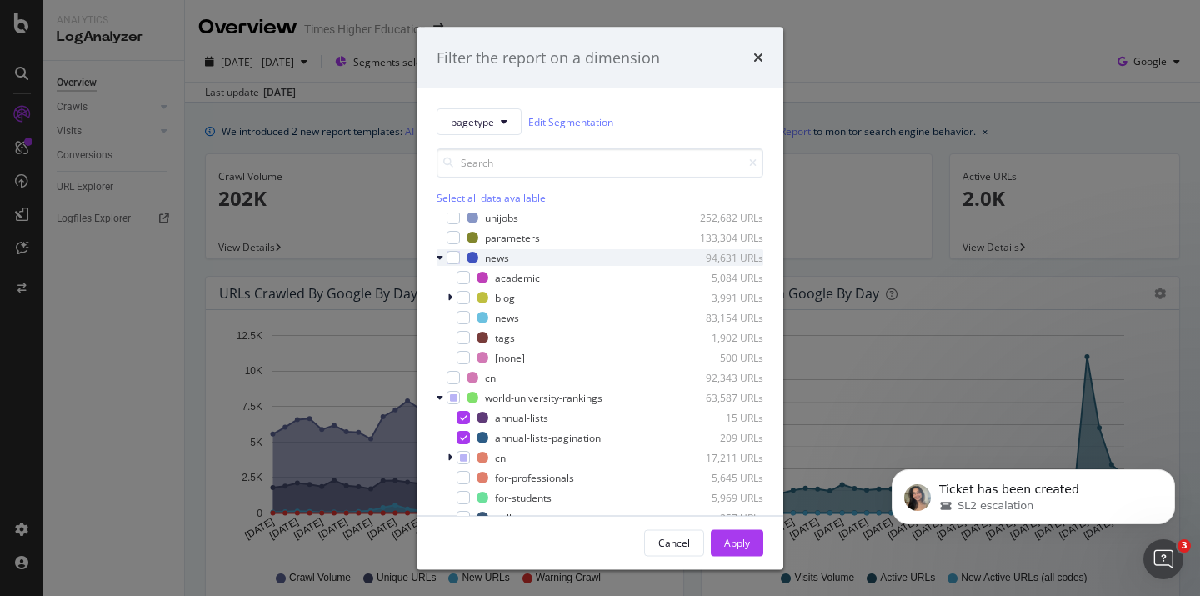
click at [439, 254] on icon "modal" at bounding box center [440, 258] width 7 height 10
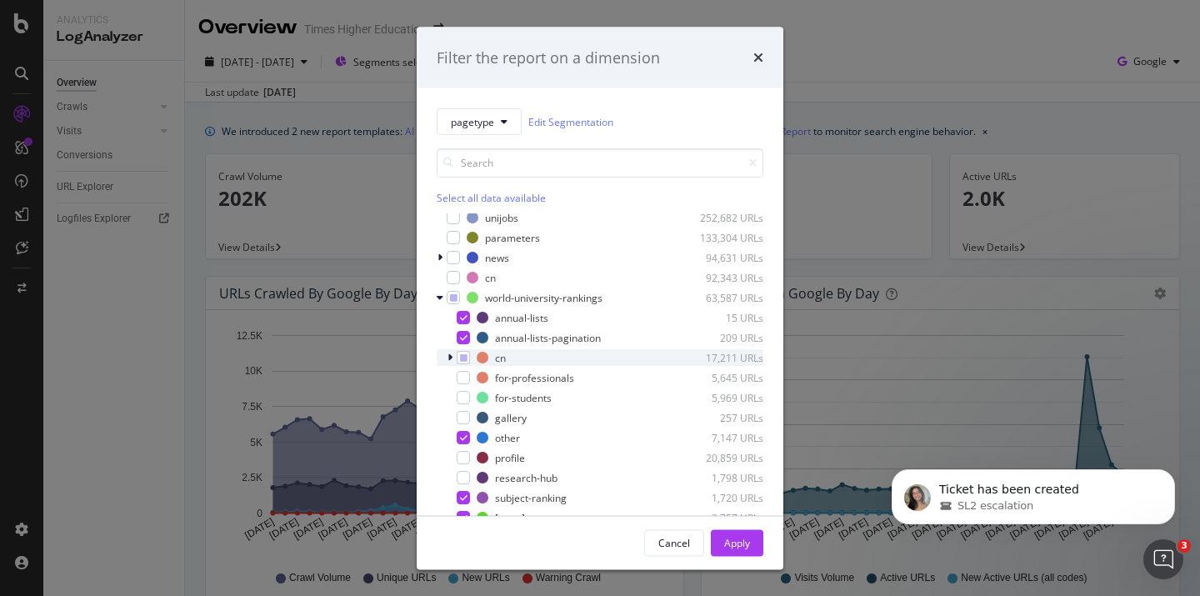
click at [452, 357] on icon "modal" at bounding box center [450, 358] width 5 height 10
click at [451, 355] on icon "modal" at bounding box center [450, 358] width 7 height 10
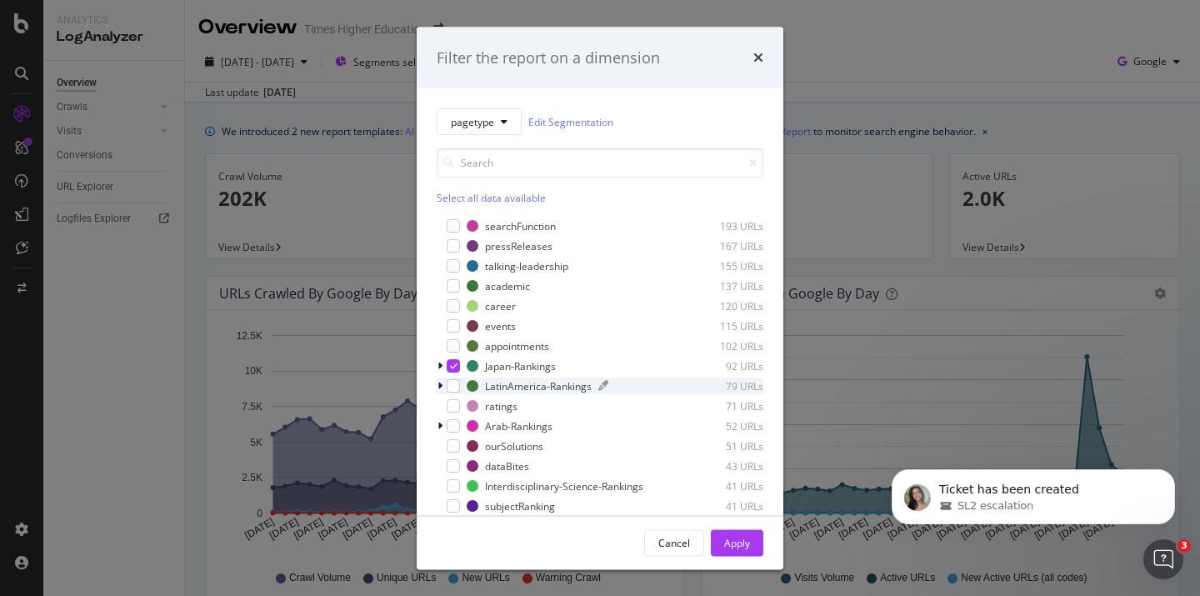
scroll to position [820, 0]
click at [453, 392] on div "modal" at bounding box center [453, 384] width 13 height 13
click at [443, 393] on div "modal" at bounding box center [442, 385] width 10 height 17
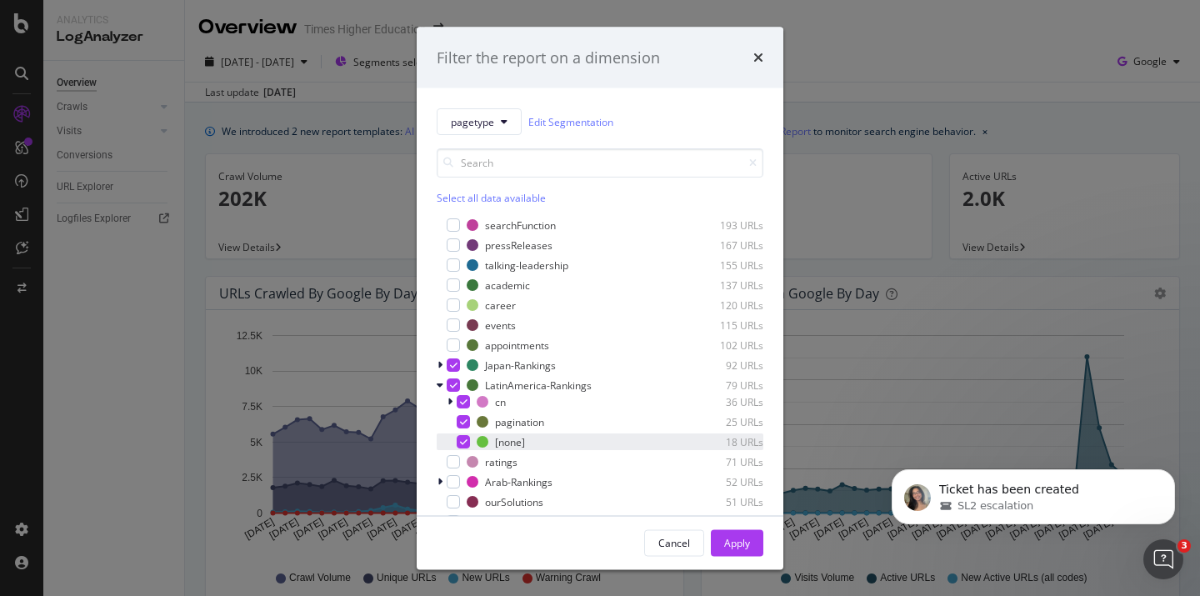
scroll to position [861, 0]
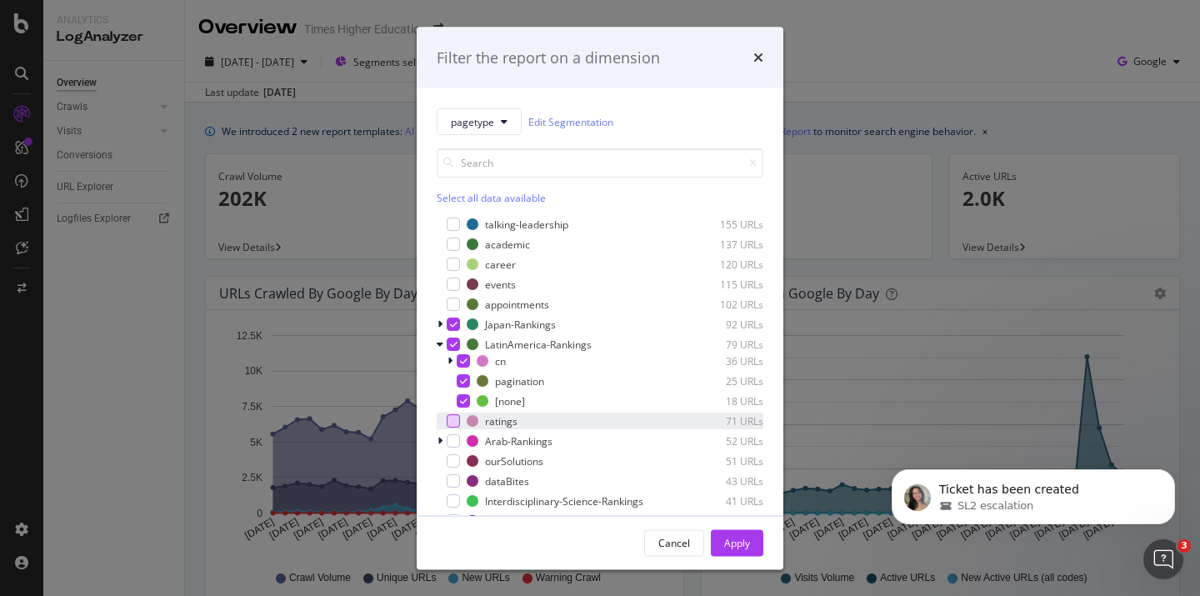
click at [451, 428] on div "modal" at bounding box center [453, 420] width 13 height 13
click at [452, 448] on div "modal" at bounding box center [453, 440] width 13 height 13
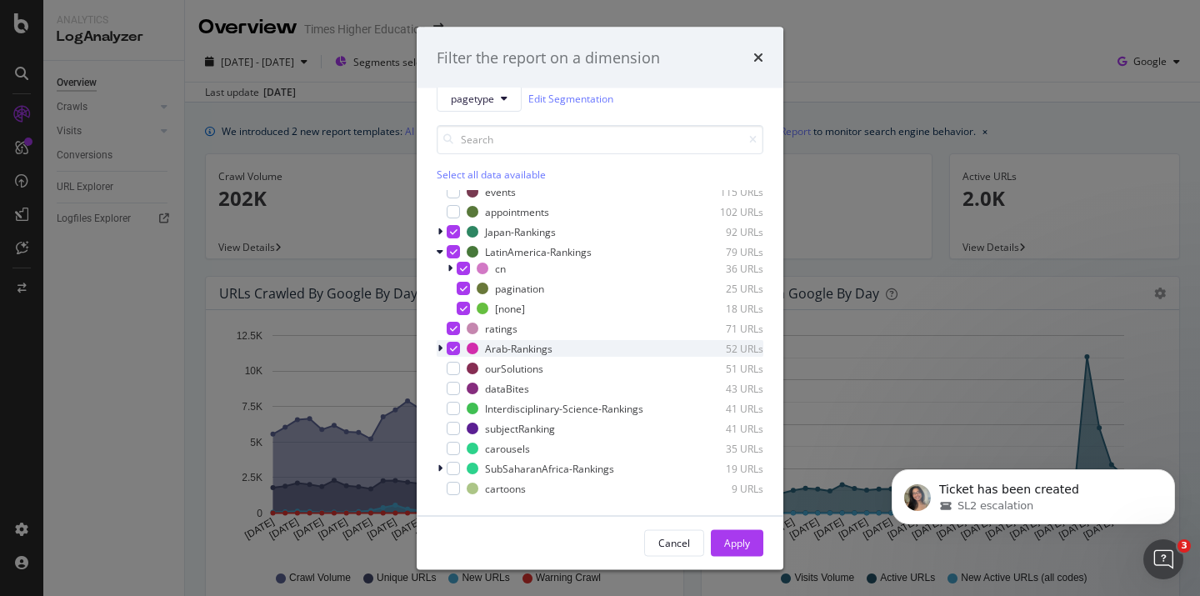
scroll to position [24, 0]
click at [450, 423] on div "modal" at bounding box center [453, 427] width 13 height 13
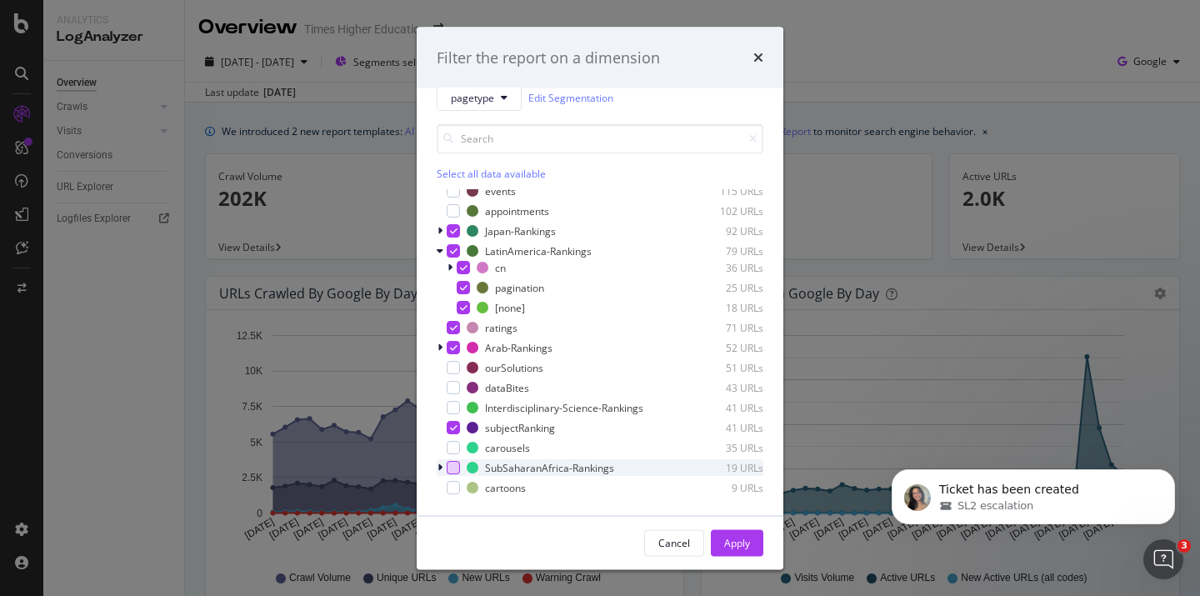
click at [455, 466] on div "modal" at bounding box center [453, 467] width 13 height 13
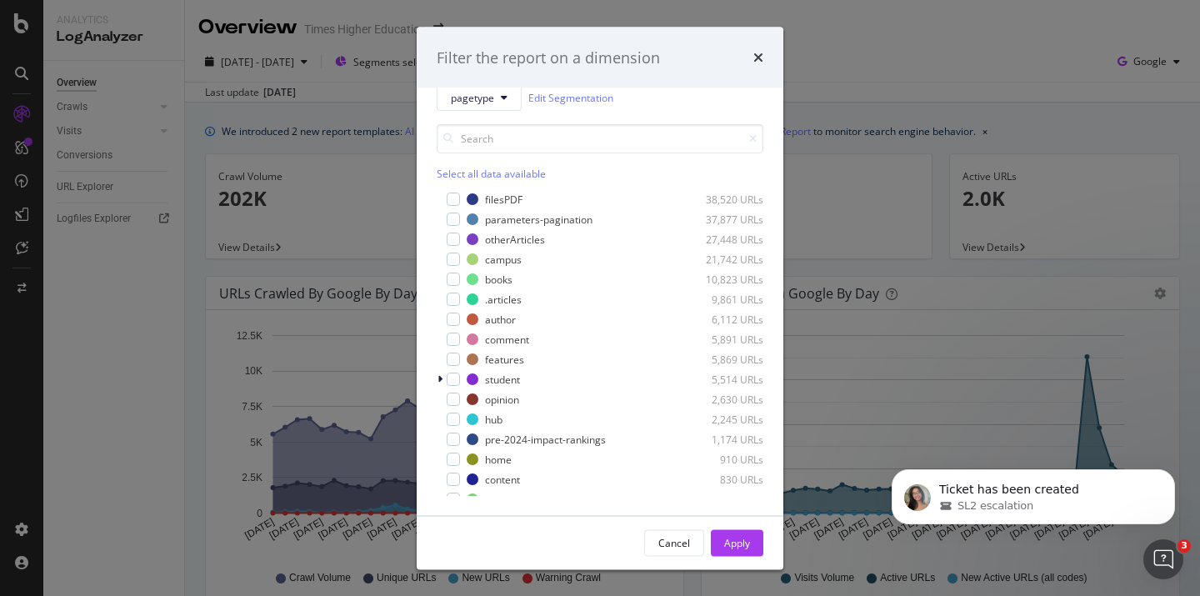
scroll to position [295, 0]
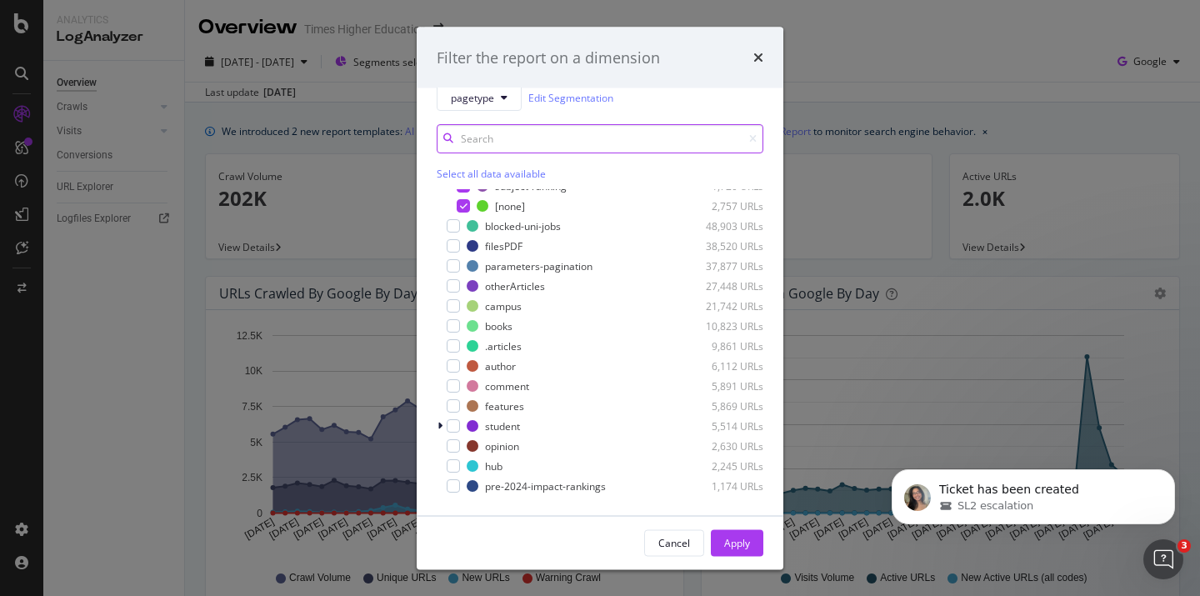
click at [478, 141] on input "modal" at bounding box center [600, 138] width 327 height 29
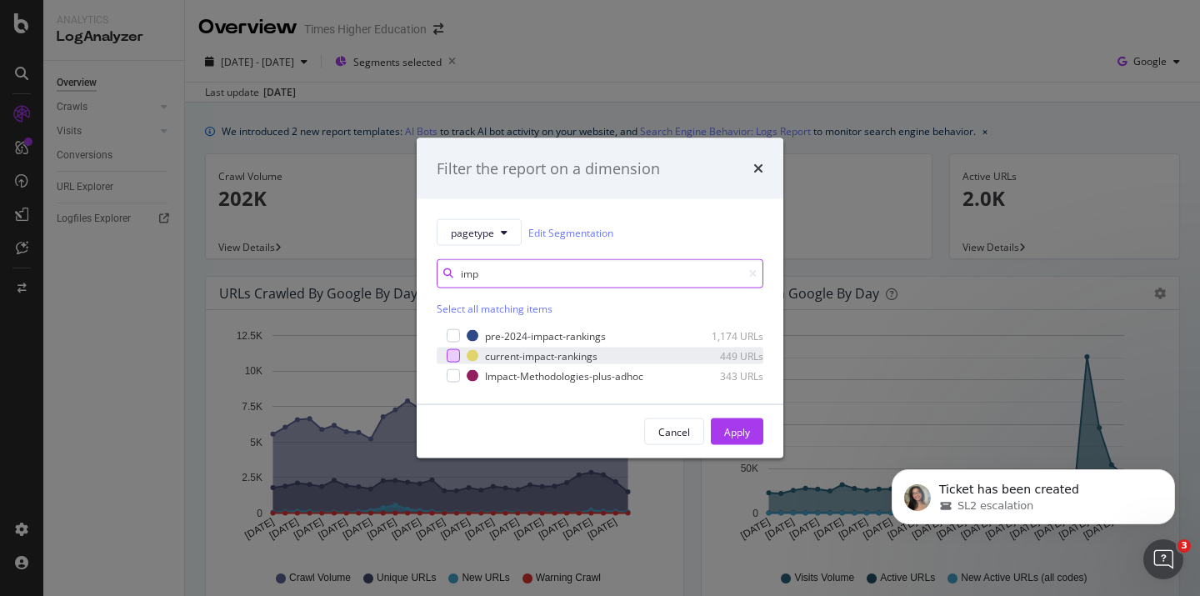
type input "imp"
click at [452, 353] on div "modal" at bounding box center [453, 355] width 13 height 13
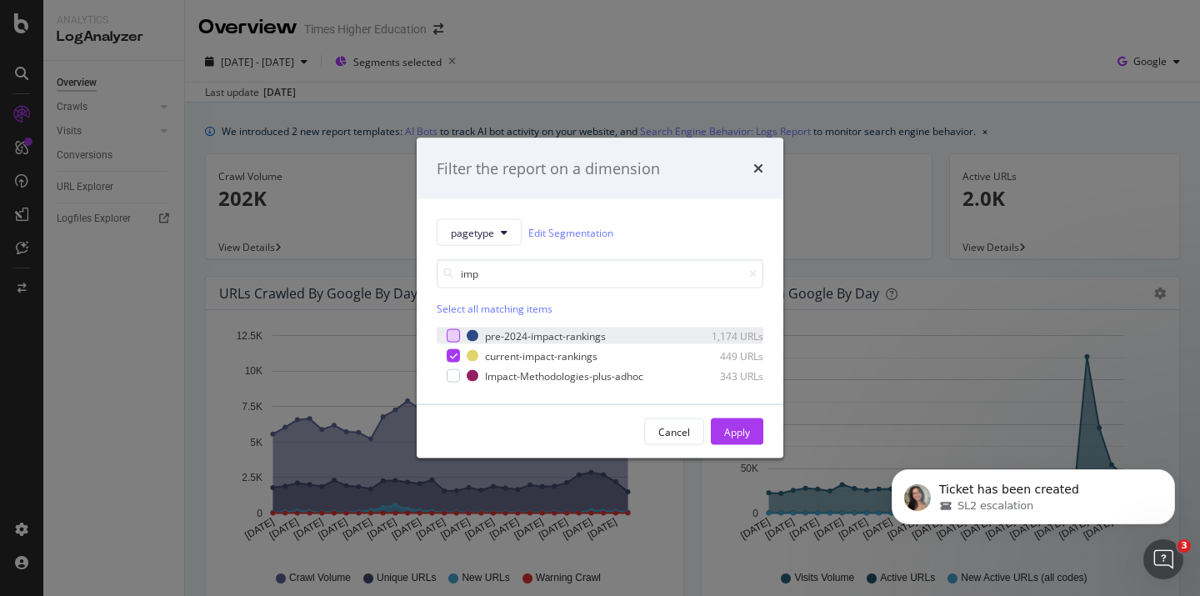
click at [453, 333] on div "modal" at bounding box center [453, 335] width 13 height 13
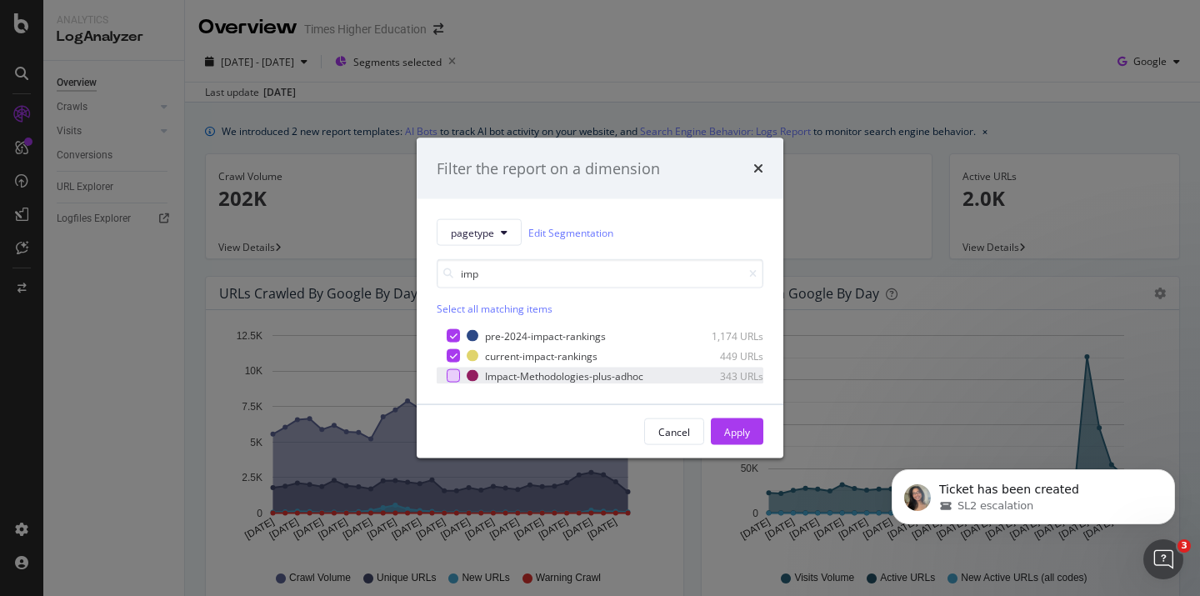
click at [453, 374] on div "modal" at bounding box center [453, 375] width 13 height 13
click at [724, 434] on div "Apply" at bounding box center [737, 431] width 26 height 14
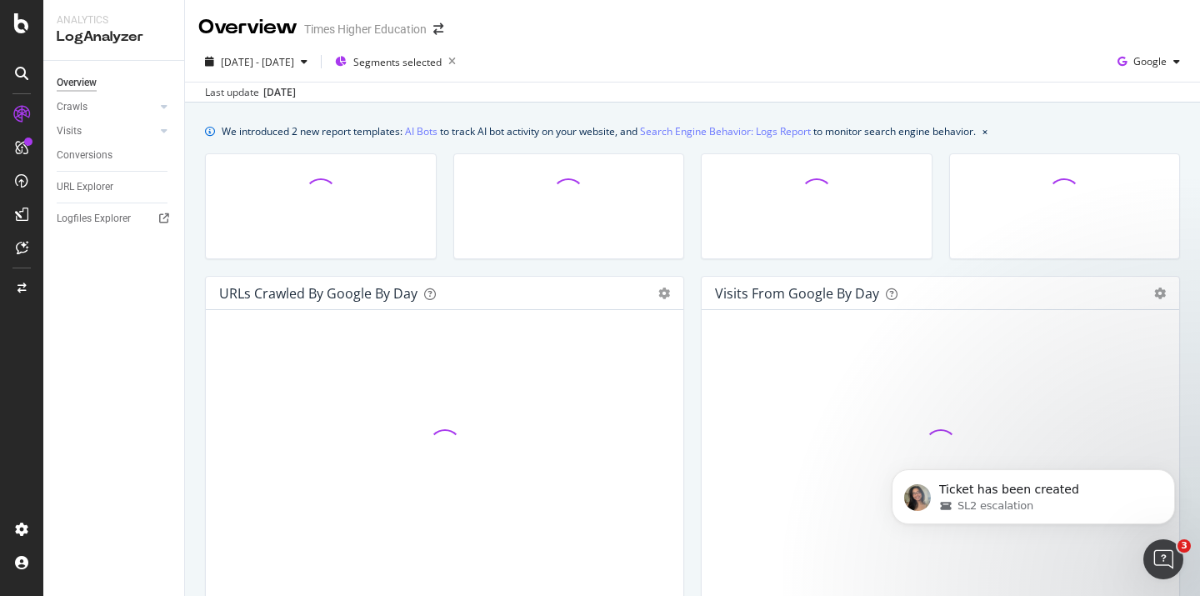
scroll to position [20, 0]
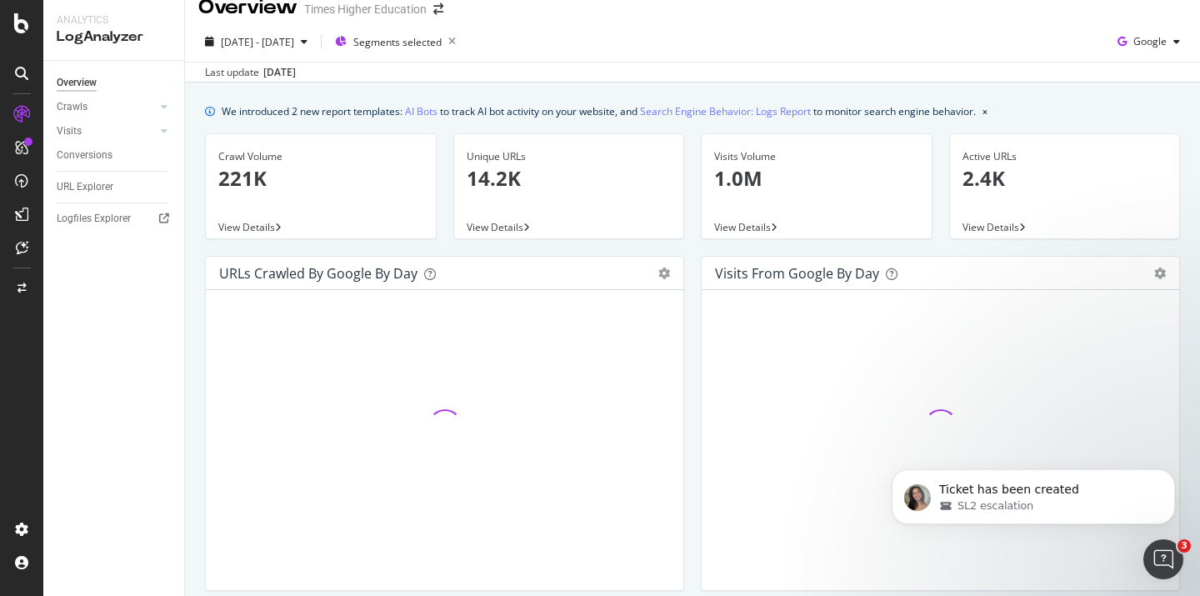
click at [774, 27] on div "[DATE] - [DATE] Segments selected Google Last update [DATE]" at bounding box center [692, 52] width 1015 height 61
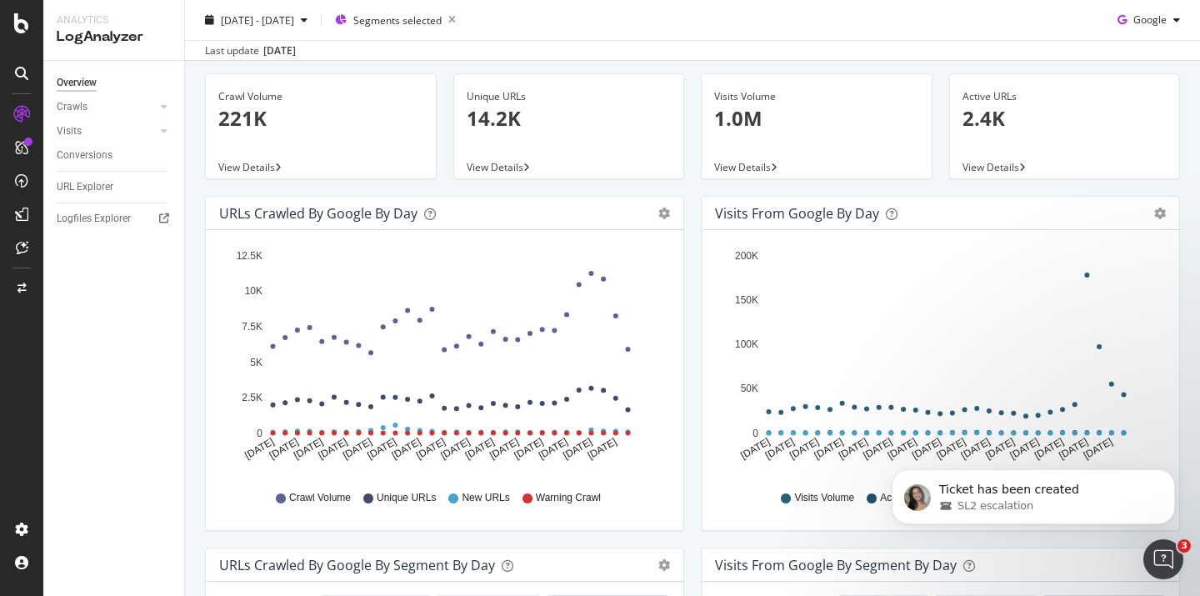
scroll to position [35, 0]
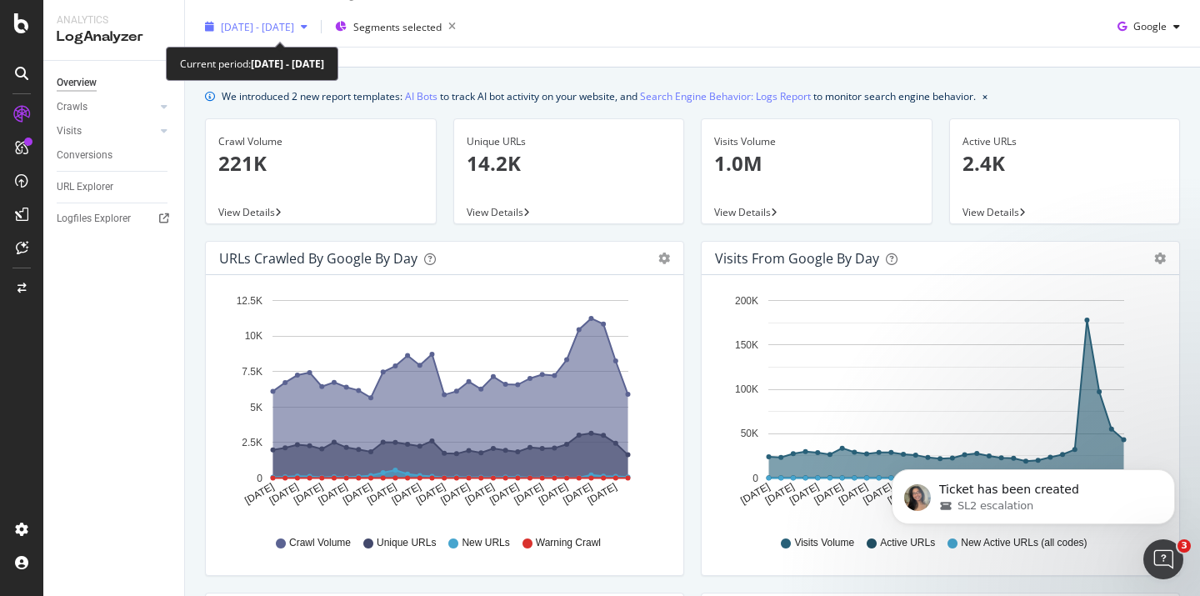
click at [254, 28] on span "[DATE] - [DATE]" at bounding box center [257, 27] width 73 height 14
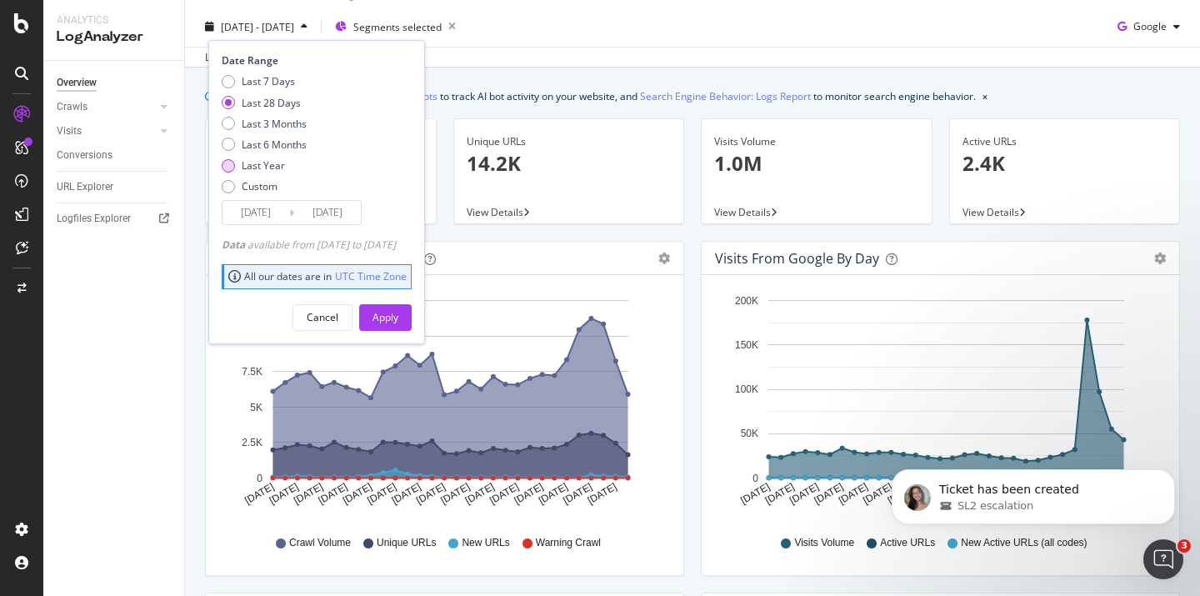
click at [228, 161] on div "Last Year" at bounding box center [228, 165] width 13 height 13
type input "[DATE]"
click at [398, 313] on div "Apply" at bounding box center [386, 317] width 26 height 14
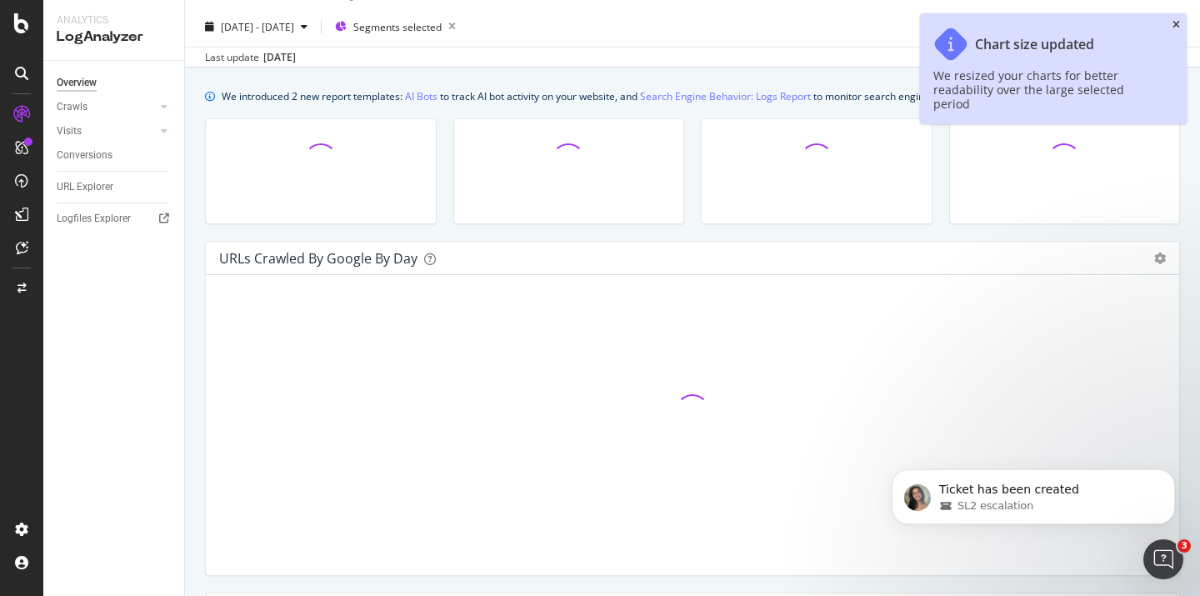
click at [1175, 25] on icon "close toast" at bounding box center [1177, 25] width 8 height 10
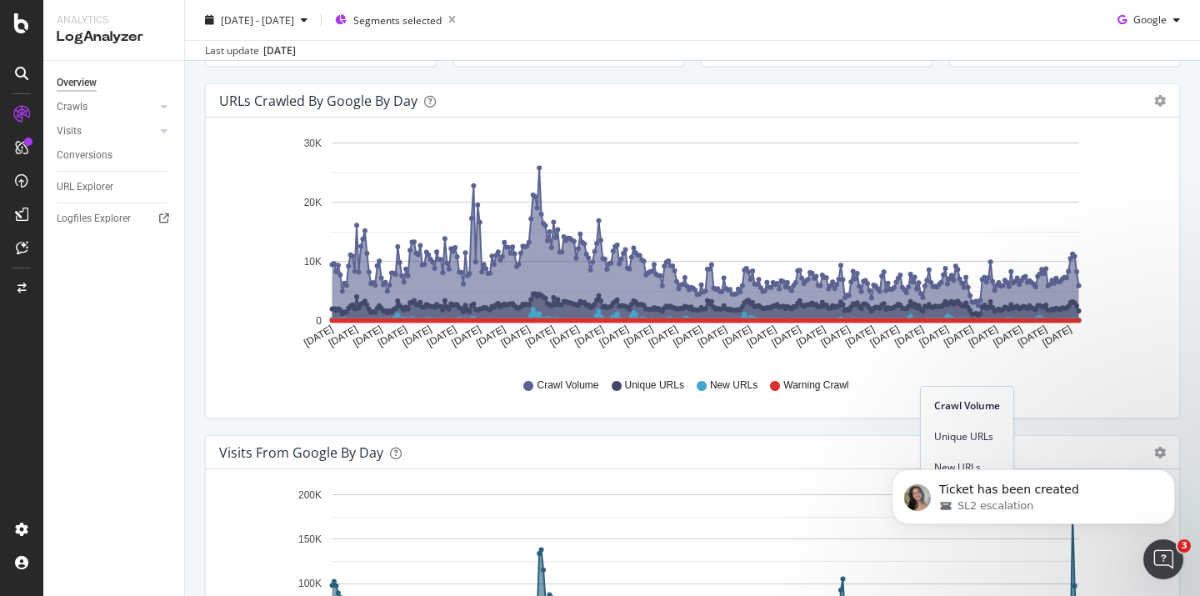
scroll to position [540, 0]
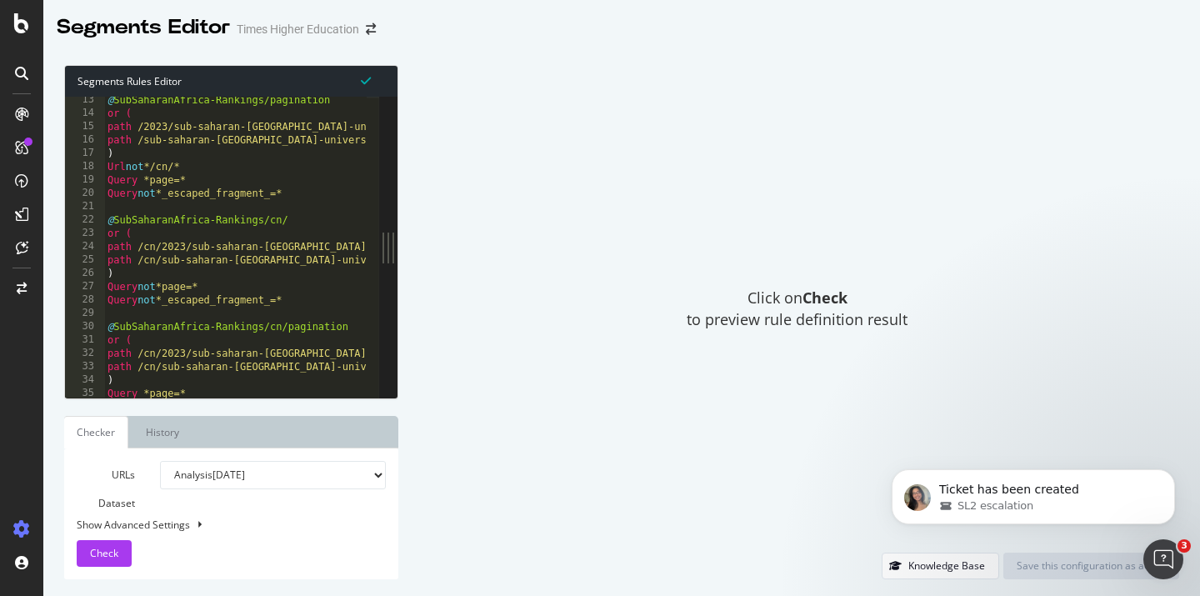
scroll to position [27, 0]
